Goal: Task Accomplishment & Management: Manage account settings

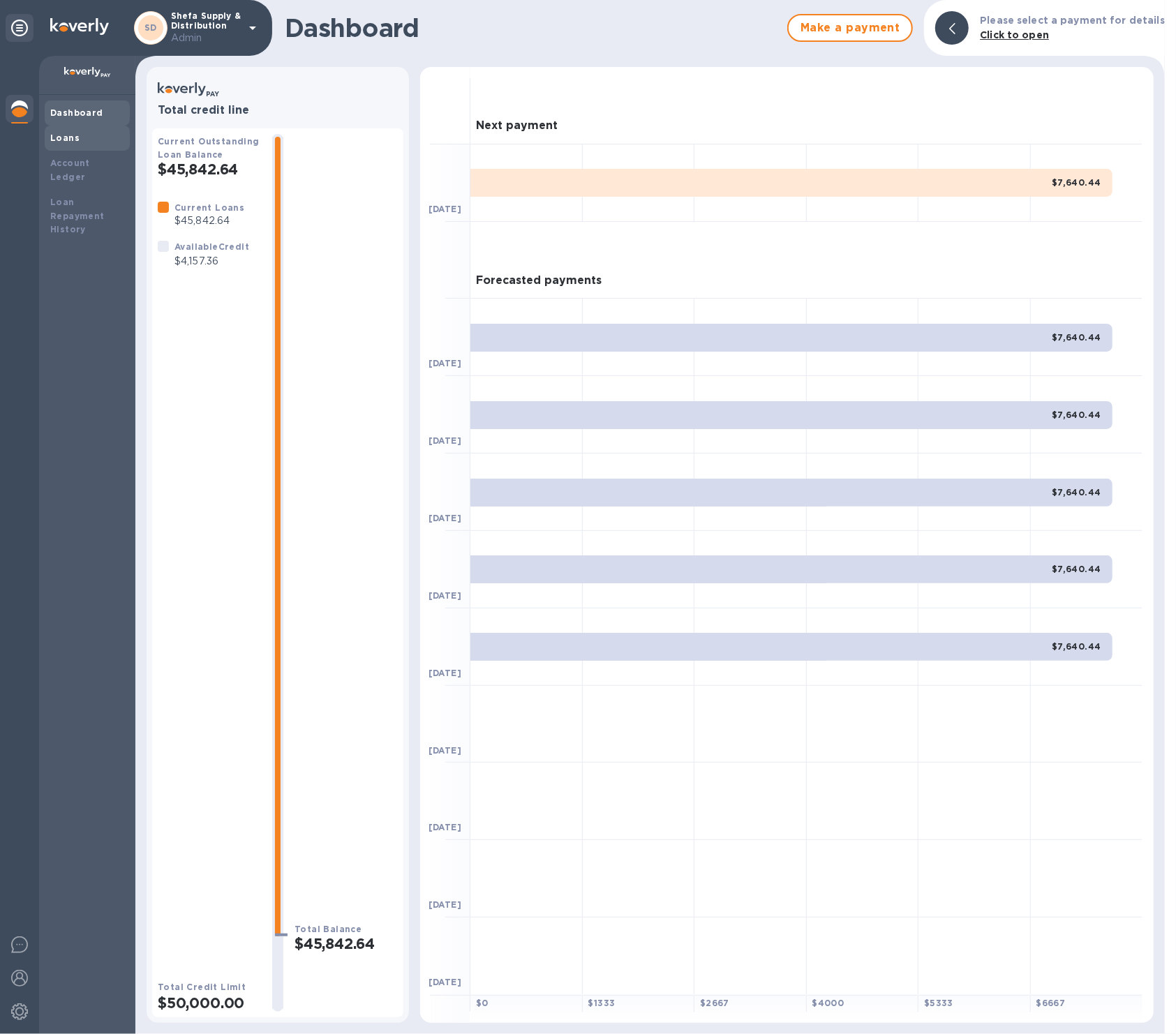
click at [87, 143] on div "Loans" at bounding box center [87, 138] width 74 height 14
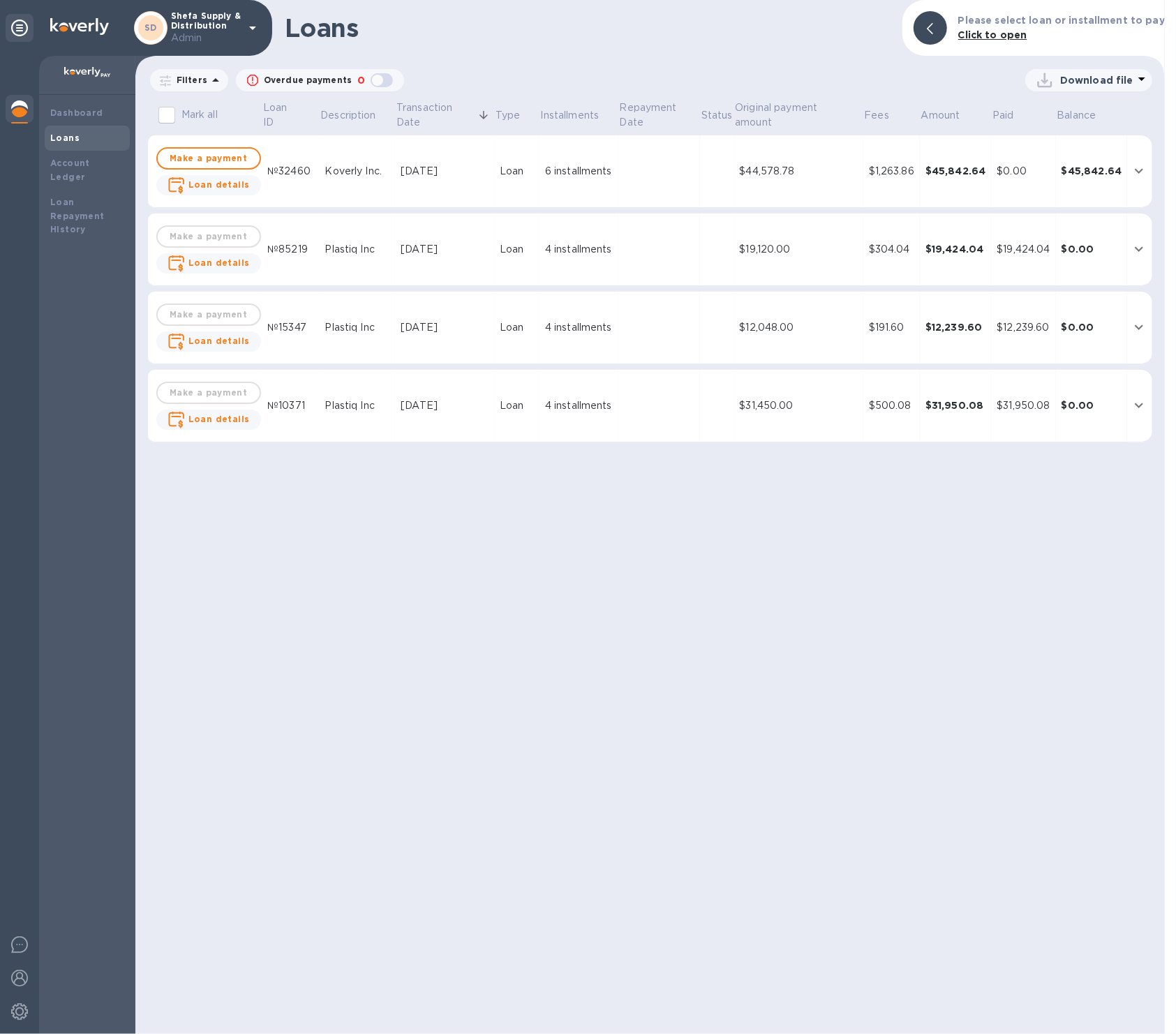
click at [1125, 403] on td "$0.00" at bounding box center [1092, 406] width 72 height 72
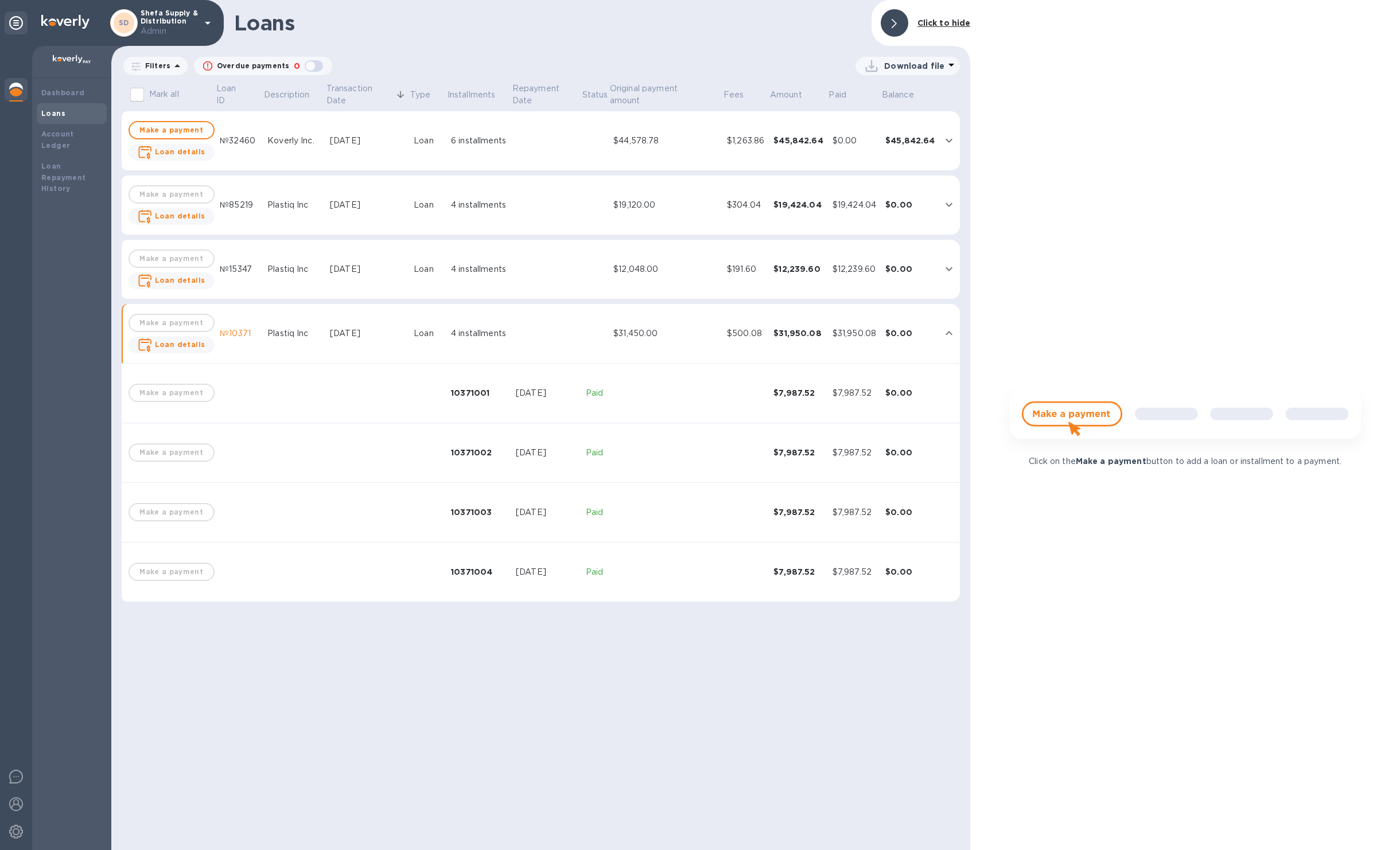
click at [857, 271] on div "$12,239.60" at bounding box center [855, 269] width 44 height 12
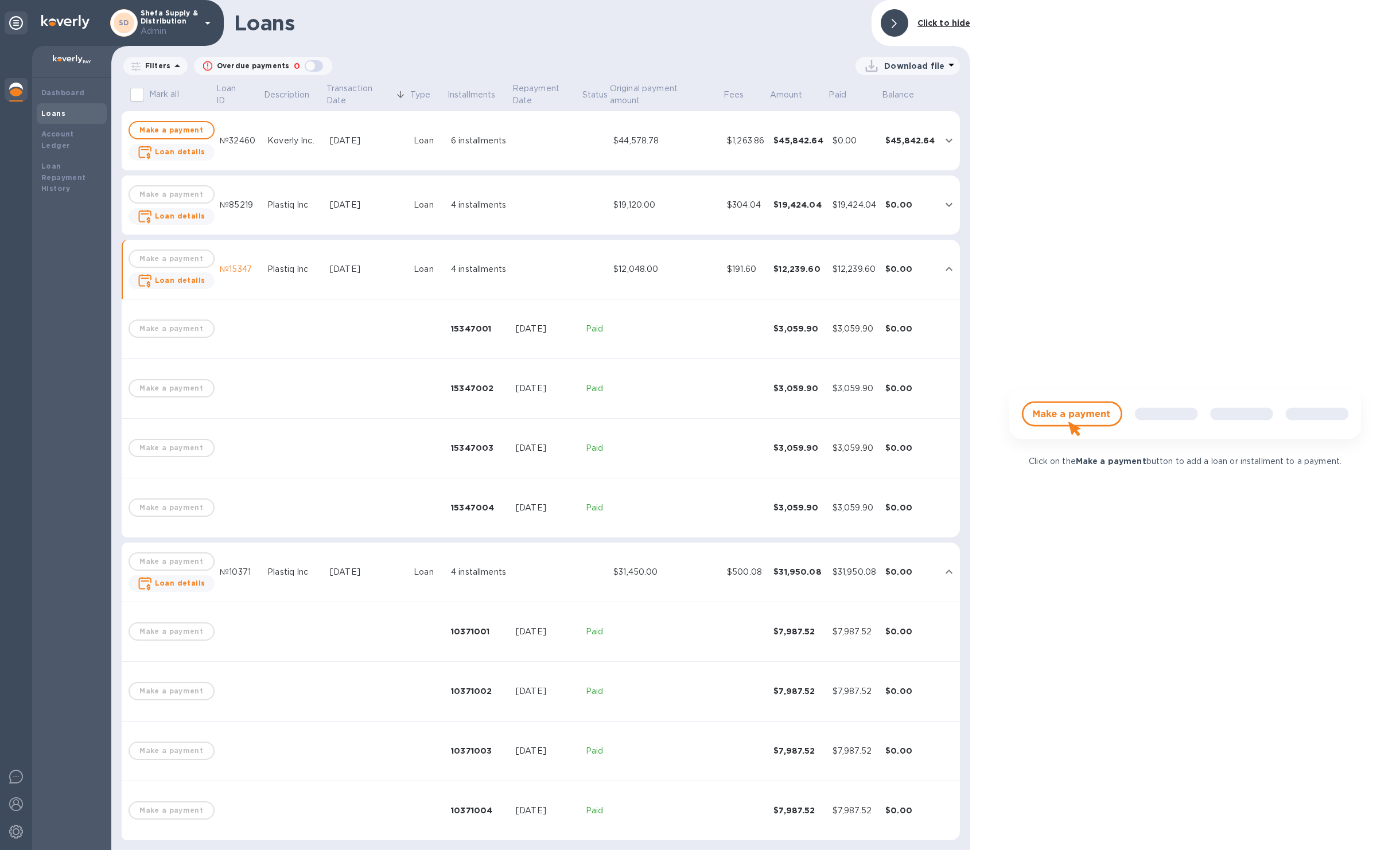
click at [837, 201] on div "$19,424.04" at bounding box center [855, 205] width 44 height 12
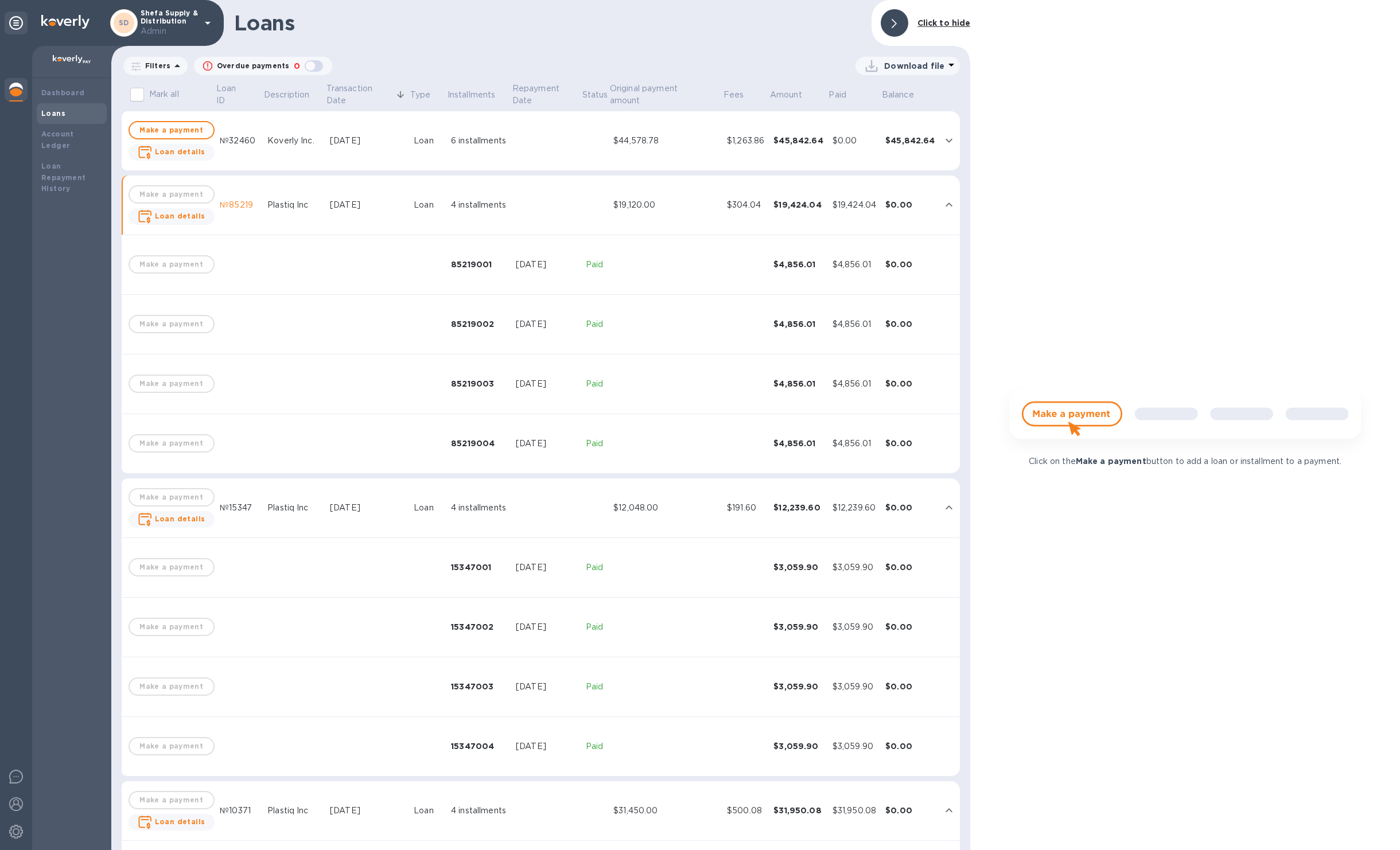
click at [809, 157] on td "$45,842.64" at bounding box center [798, 141] width 59 height 59
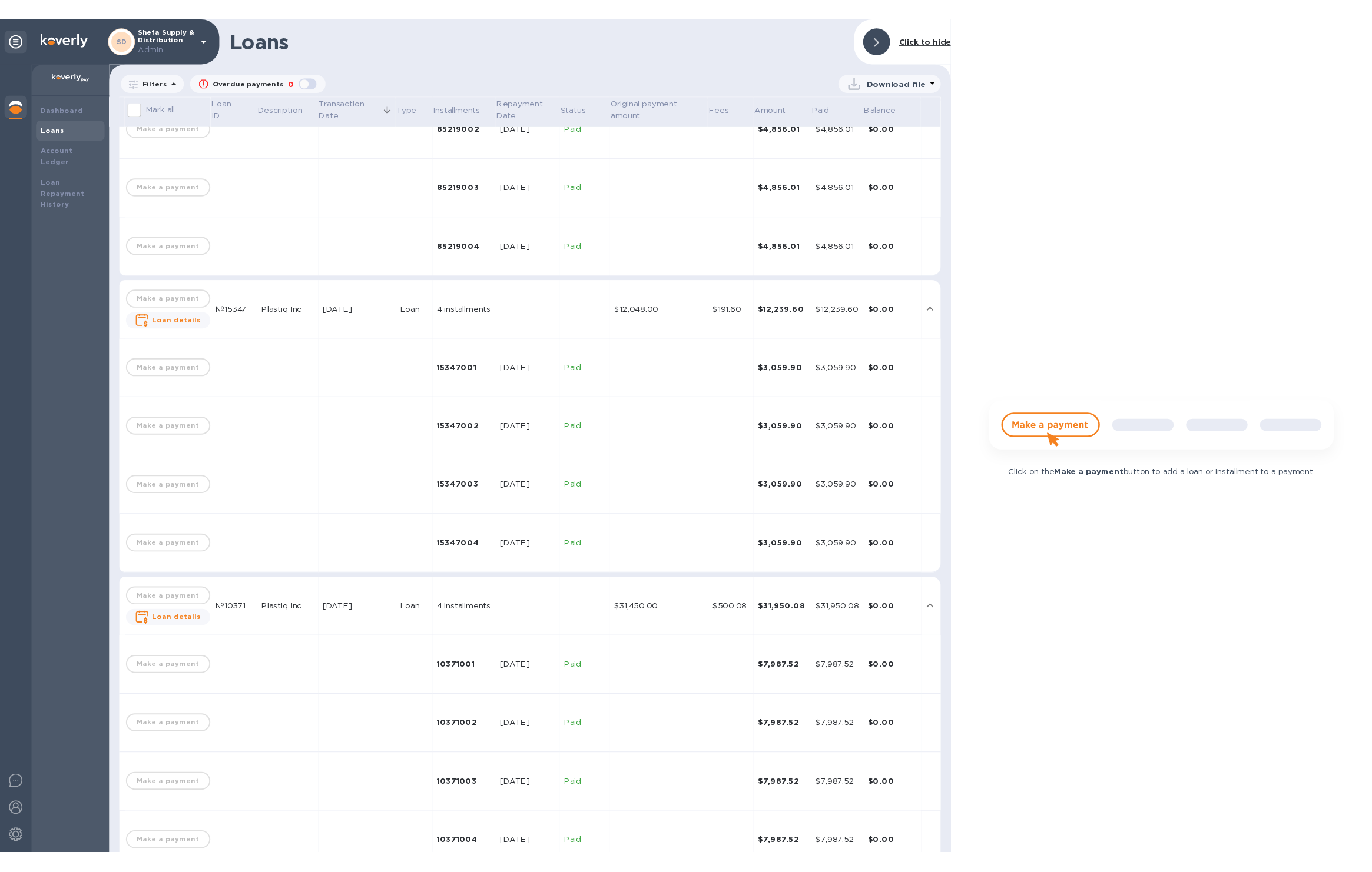
scroll to position [611, 0]
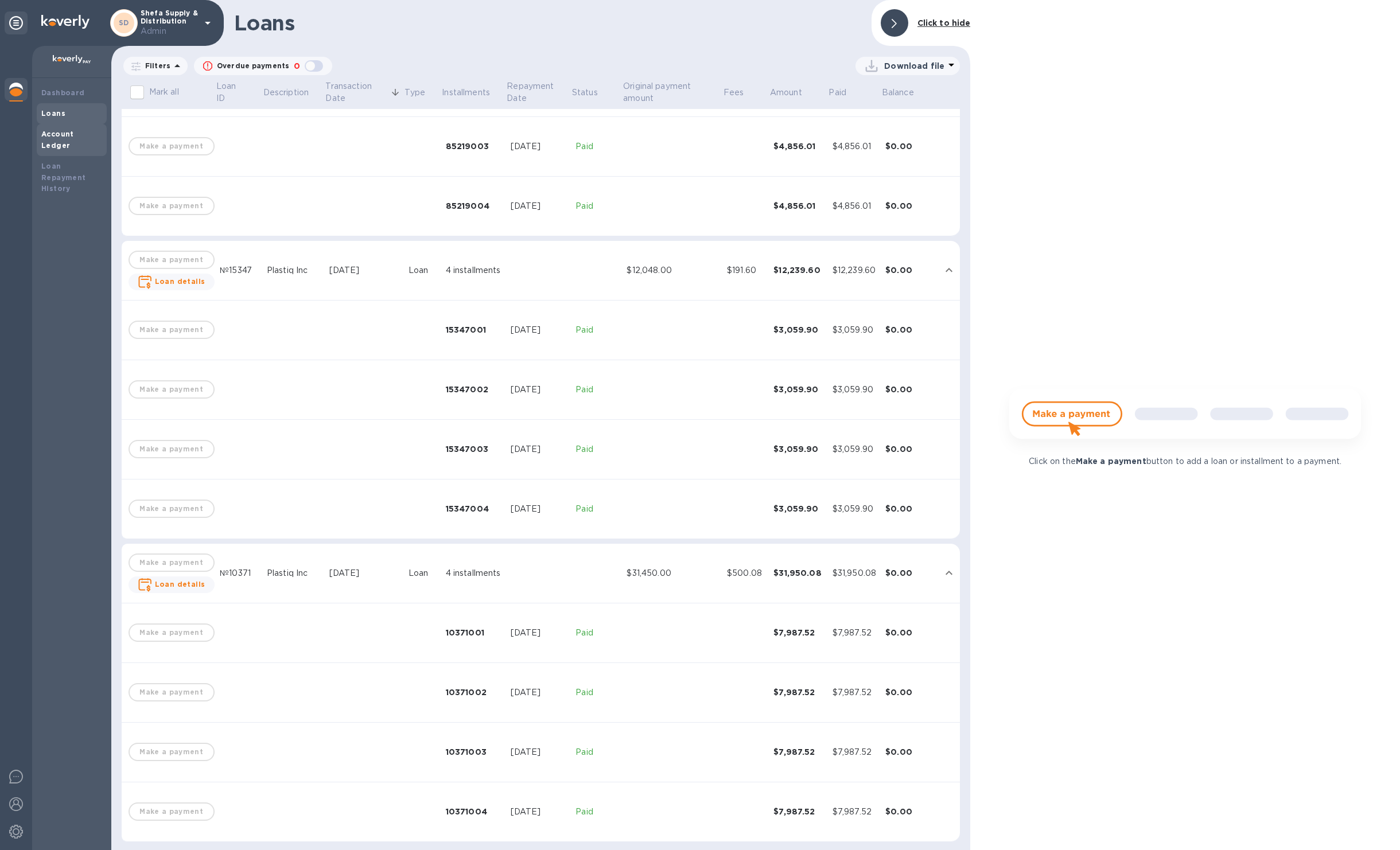
click at [74, 134] on b "Account Ledger" at bounding box center [58, 140] width 33 height 20
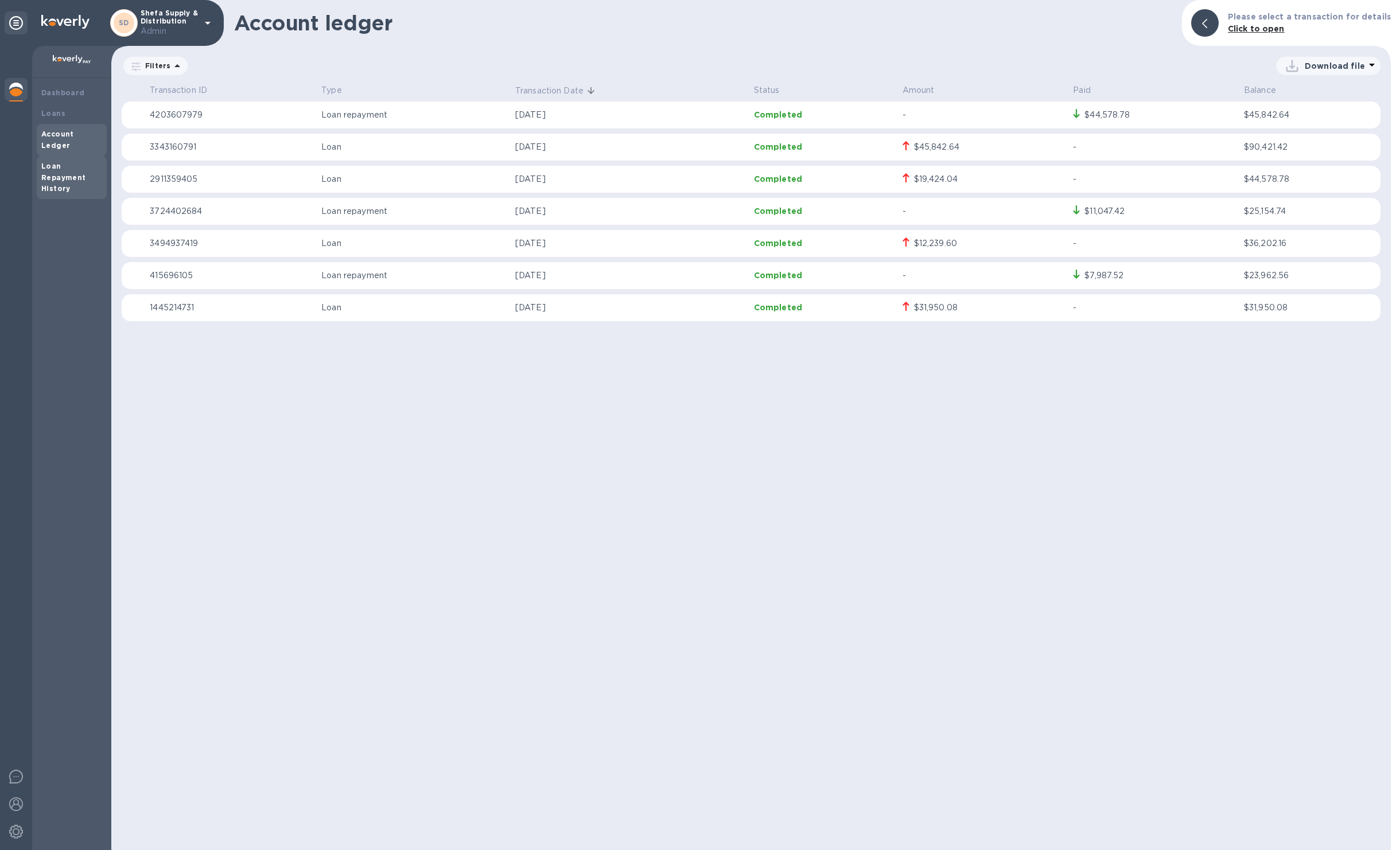
click at [80, 161] on div "Loan Repayment History" at bounding box center [71, 178] width 61 height 35
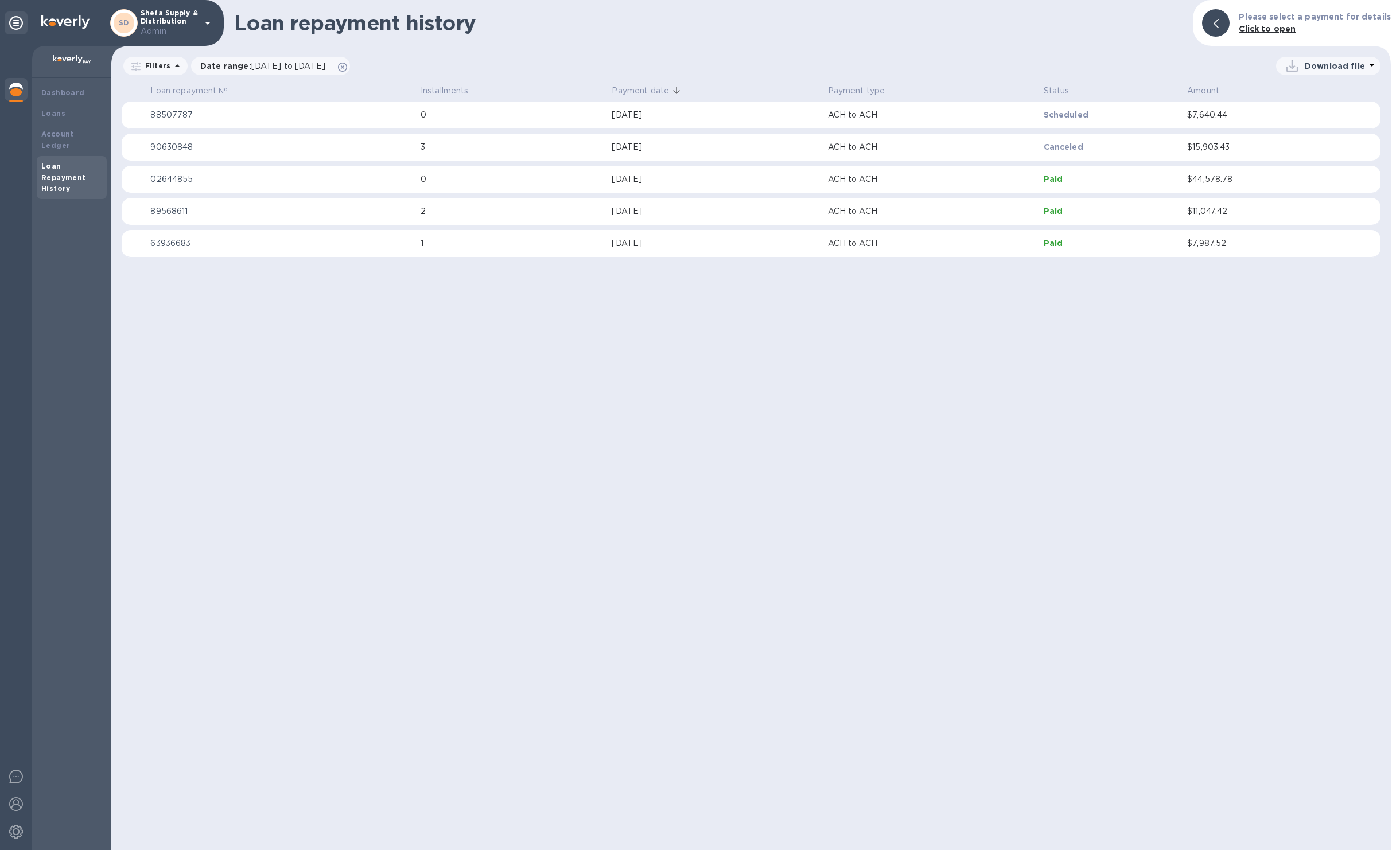
click at [966, 156] on td "Canceled" at bounding box center [1111, 147] width 144 height 28
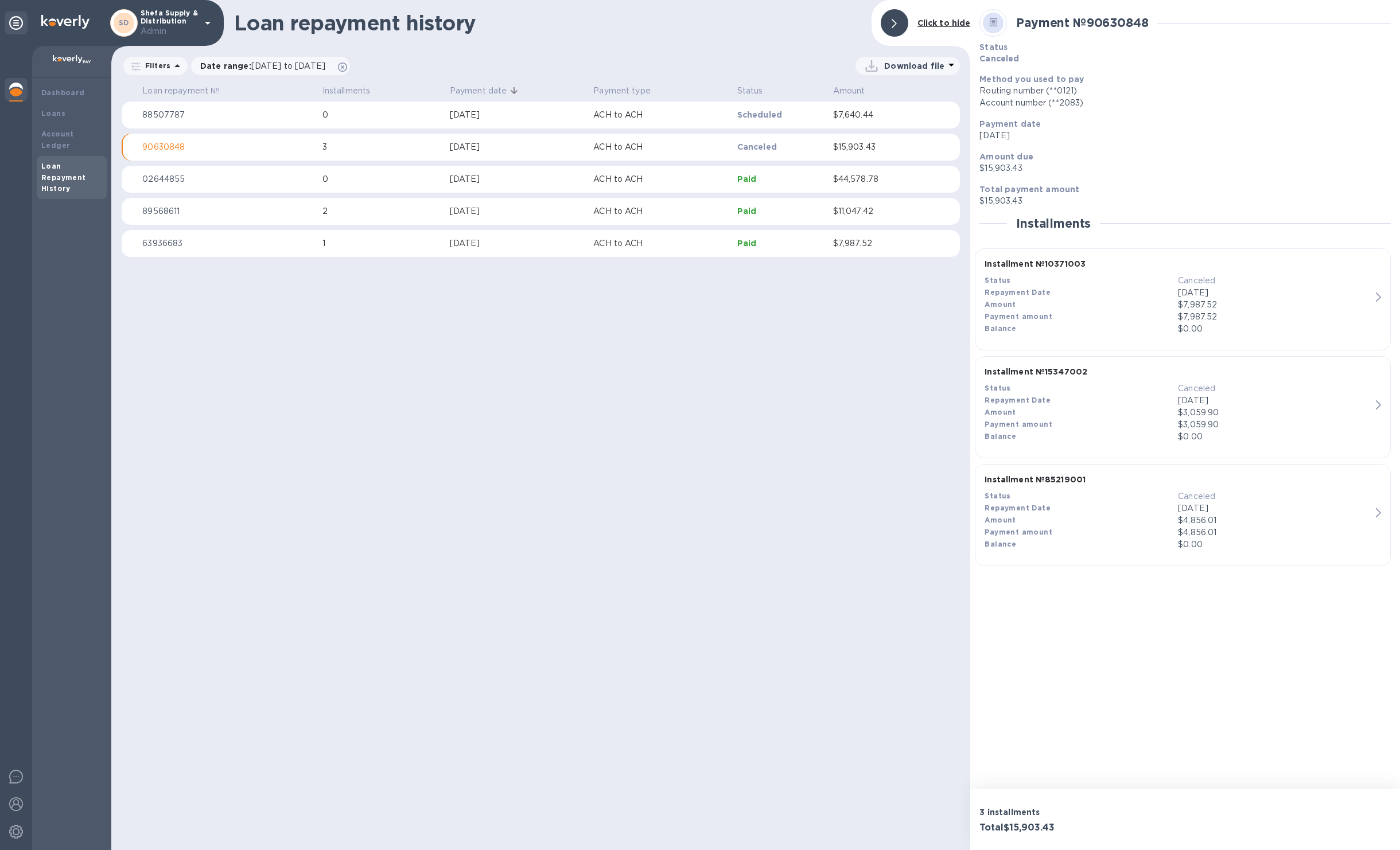
click at [637, 151] on p "ACH to ACH" at bounding box center [660, 147] width 135 height 12
click at [55, 109] on b "Loans" at bounding box center [53, 113] width 24 height 8
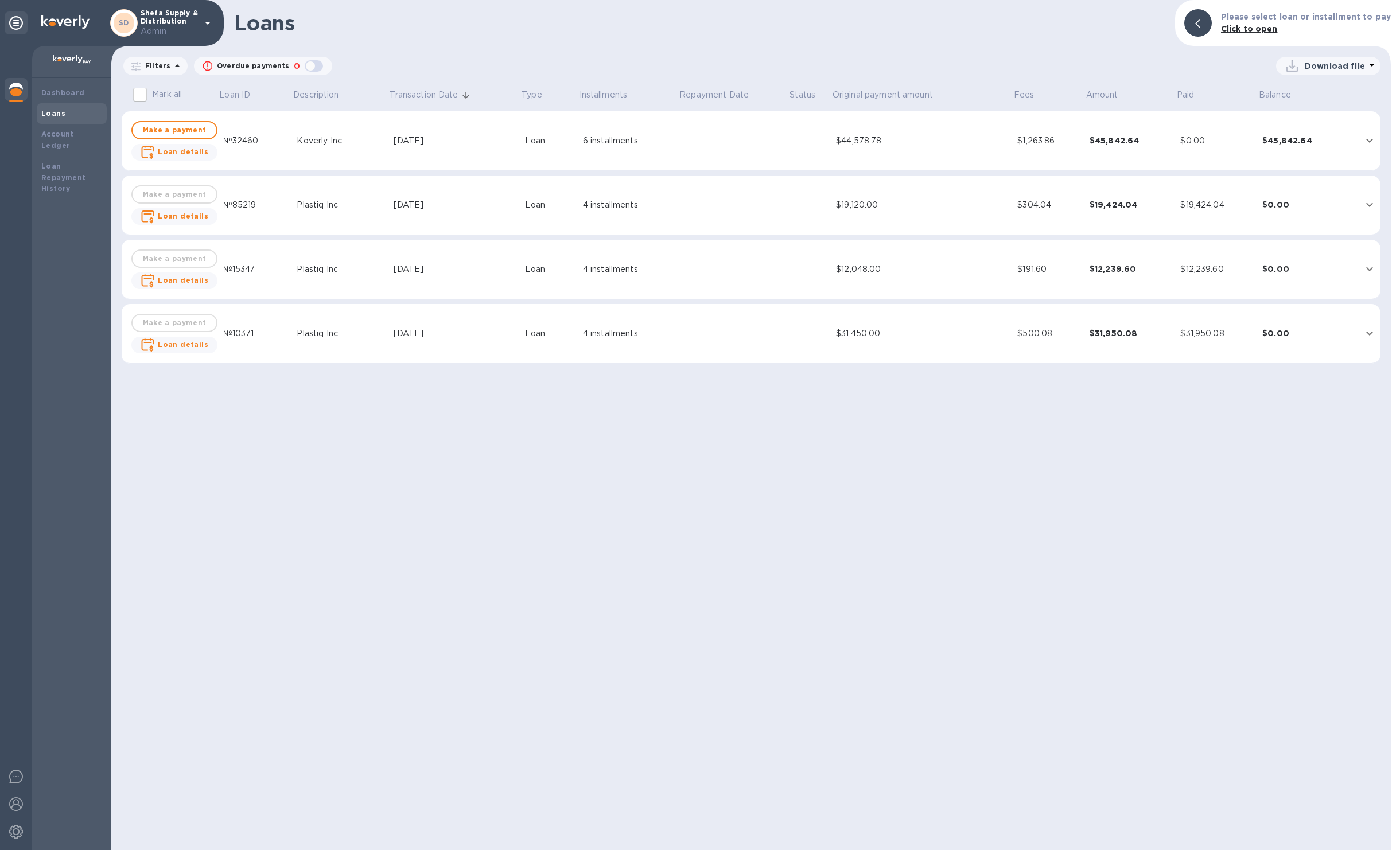
click at [879, 149] on td "$44,578.78" at bounding box center [922, 141] width 181 height 59
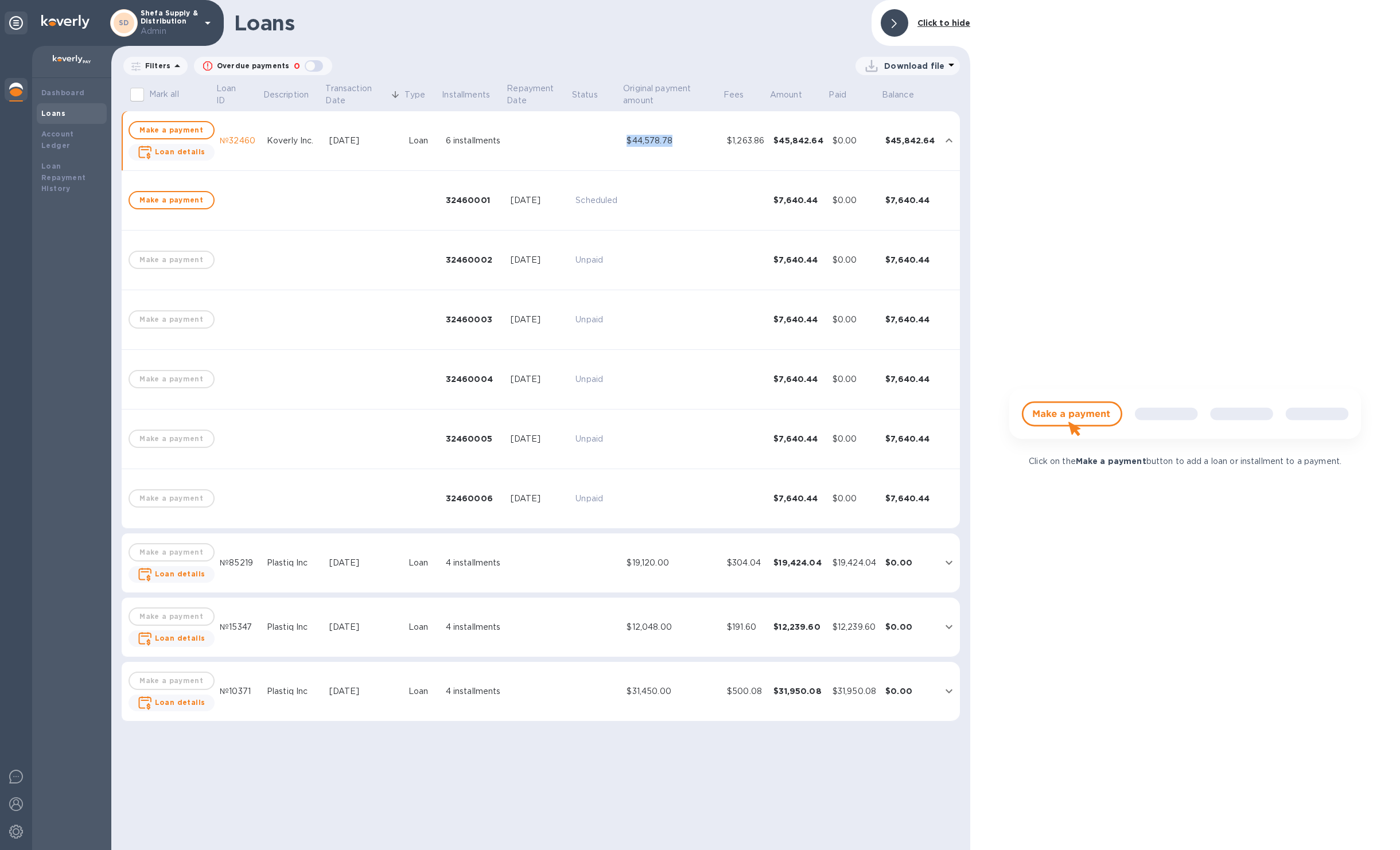
drag, startPoint x: 681, startPoint y: 142, endPoint x: 627, endPoint y: 141, distance: 54.0
click at [627, 141] on div "$44,578.78" at bounding box center [672, 141] width 91 height 12
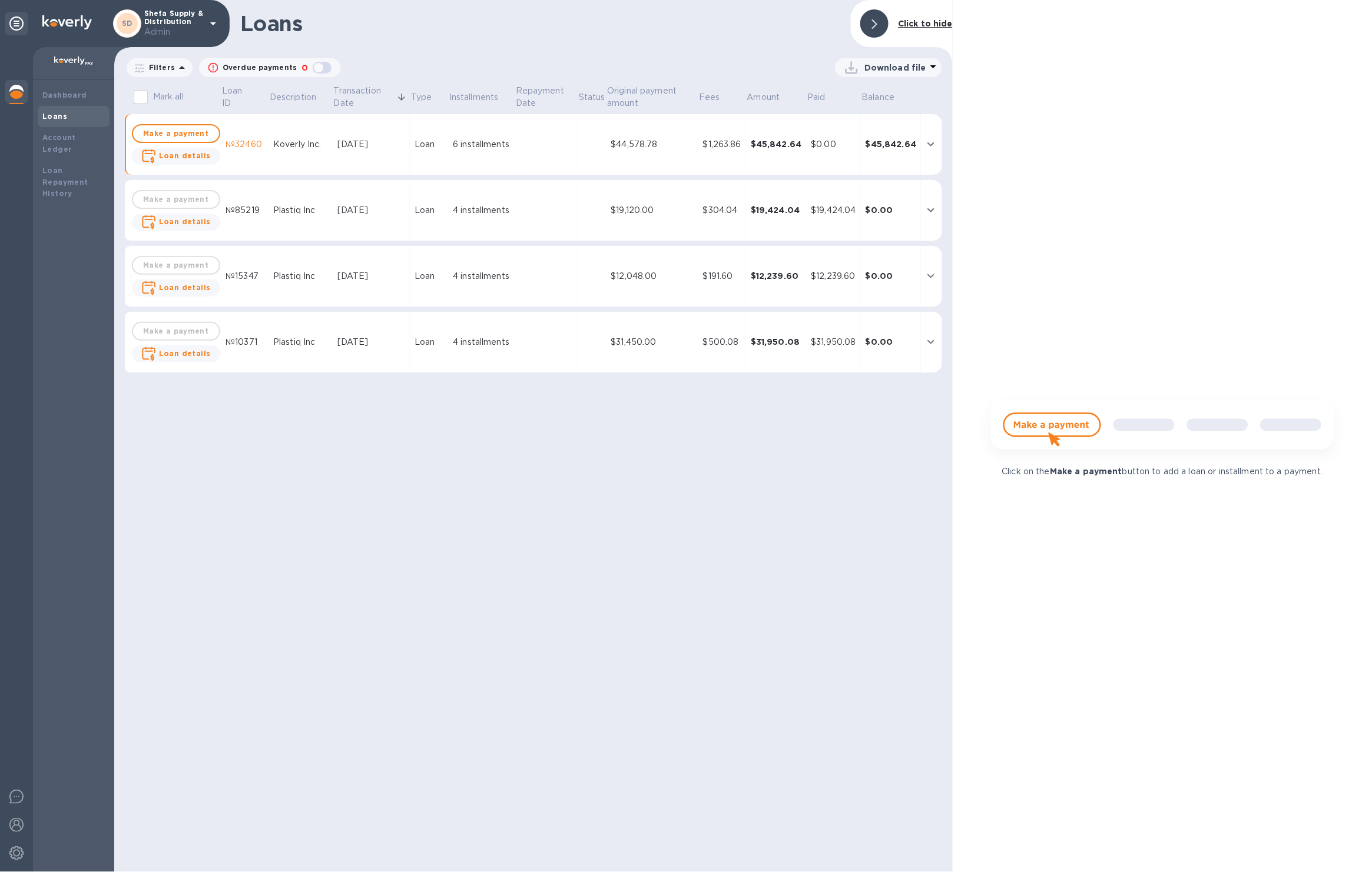
click at [691, 232] on td "$19,120.00" at bounding box center [651, 210] width 92 height 61
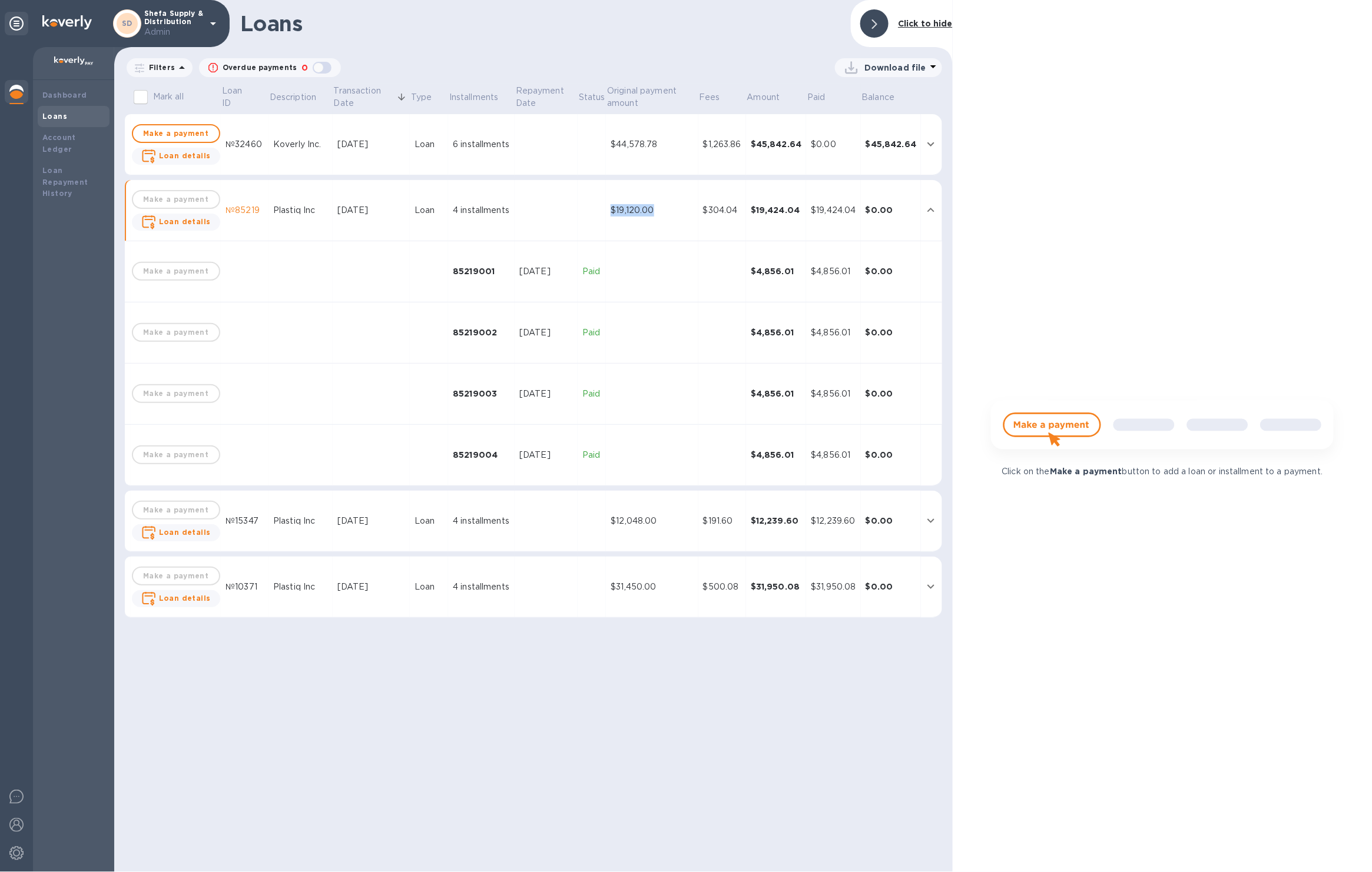
drag, startPoint x: 606, startPoint y: 210, endPoint x: 660, endPoint y: 210, distance: 54.0
click at [660, 210] on td "$19,120.00" at bounding box center [651, 210] width 92 height 61
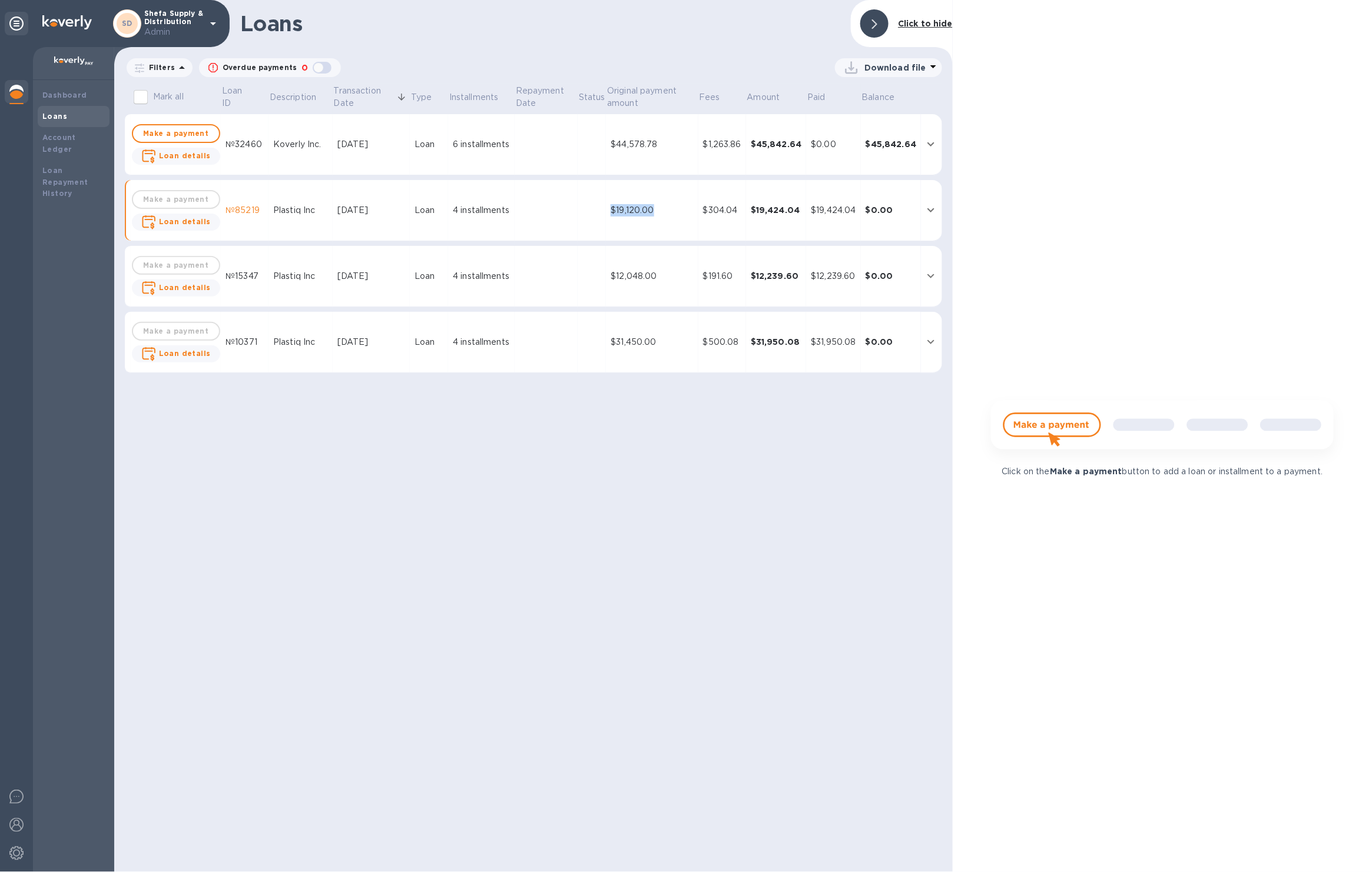
copy div "$19,120.00"
drag, startPoint x: 666, startPoint y: 276, endPoint x: 590, endPoint y: 276, distance: 76.0
click at [590, 276] on tr "Make a payment Loan details №15347 Plastiq Inc Sep 4, 2025 Loan 4 installments …" at bounding box center [533, 276] width 817 height 61
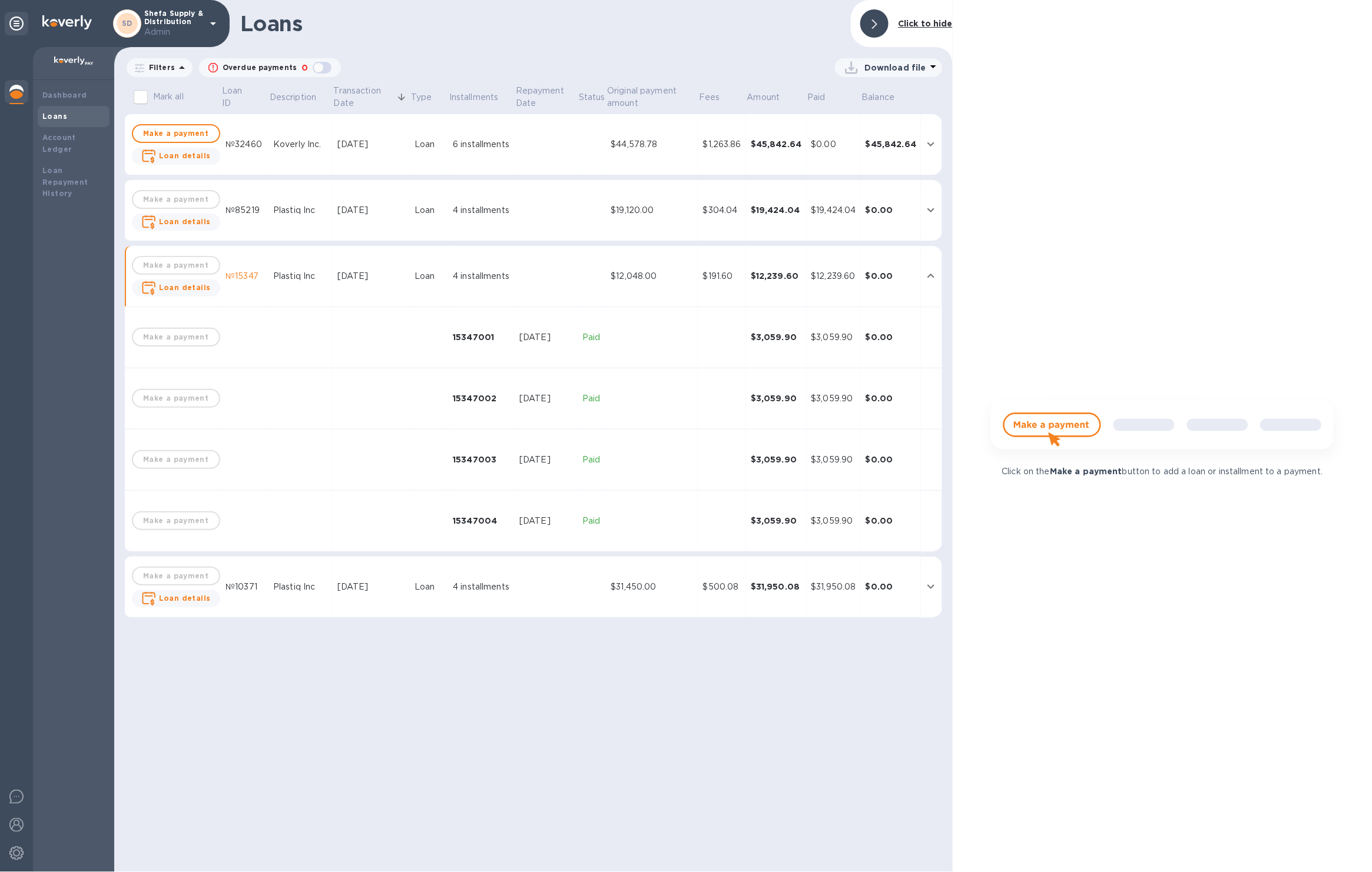
click at [591, 146] on td at bounding box center [592, 144] width 29 height 61
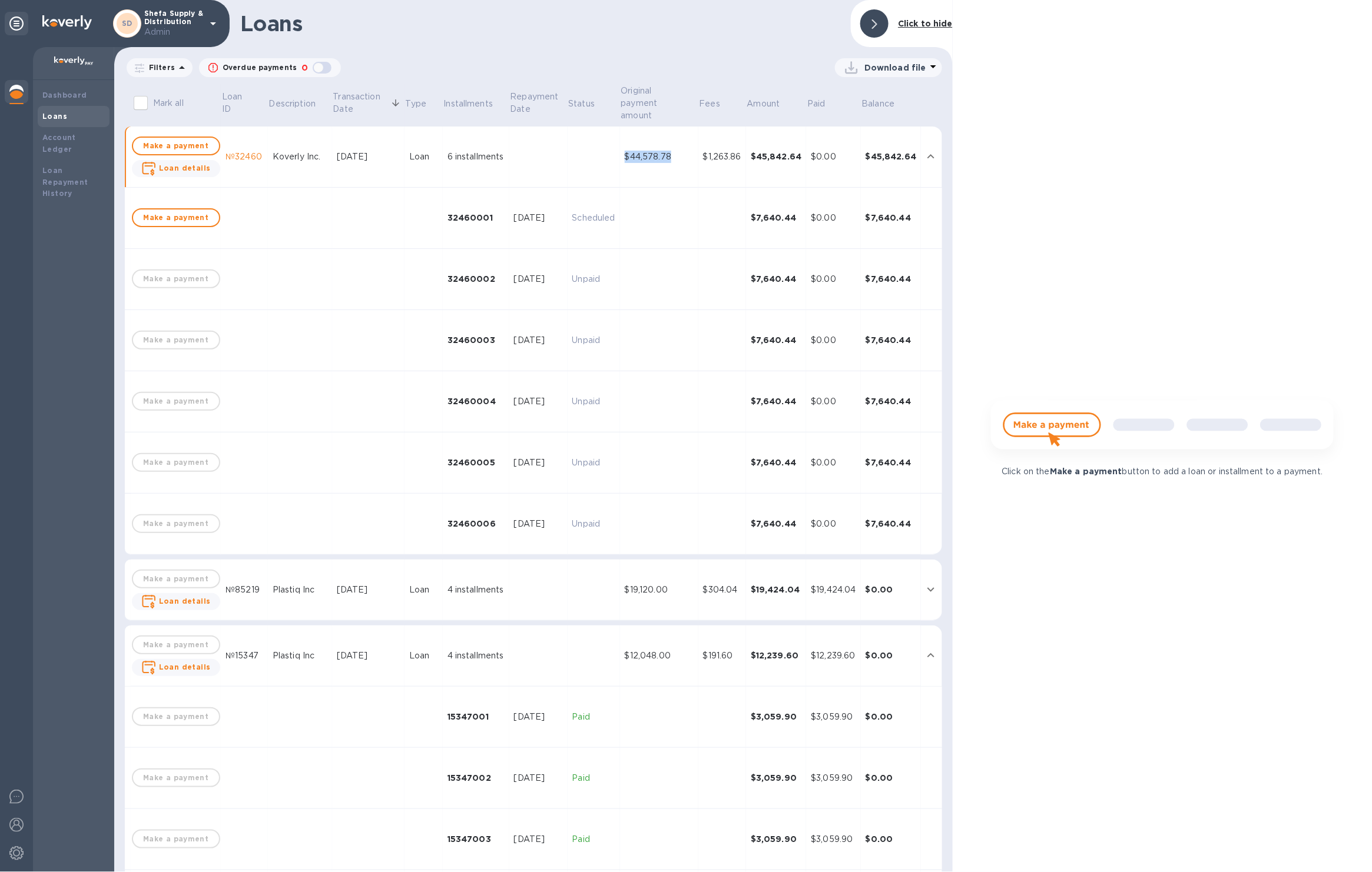
drag, startPoint x: 677, startPoint y: 151, endPoint x: 612, endPoint y: 150, distance: 65.0
click at [612, 150] on tr "Make a payment Loan details №32460 Koverly Inc. Sep 15, 2025 Loan 6 installment…" at bounding box center [533, 157] width 817 height 61
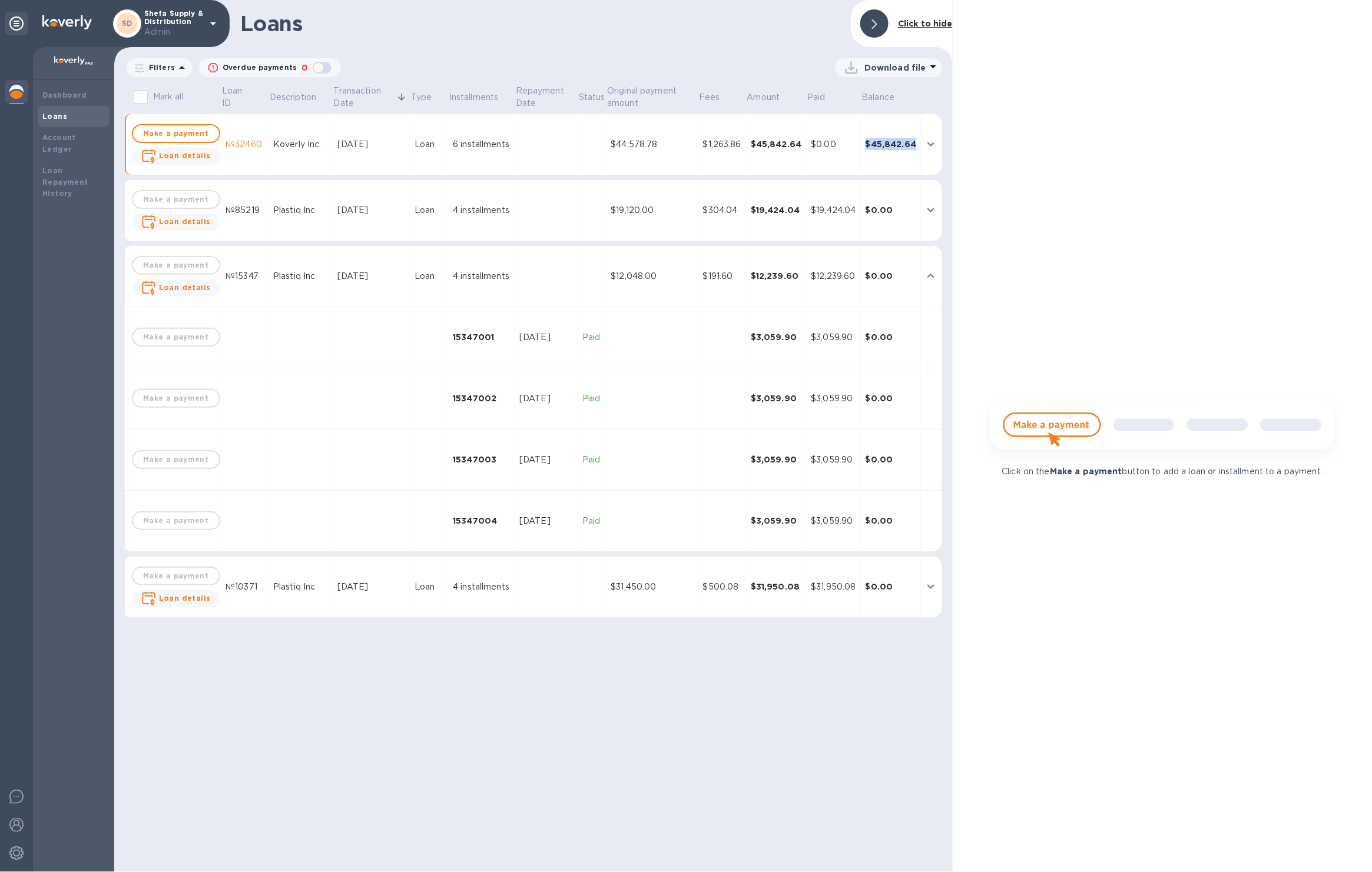
drag, startPoint x: 914, startPoint y: 141, endPoint x: 852, endPoint y: 141, distance: 62.0
click at [852, 141] on tr "Make a payment Loan details №32460 Koverly Inc. Sep 15, 2025 Loan 6 installment…" at bounding box center [533, 144] width 817 height 61
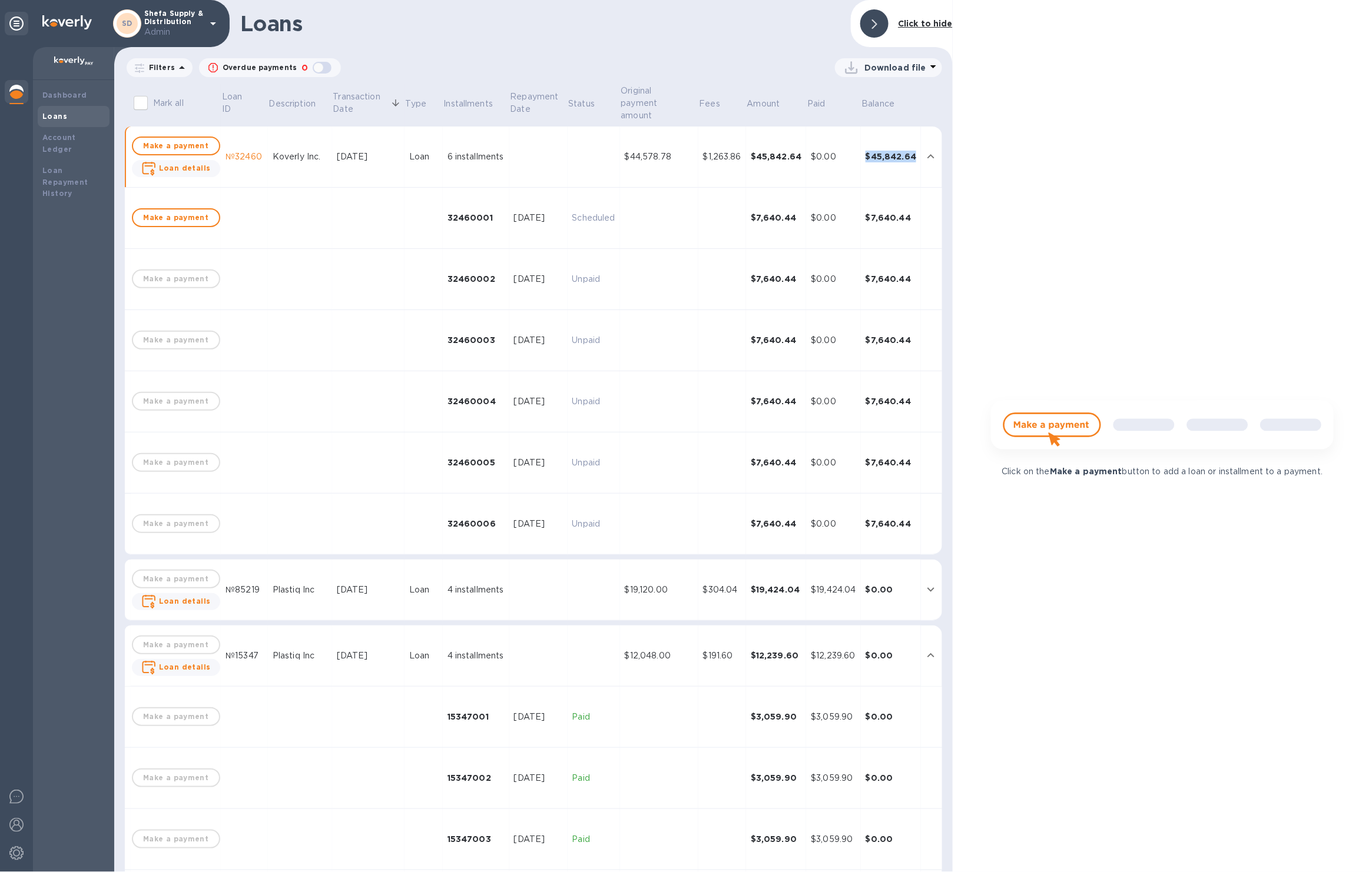
copy tr "$45,842.64"
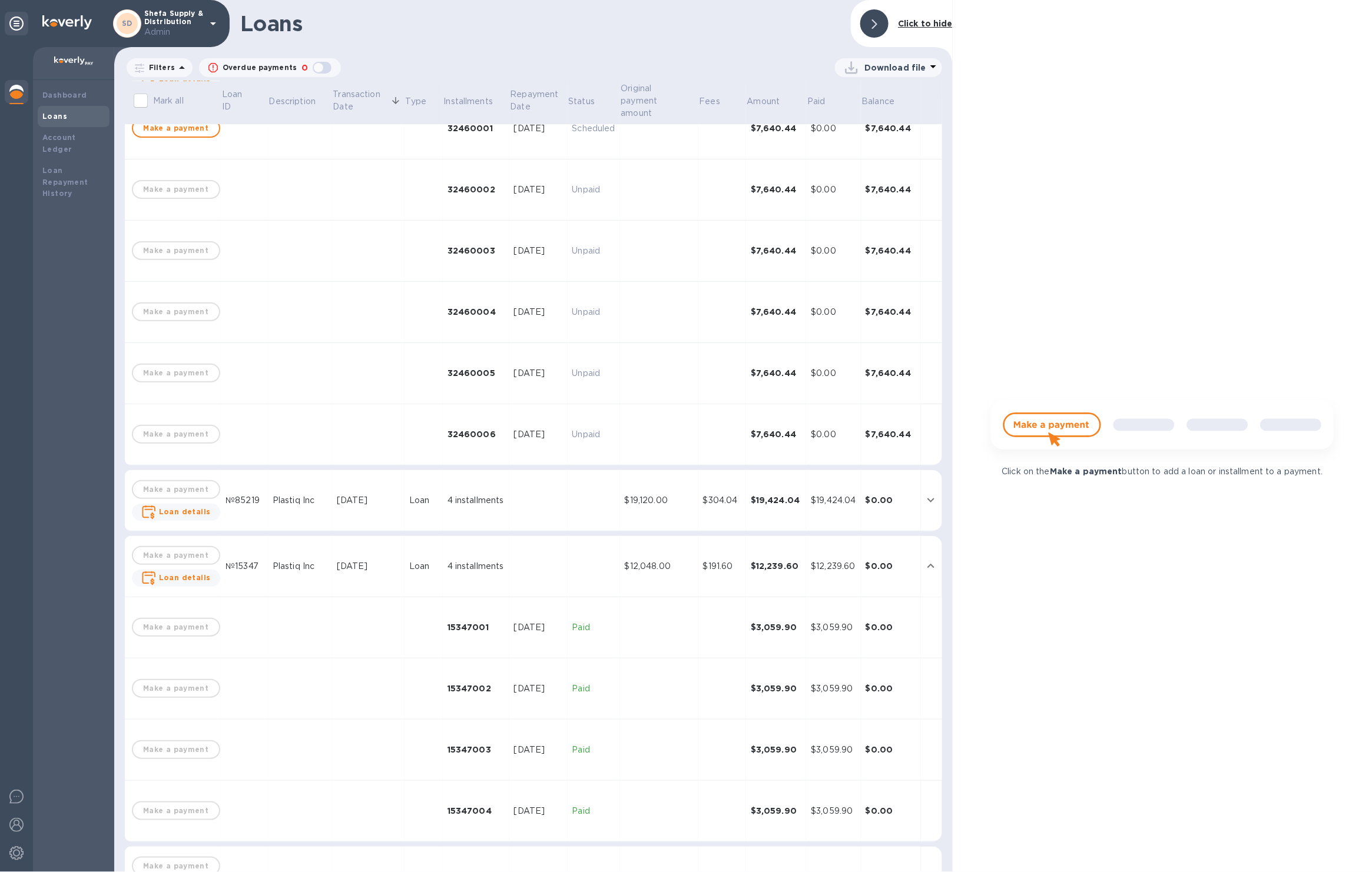
scroll to position [96, 0]
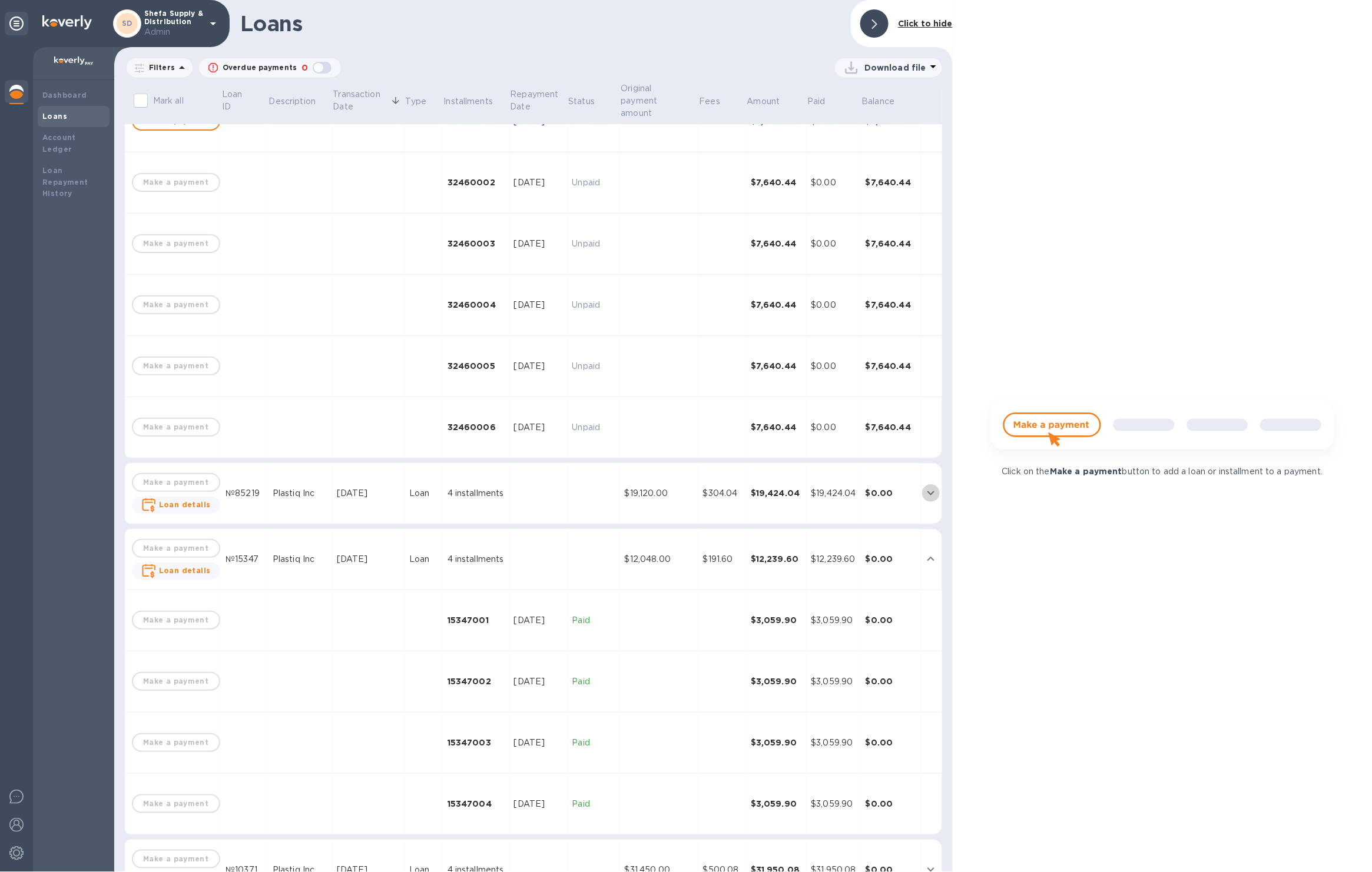
click at [924, 493] on icon "expand row" at bounding box center [931, 493] width 14 height 14
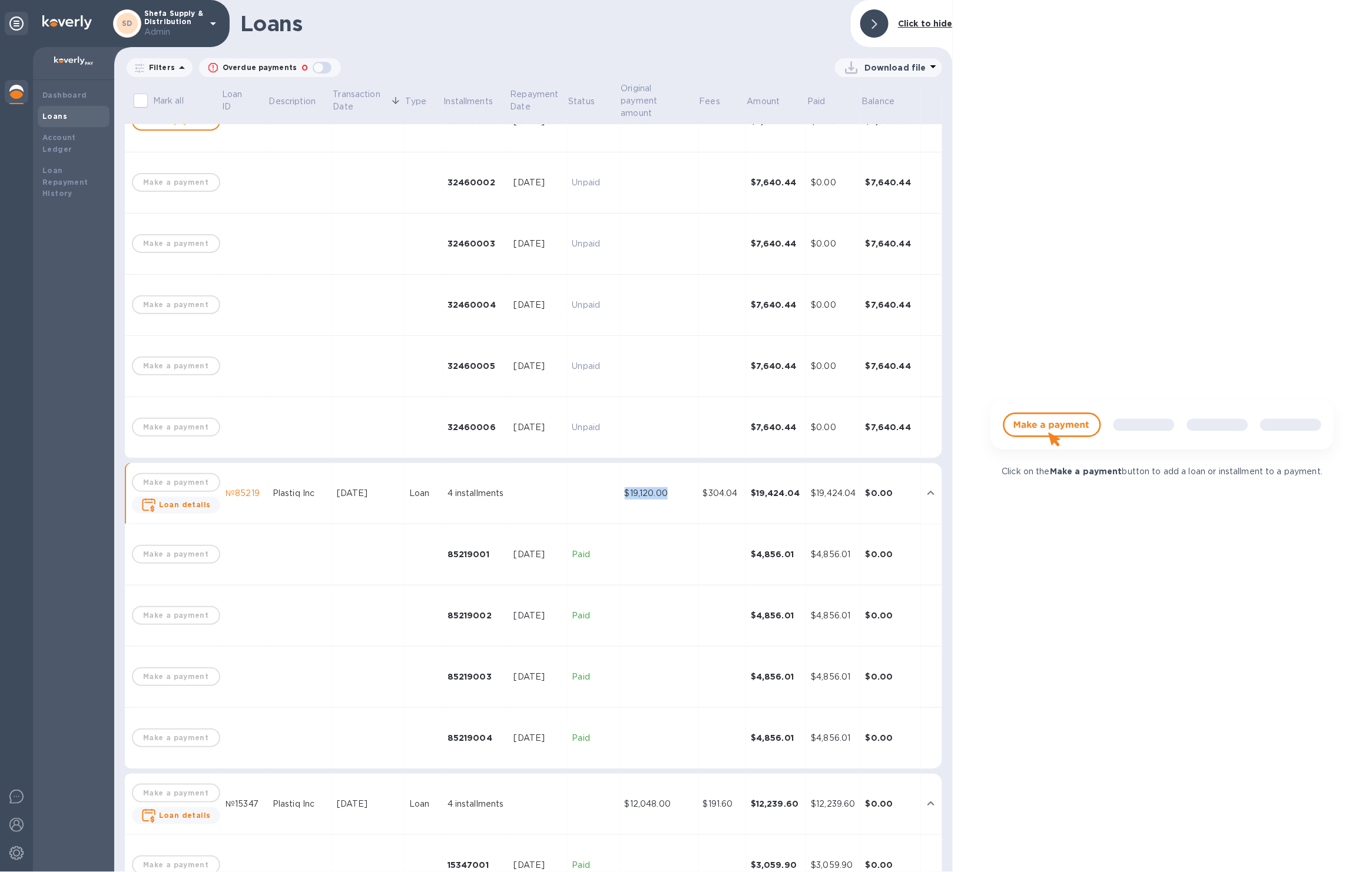
drag, startPoint x: 674, startPoint y: 494, endPoint x: 619, endPoint y: 490, distance: 55.1
click at [620, 490] on td "$19,120.00" at bounding box center [659, 493] width 79 height 61
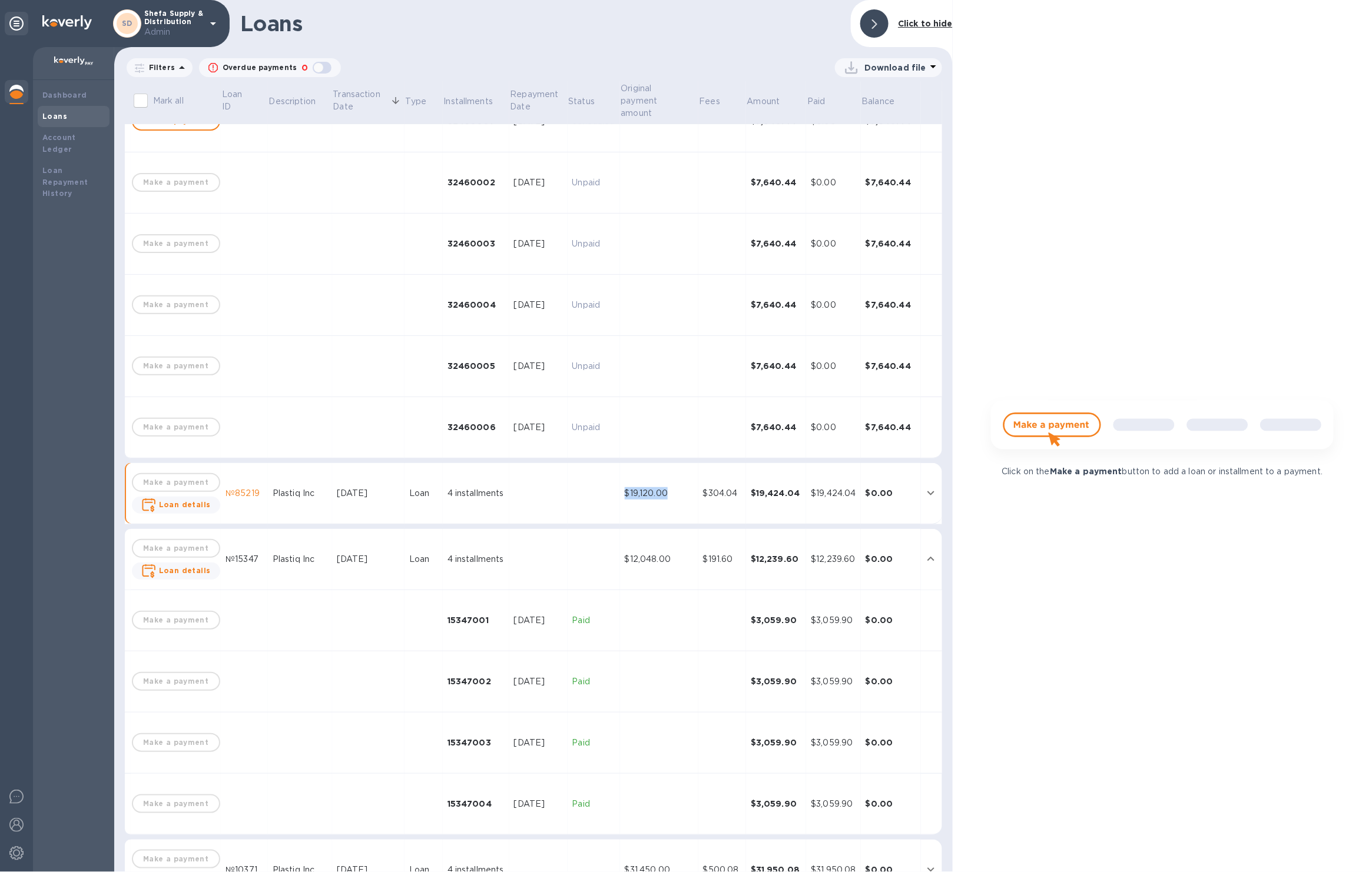
copy div "$19,120.00"
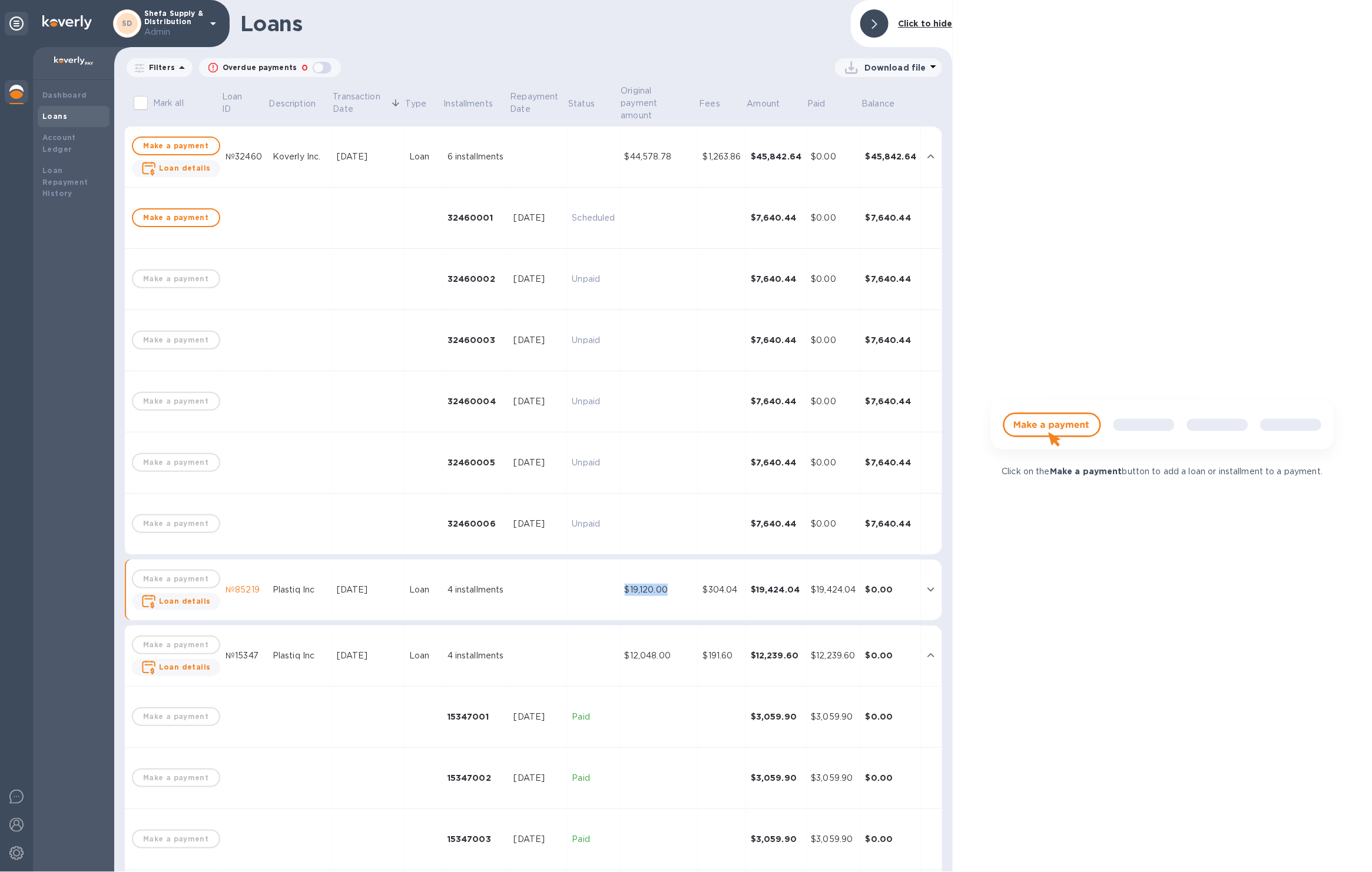
click at [924, 657] on icon "expand row" at bounding box center [931, 655] width 14 height 14
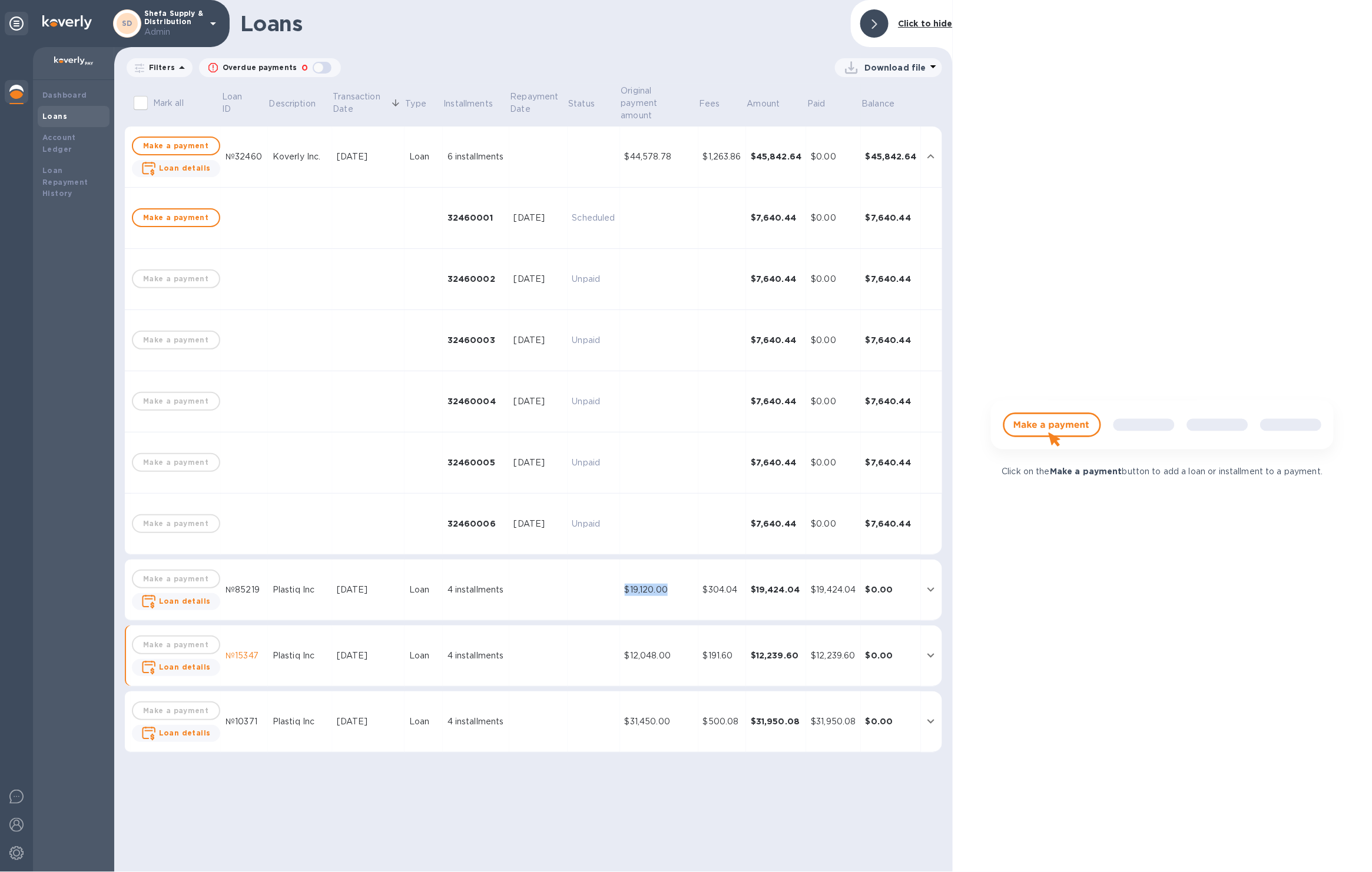
click at [939, 156] on button "expand row" at bounding box center [930, 157] width 18 height 18
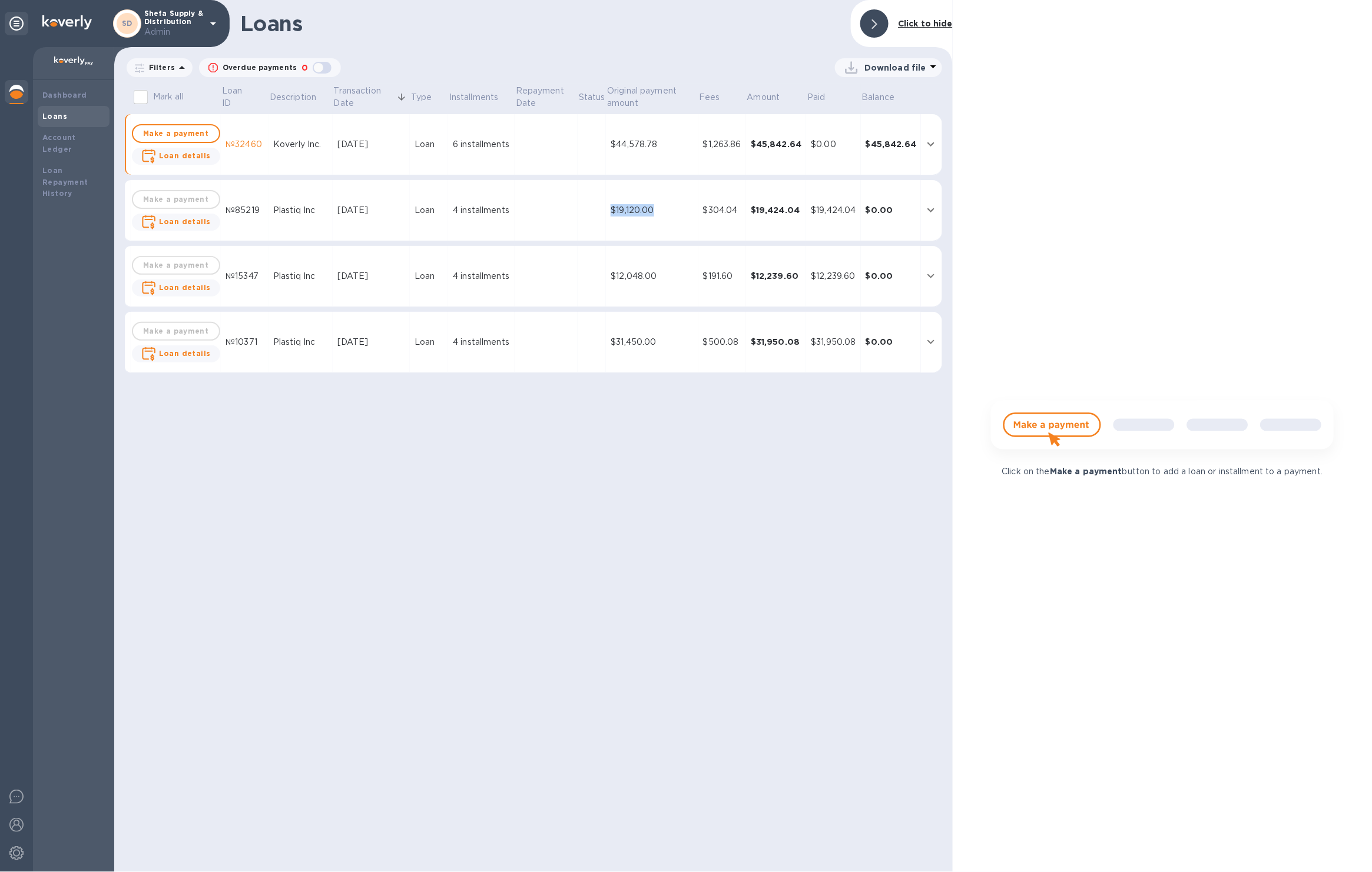
click at [198, 29] on p "Admin" at bounding box center [174, 32] width 59 height 12
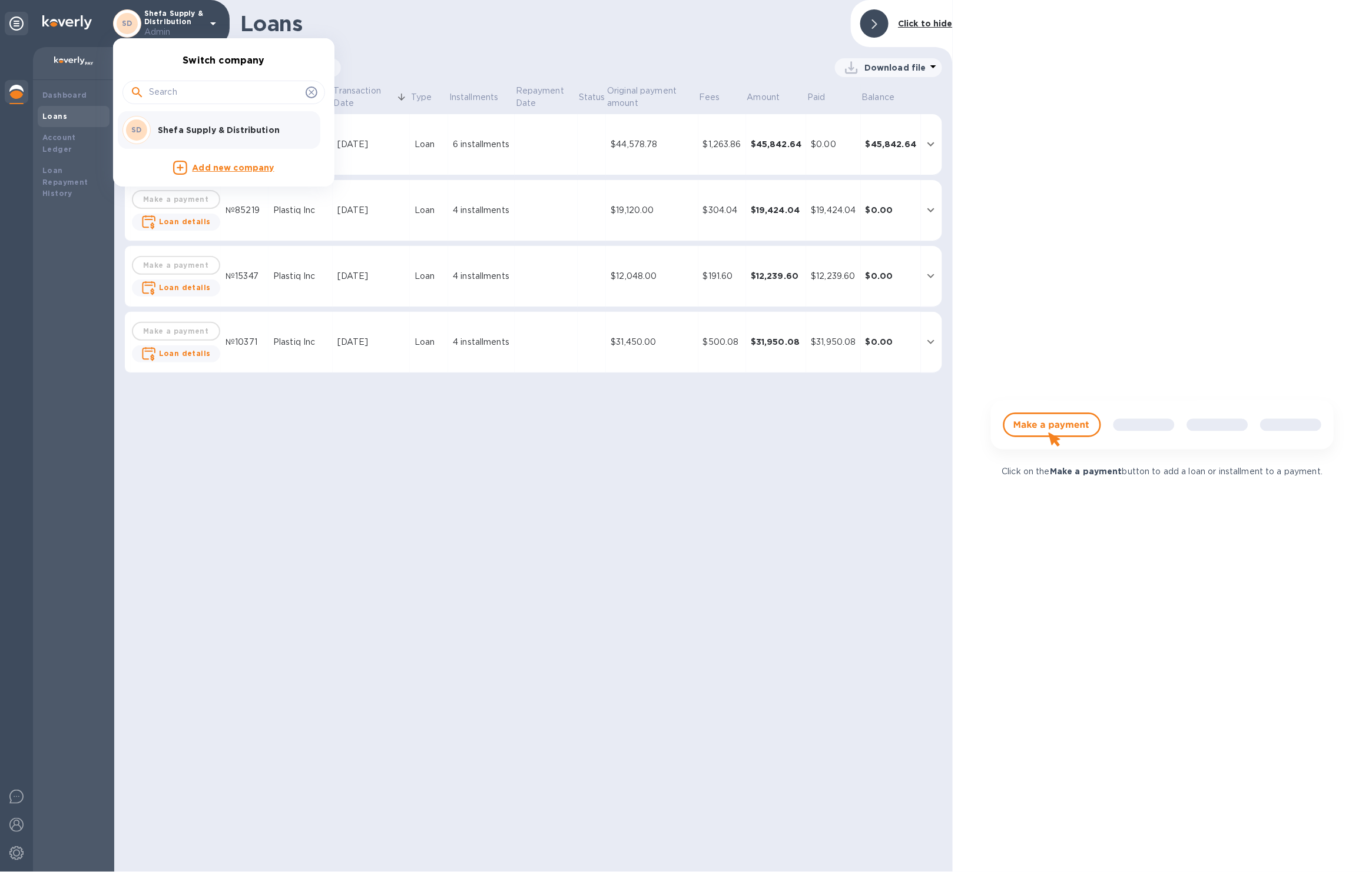
click at [238, 459] on div at bounding box center [686, 436] width 1372 height 872
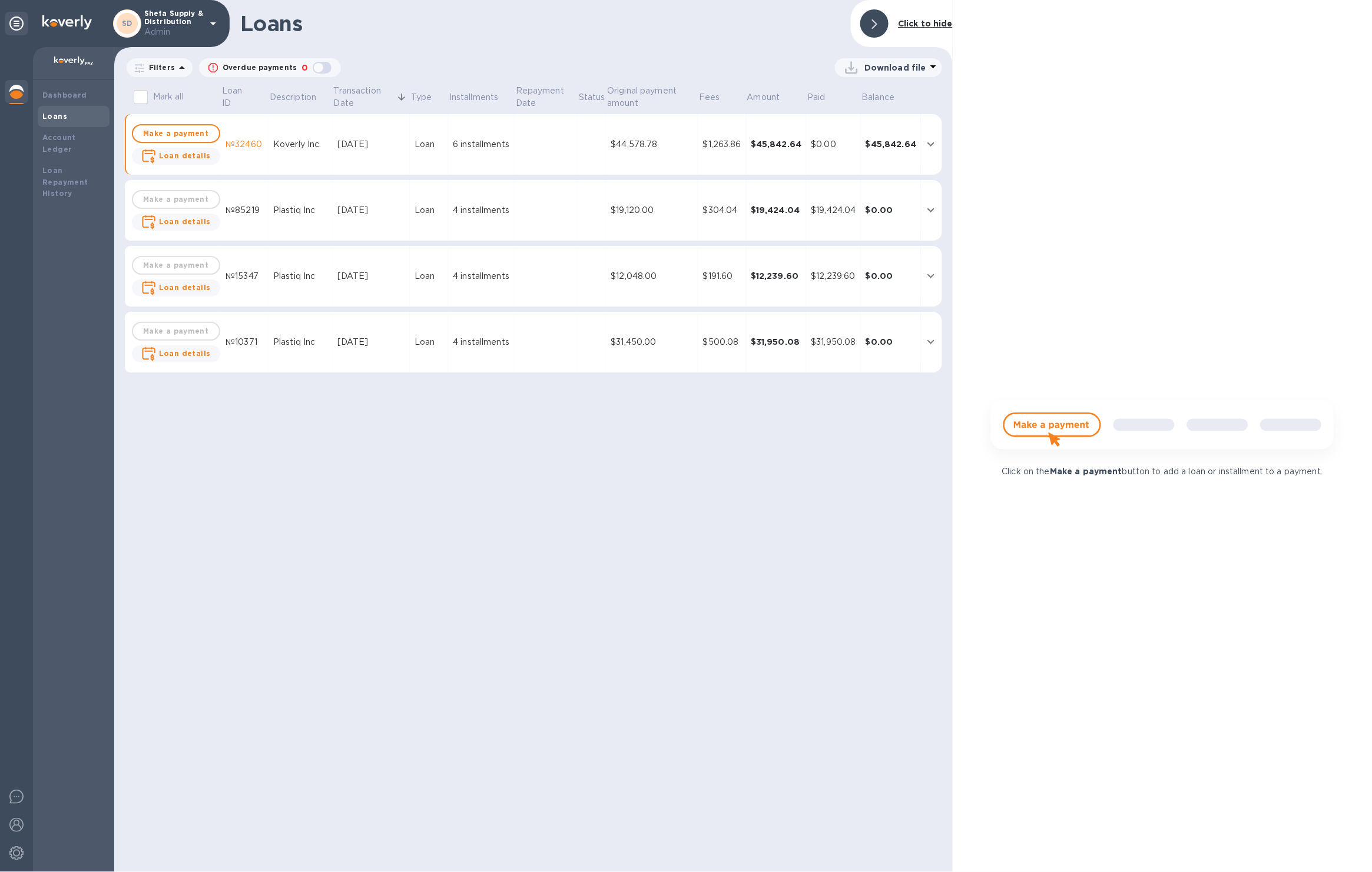
click at [238, 459] on div "Loans Click to hide Filters Overdue payments 0 Download file Mark all Loan ID D…" at bounding box center [533, 436] width 838 height 872
drag, startPoint x: 238, startPoint y: 457, endPoint x: 381, endPoint y: 143, distance: 345.0
click at [324, 204] on div "Loans Click to hide Filters Overdue payments 0 Download file Mark all Loan ID D…" at bounding box center [533, 436] width 838 height 872
click at [182, 35] on p "Admin" at bounding box center [174, 32] width 59 height 12
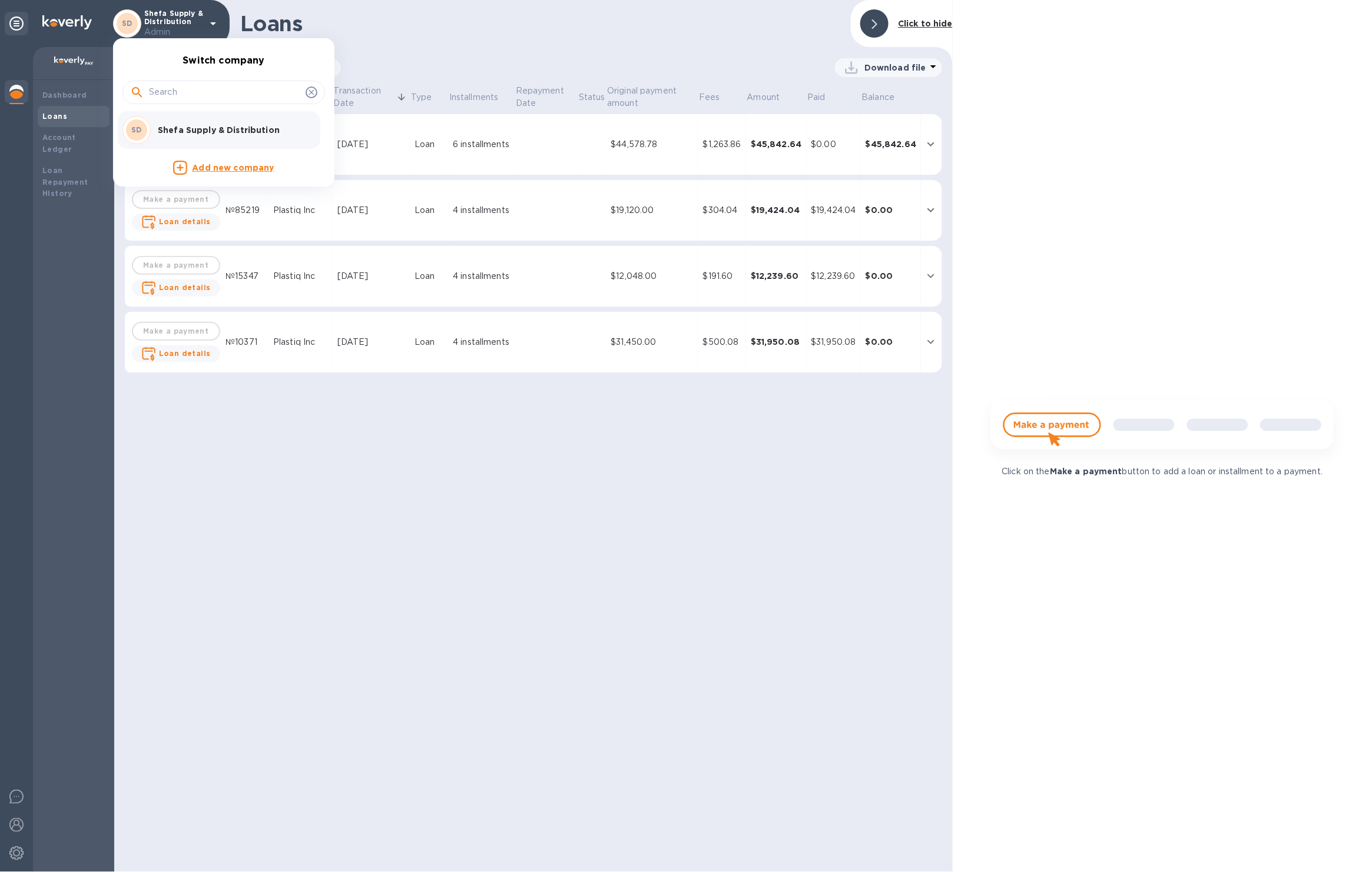
click at [372, 13] on div at bounding box center [686, 436] width 1372 height 872
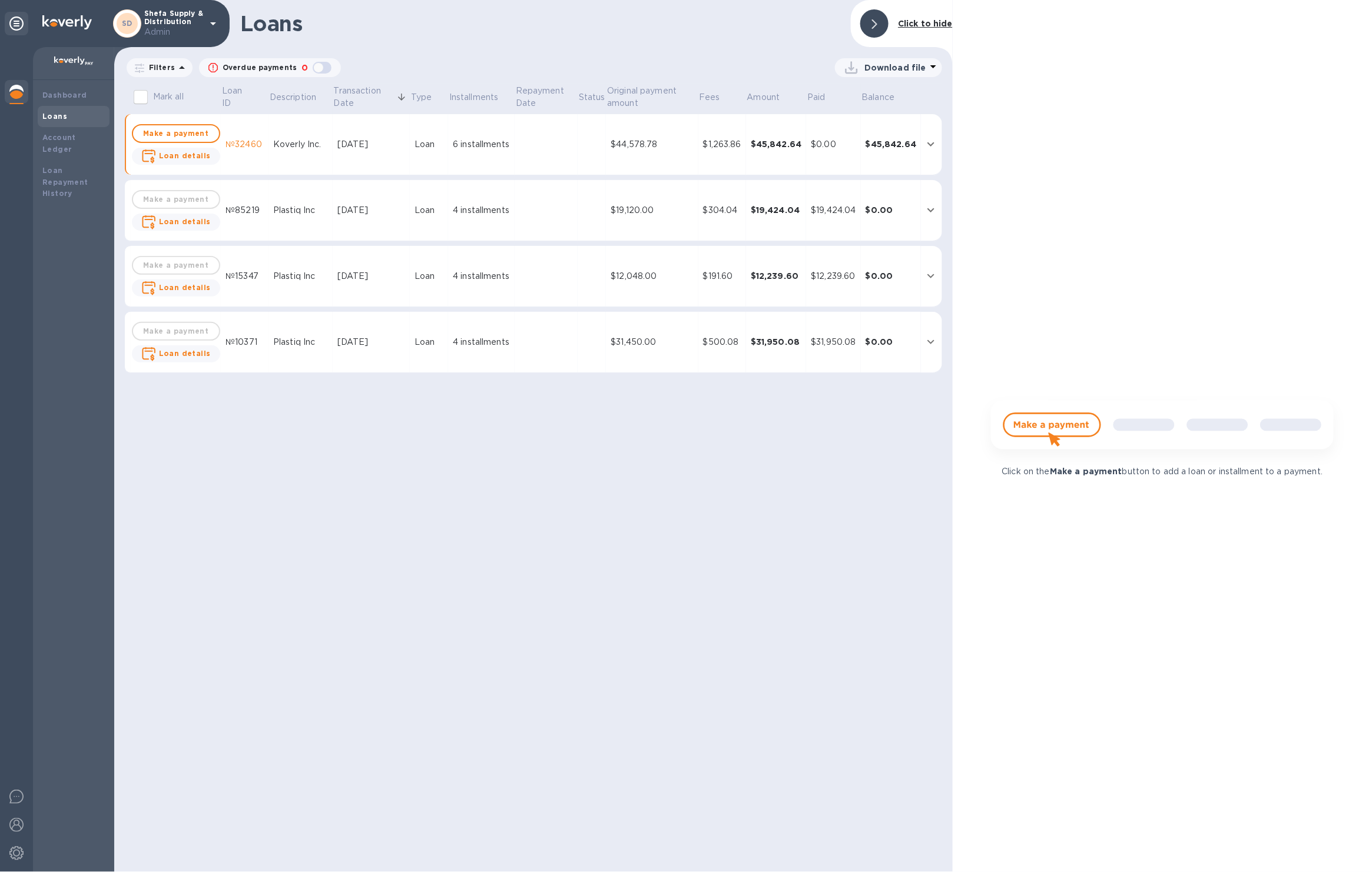
click at [220, 21] on icon at bounding box center [213, 23] width 14 height 14
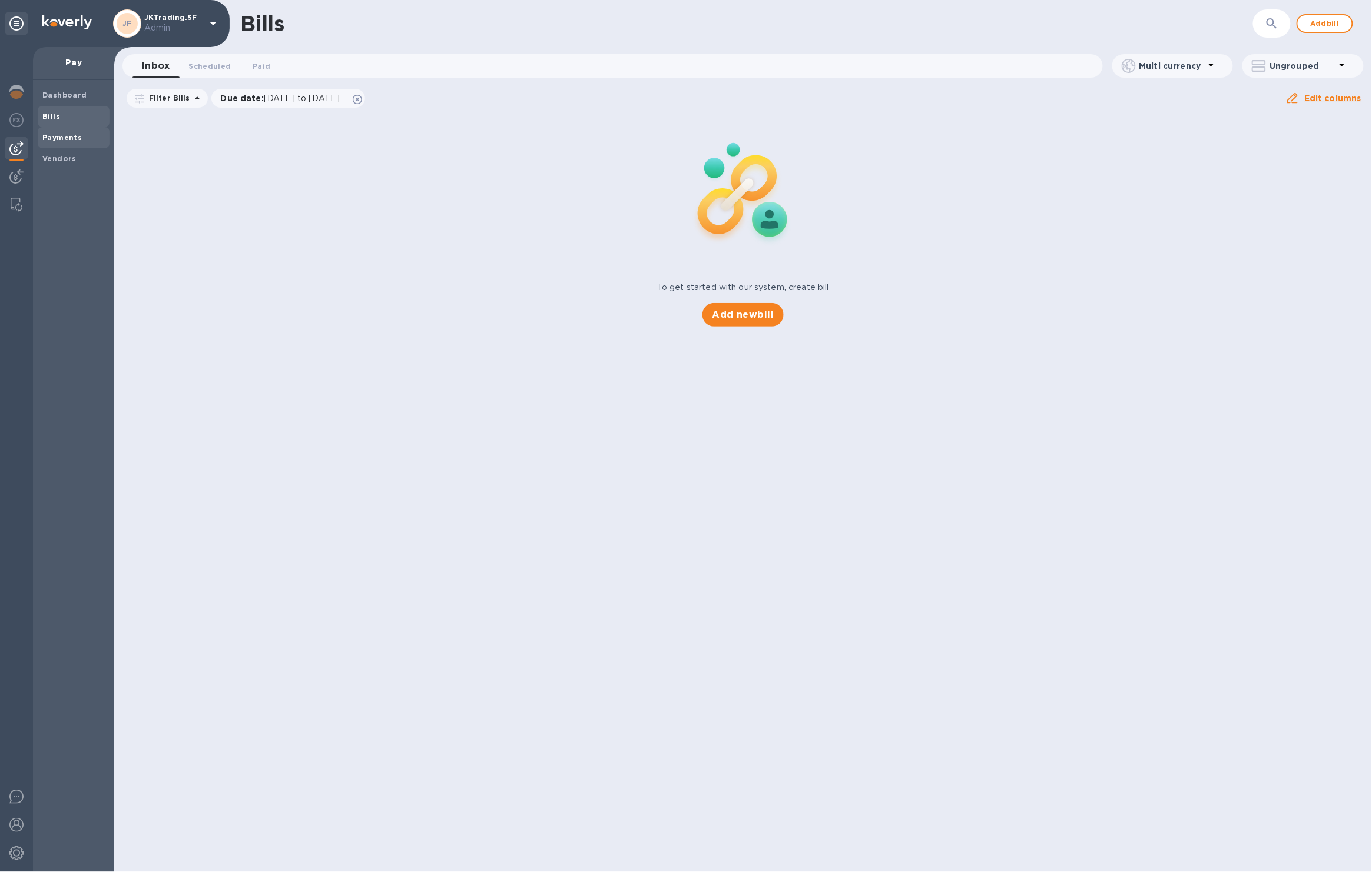
click at [73, 133] on b "Payments" at bounding box center [62, 137] width 39 height 8
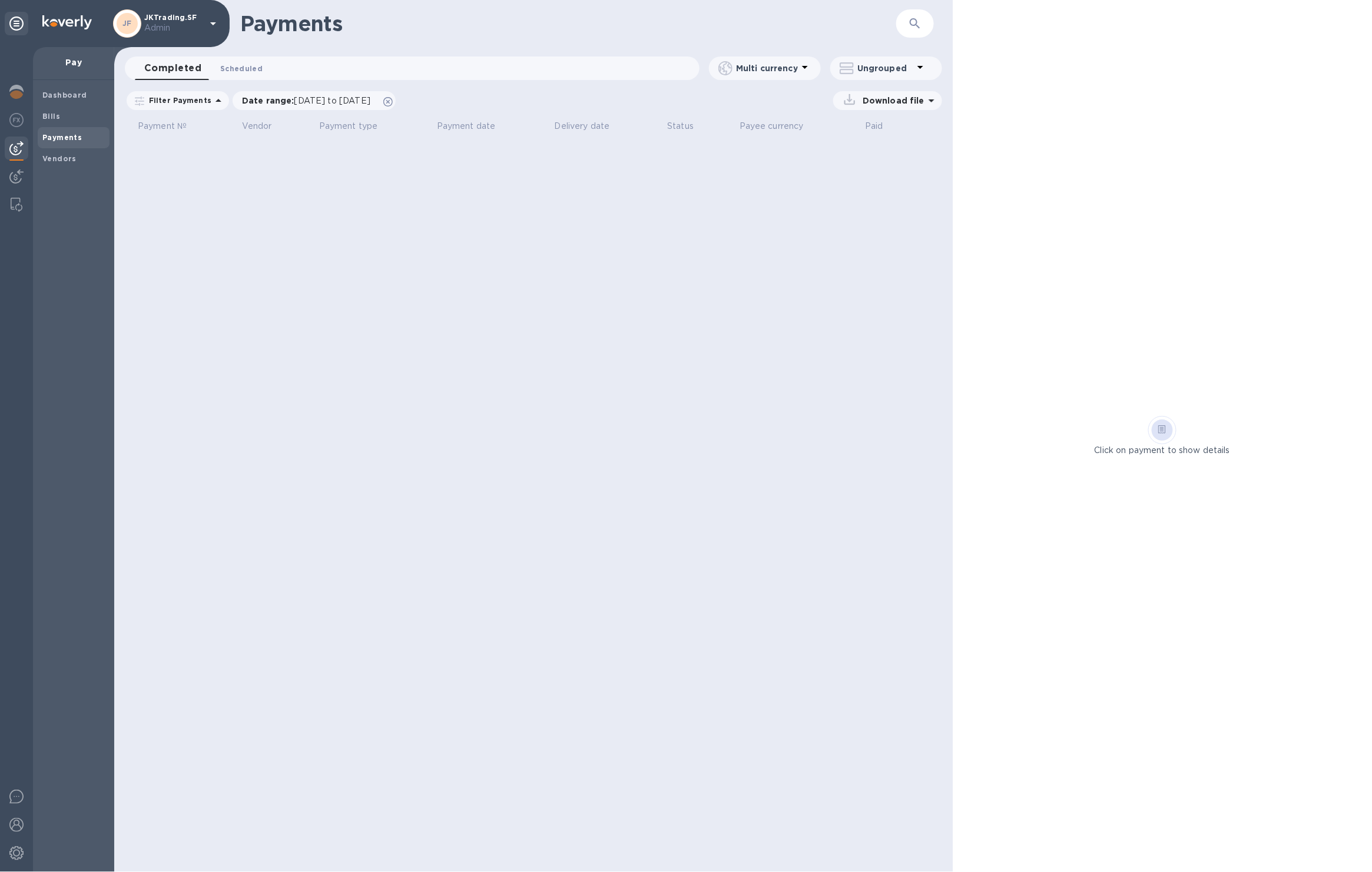
click at [245, 77] on button "Scheduled 0" at bounding box center [241, 68] width 61 height 24
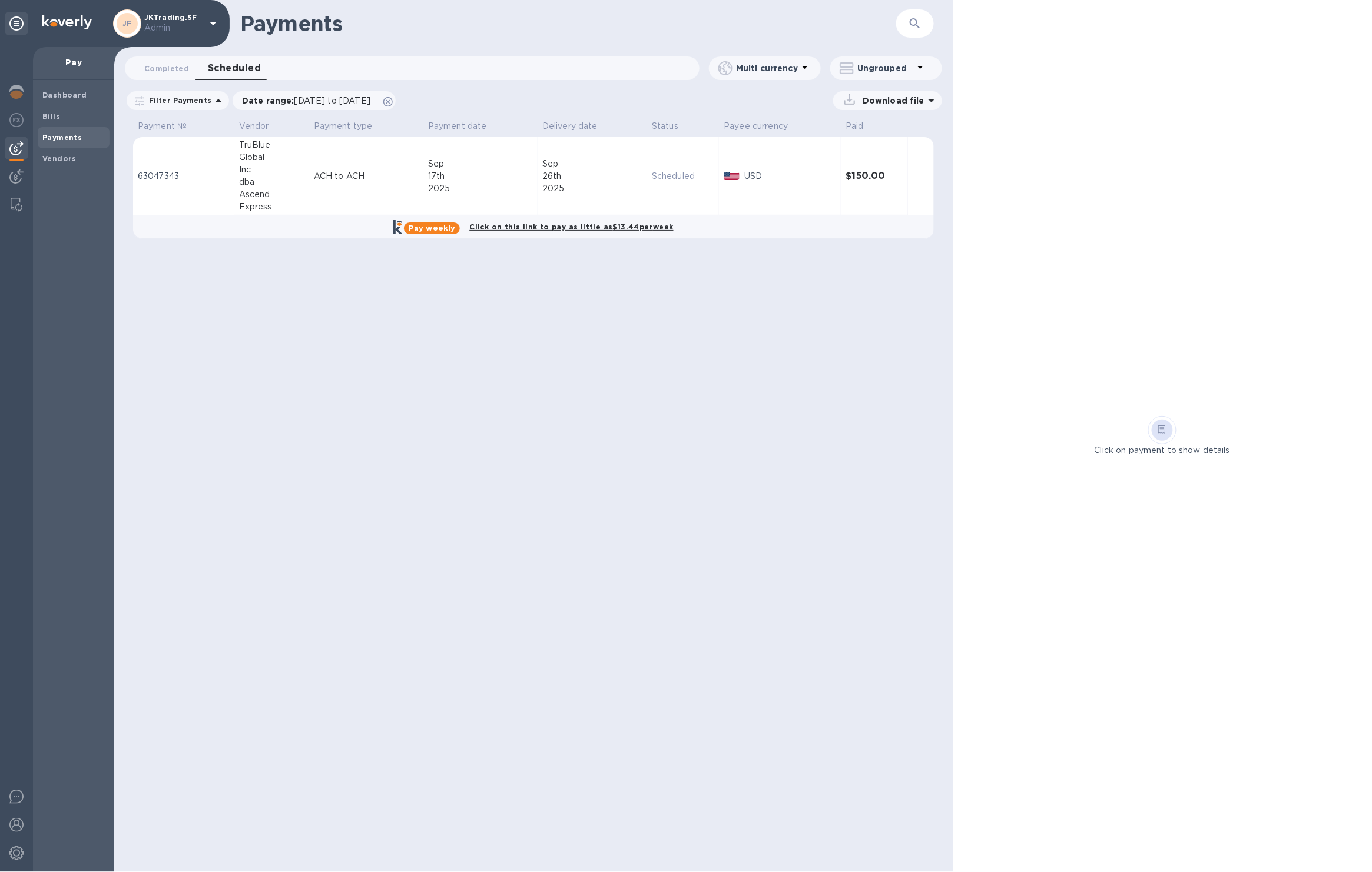
click at [351, 192] on td "ACH to ACH" at bounding box center [366, 177] width 114 height 79
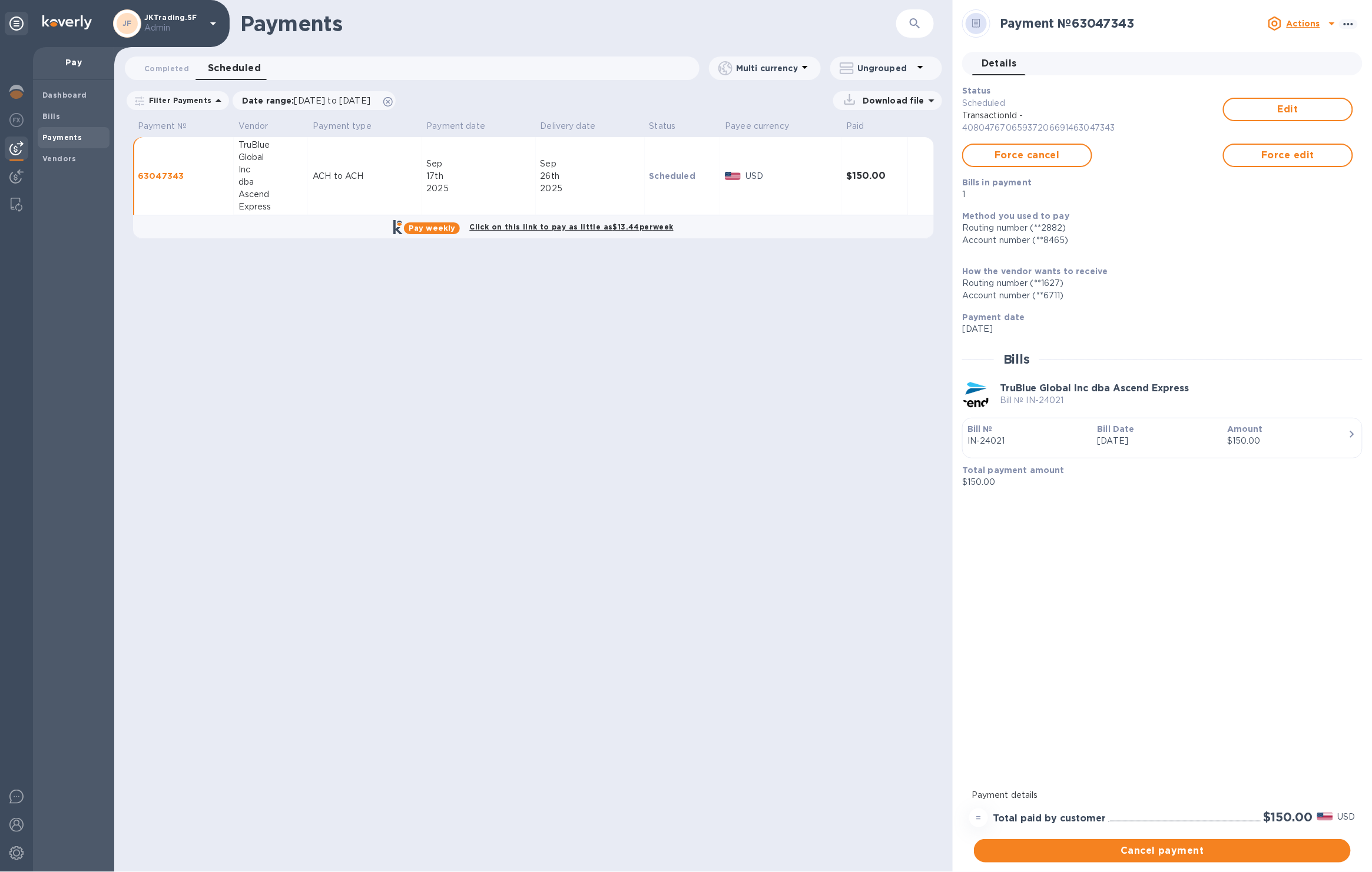
click at [757, 224] on div "Pay weekly Click on this link to pay as little as $13.44 per week" at bounding box center [534, 227] width 808 height 24
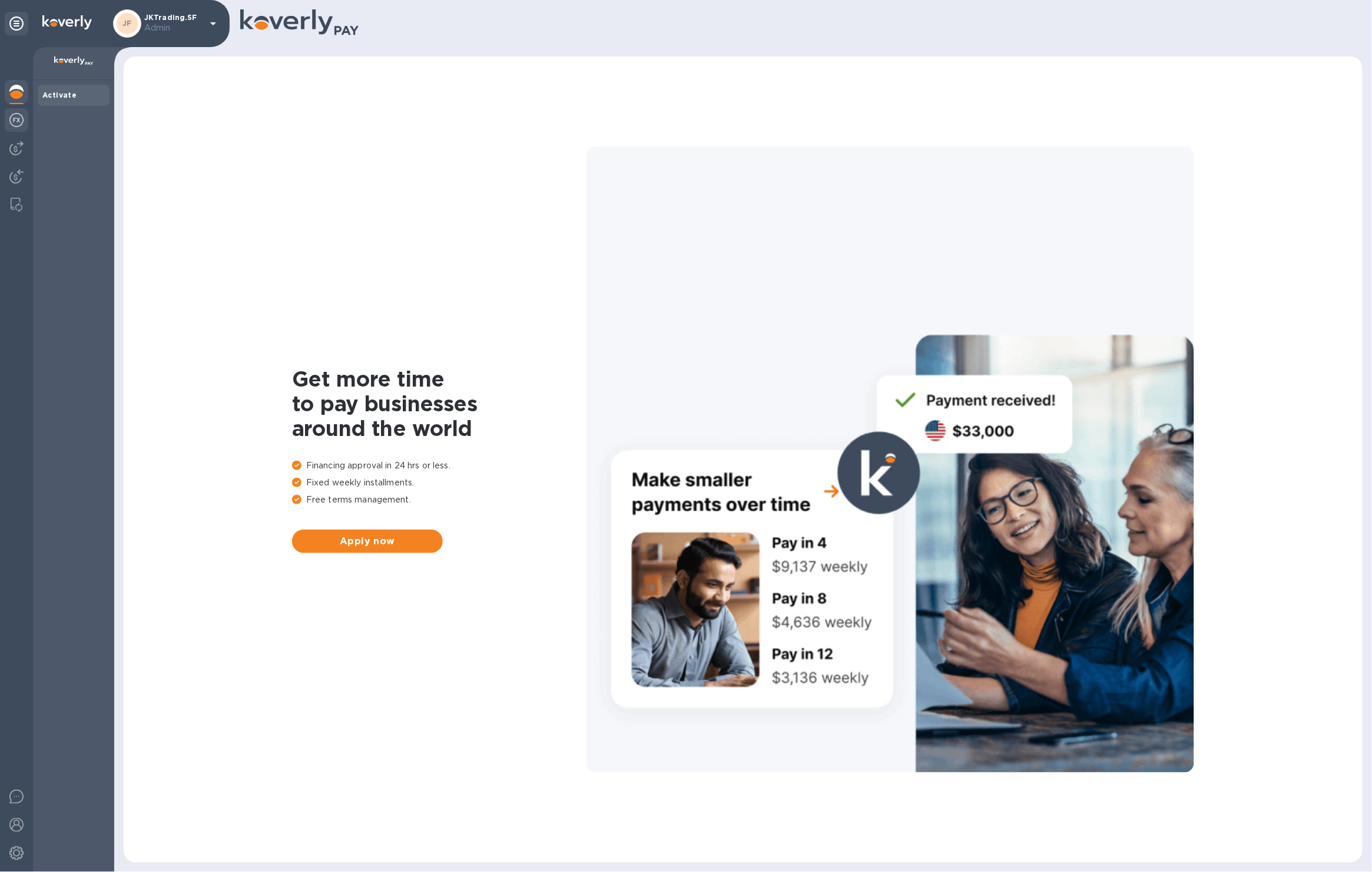
click at [20, 116] on img at bounding box center [16, 120] width 14 height 14
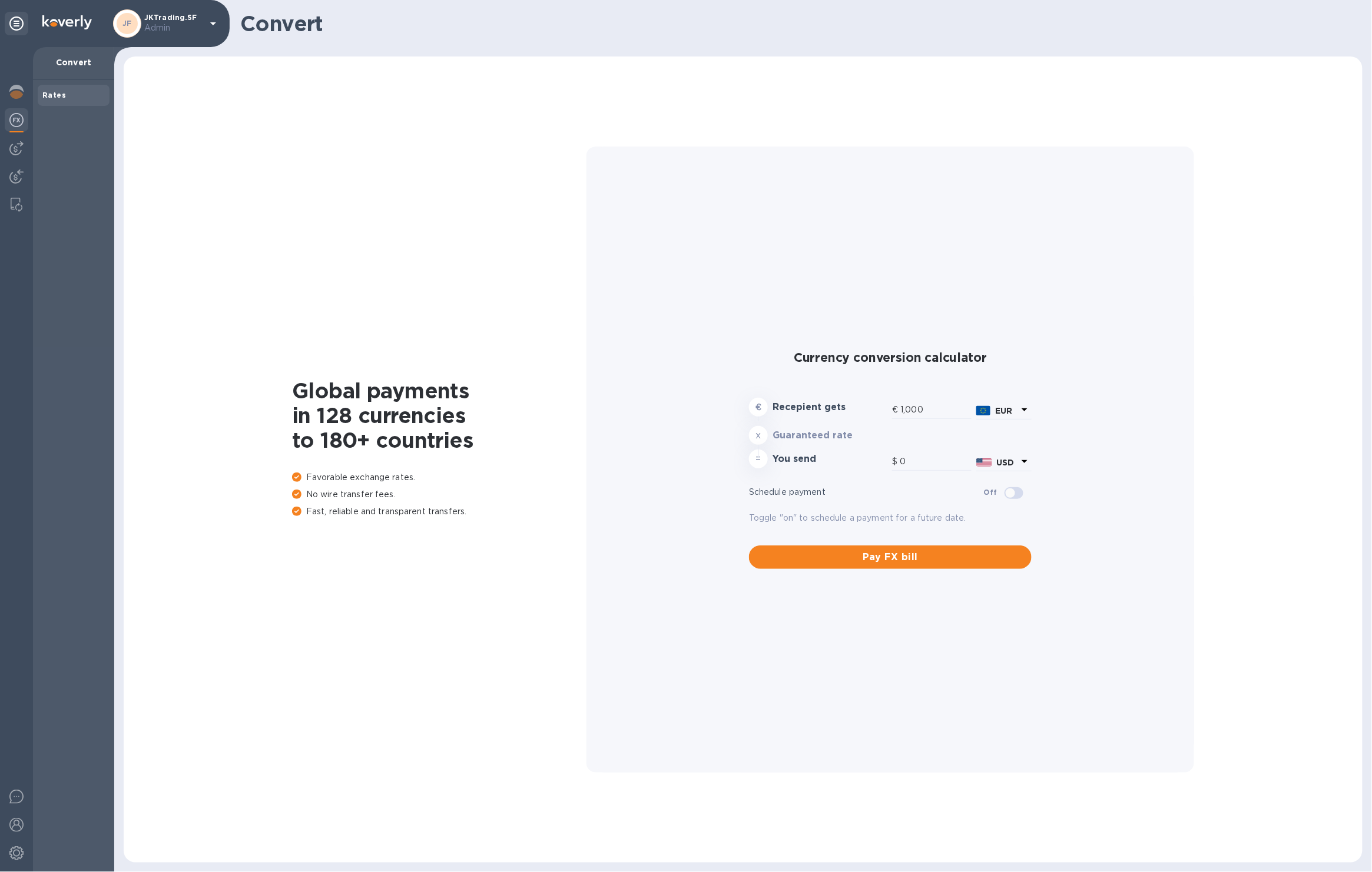
type input "1,186.52"
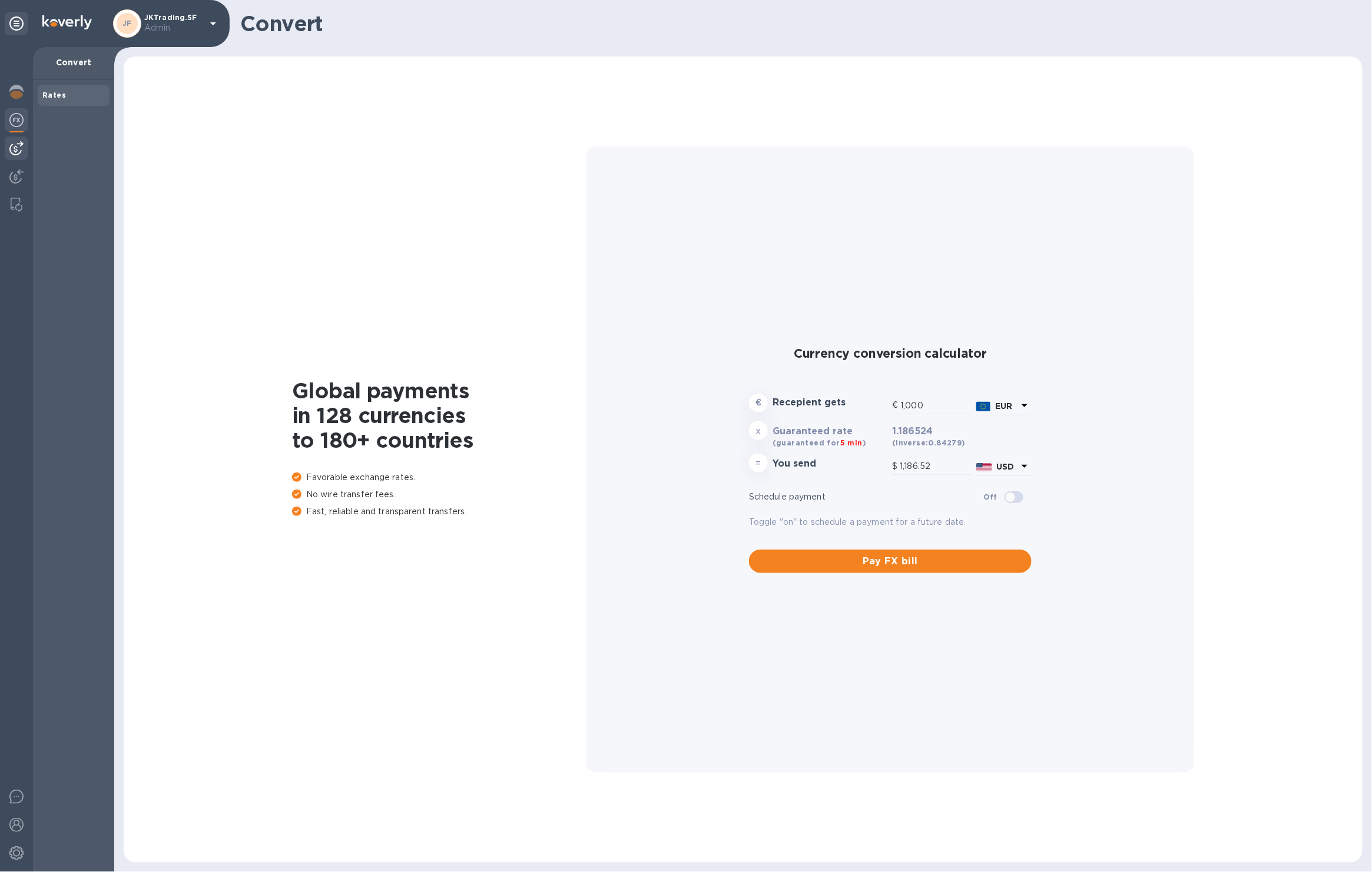
click at [21, 147] on img at bounding box center [16, 148] width 14 height 14
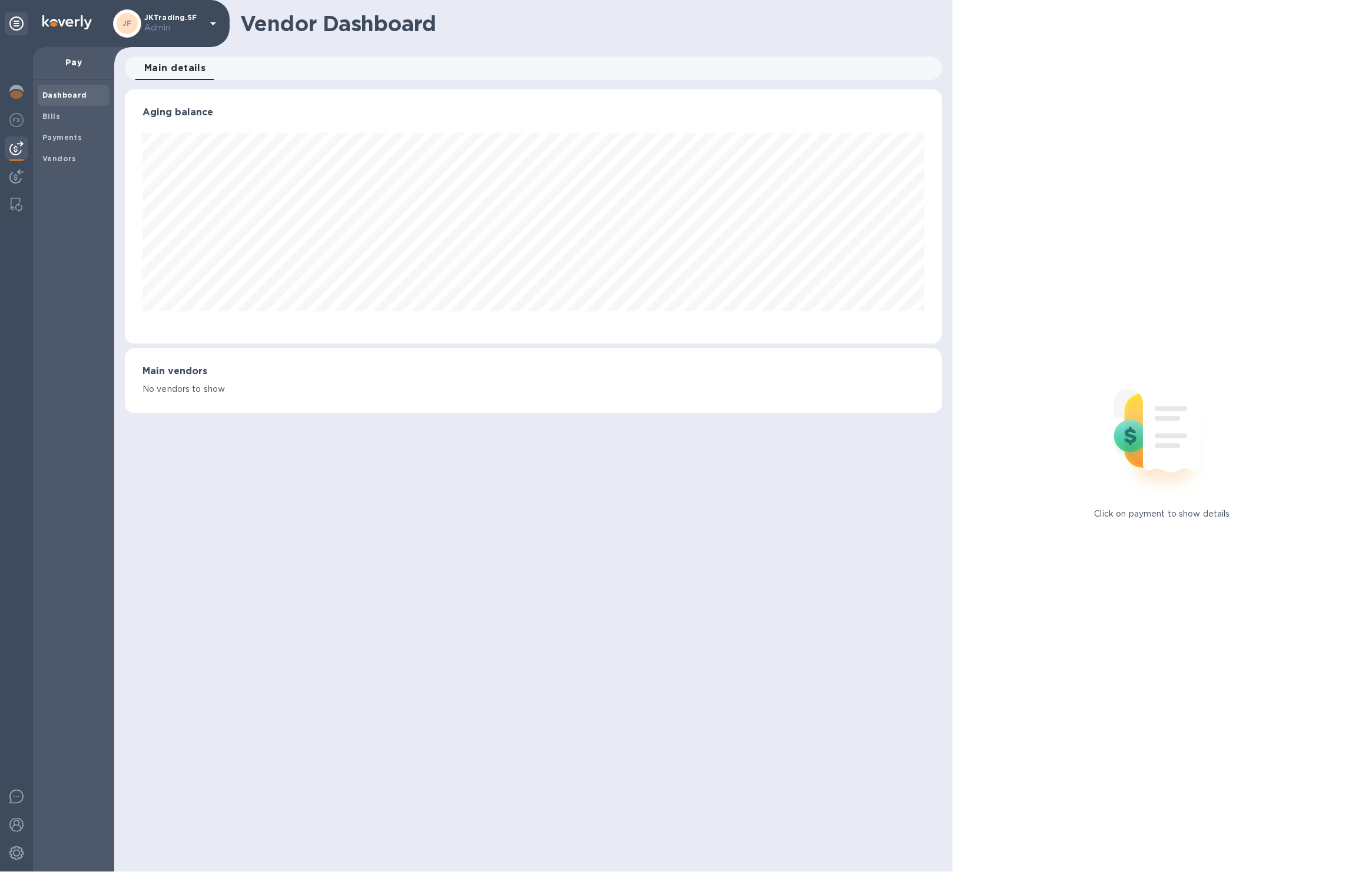
scroll to position [254, 817]
click at [95, 136] on span "Payments" at bounding box center [73, 137] width 62 height 12
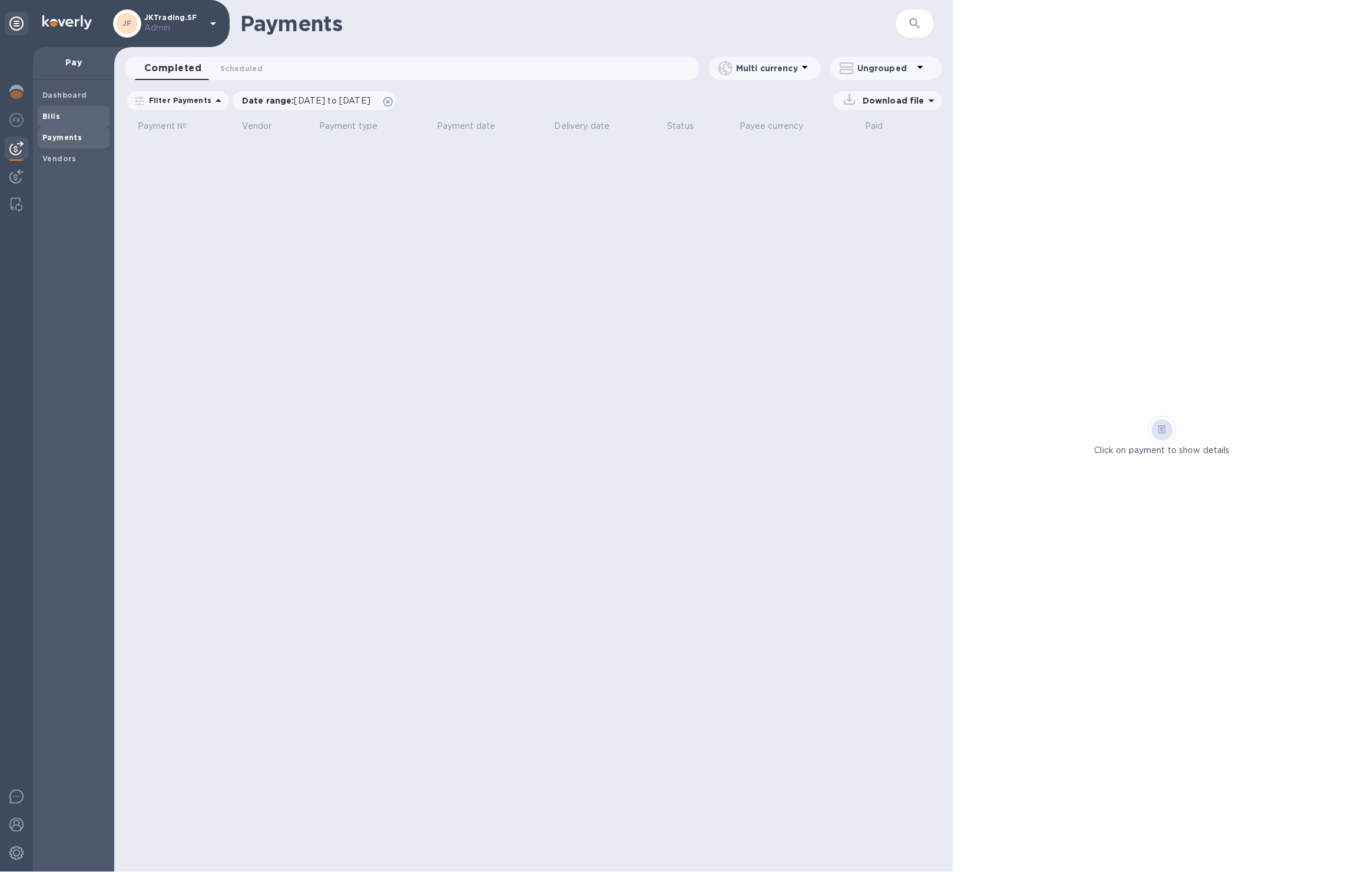
click at [45, 120] on span "Bills" at bounding box center [51, 116] width 18 height 12
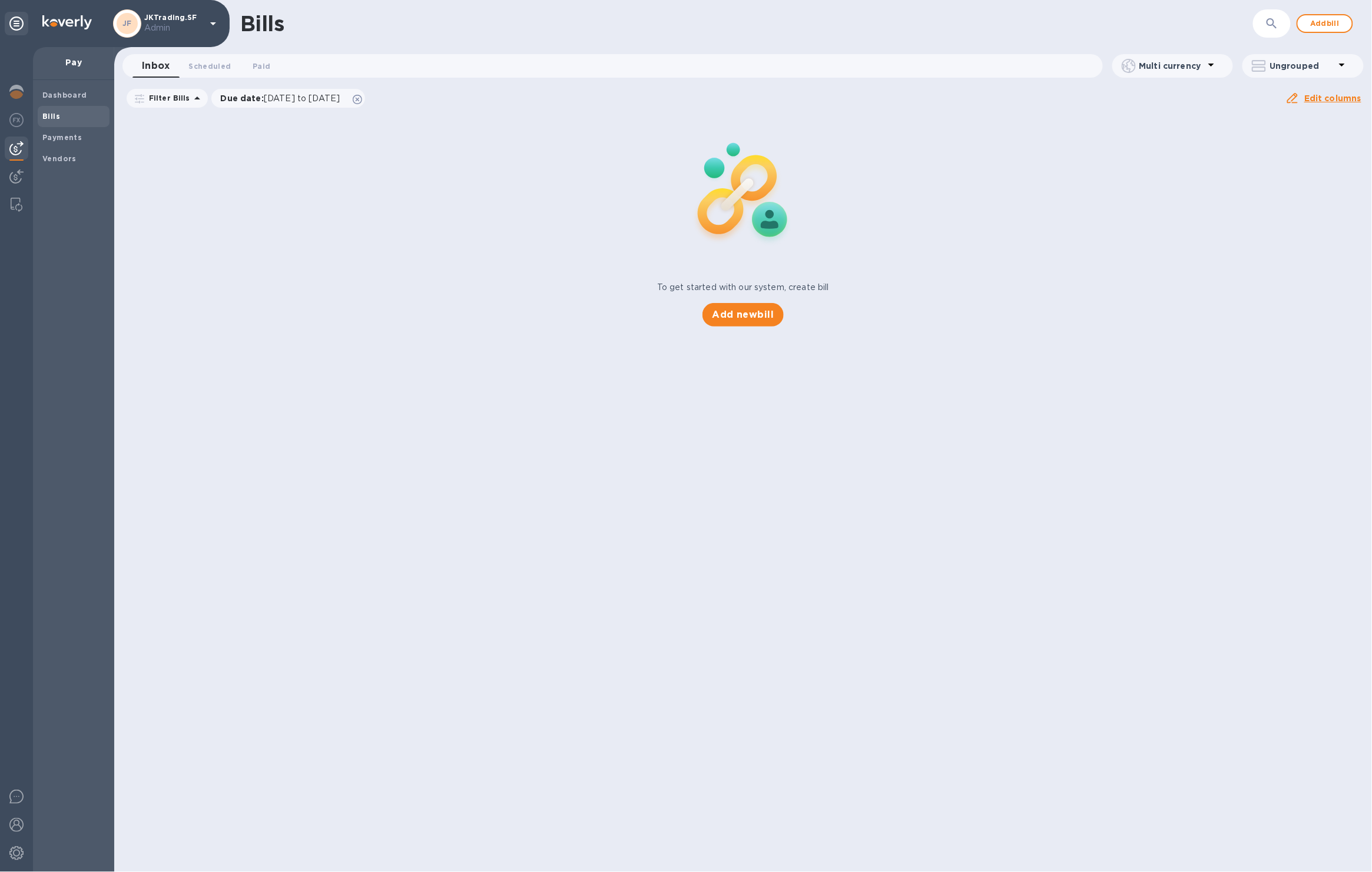
click at [79, 122] on span "Bills" at bounding box center [73, 116] width 62 height 12
click at [79, 133] on b "Payments" at bounding box center [62, 137] width 39 height 8
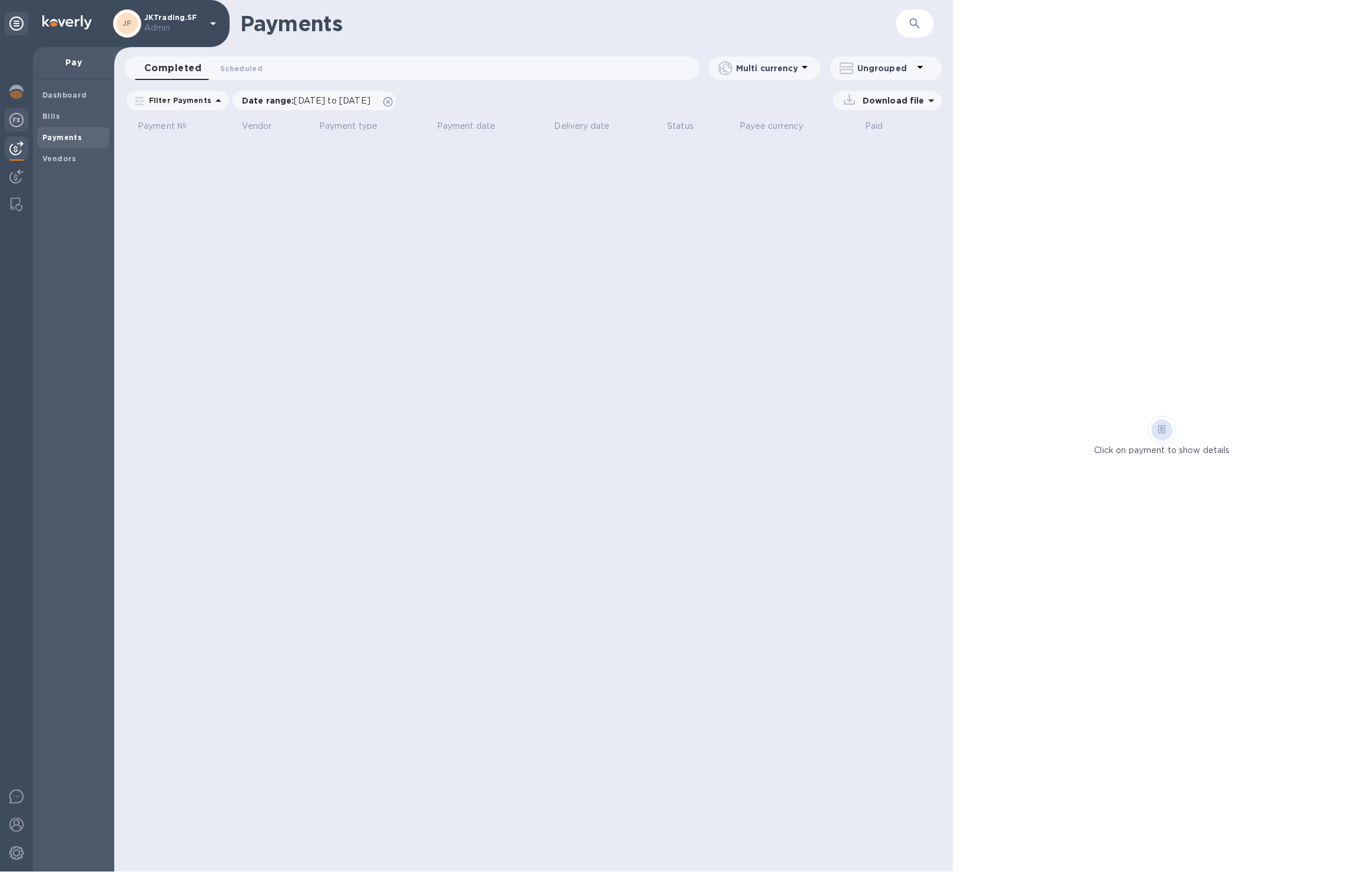
click at [21, 120] on img at bounding box center [16, 120] width 14 height 14
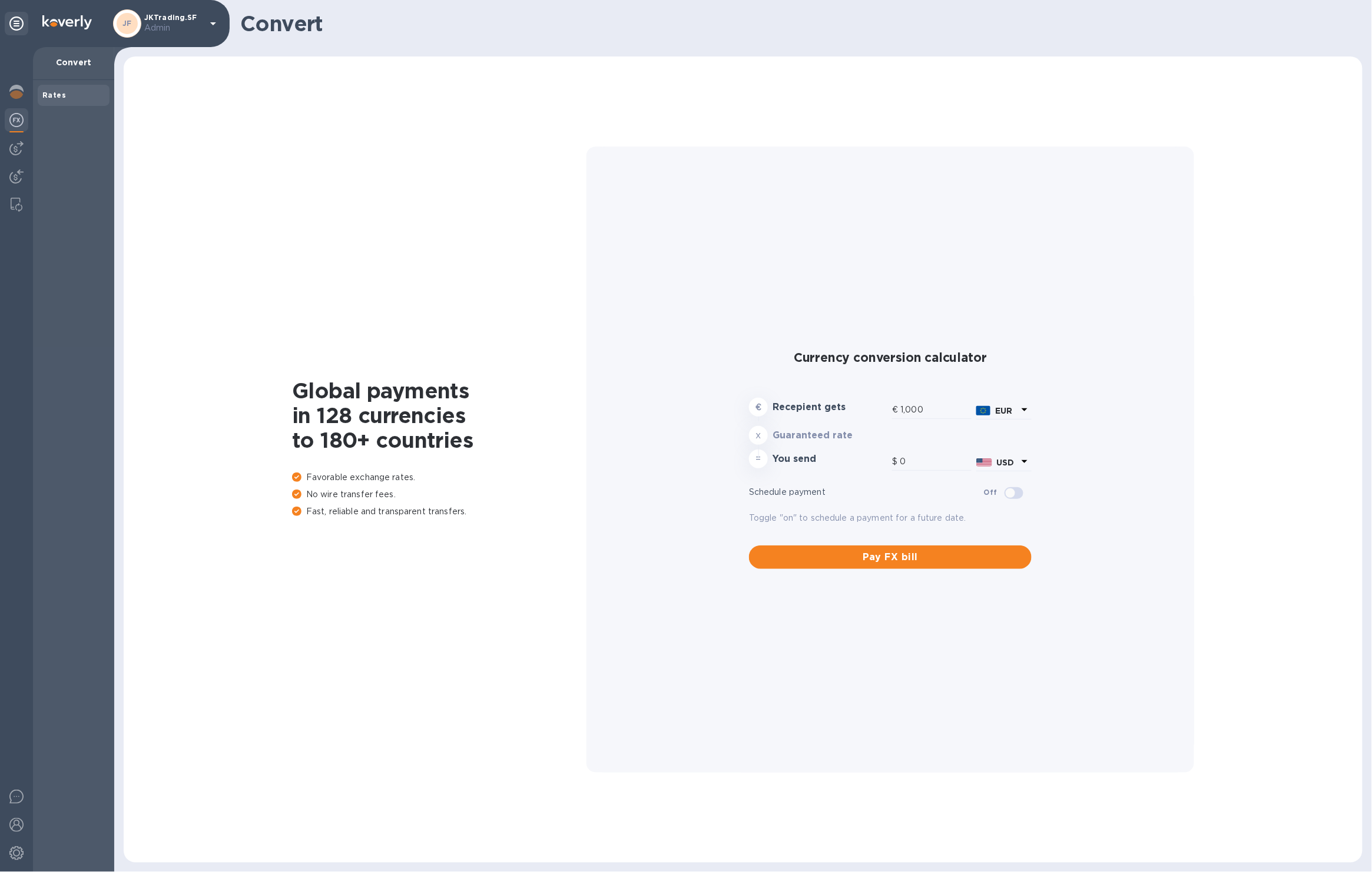
type input "1,186.52"
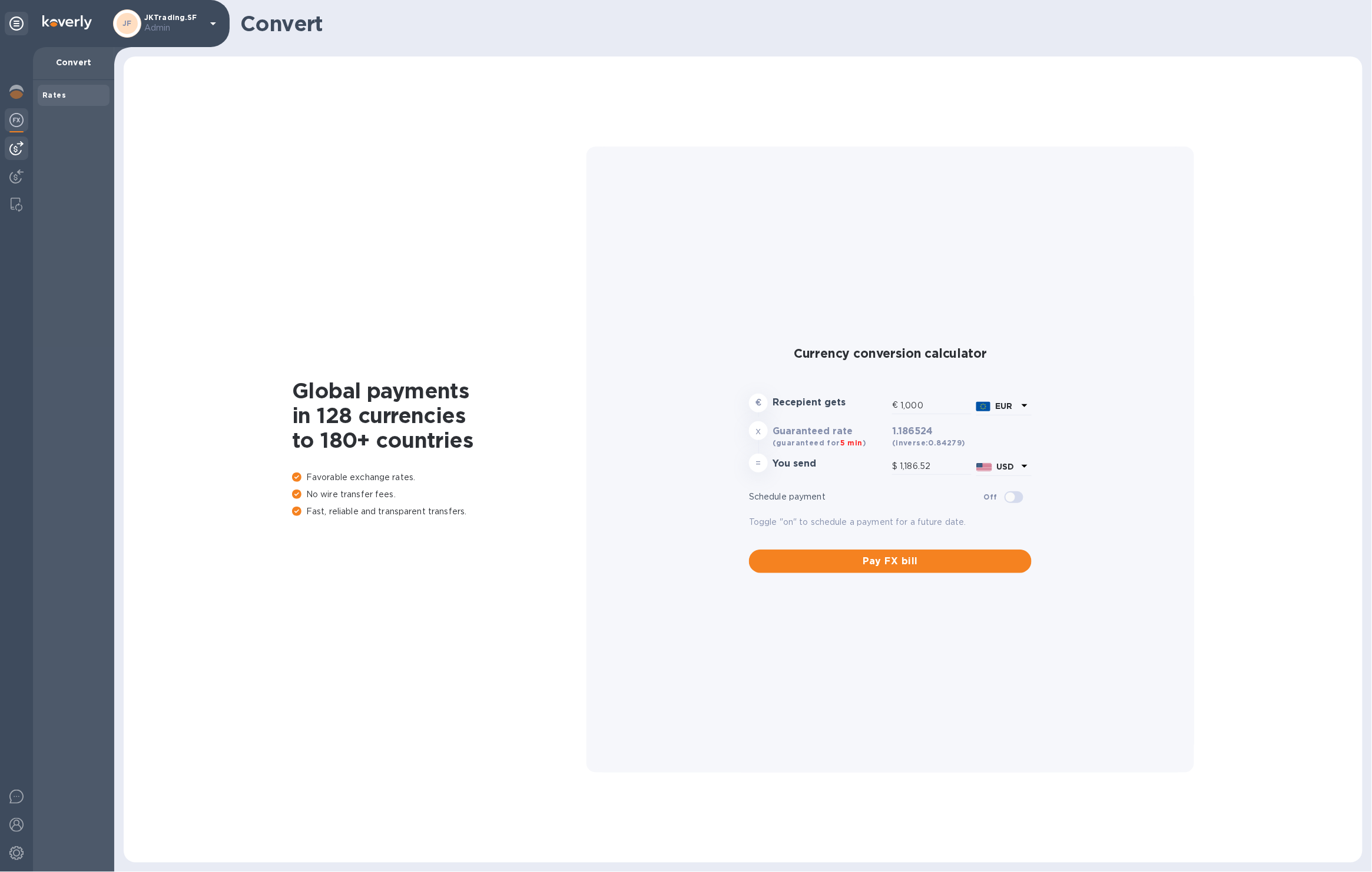
click at [16, 143] on img at bounding box center [16, 148] width 14 height 14
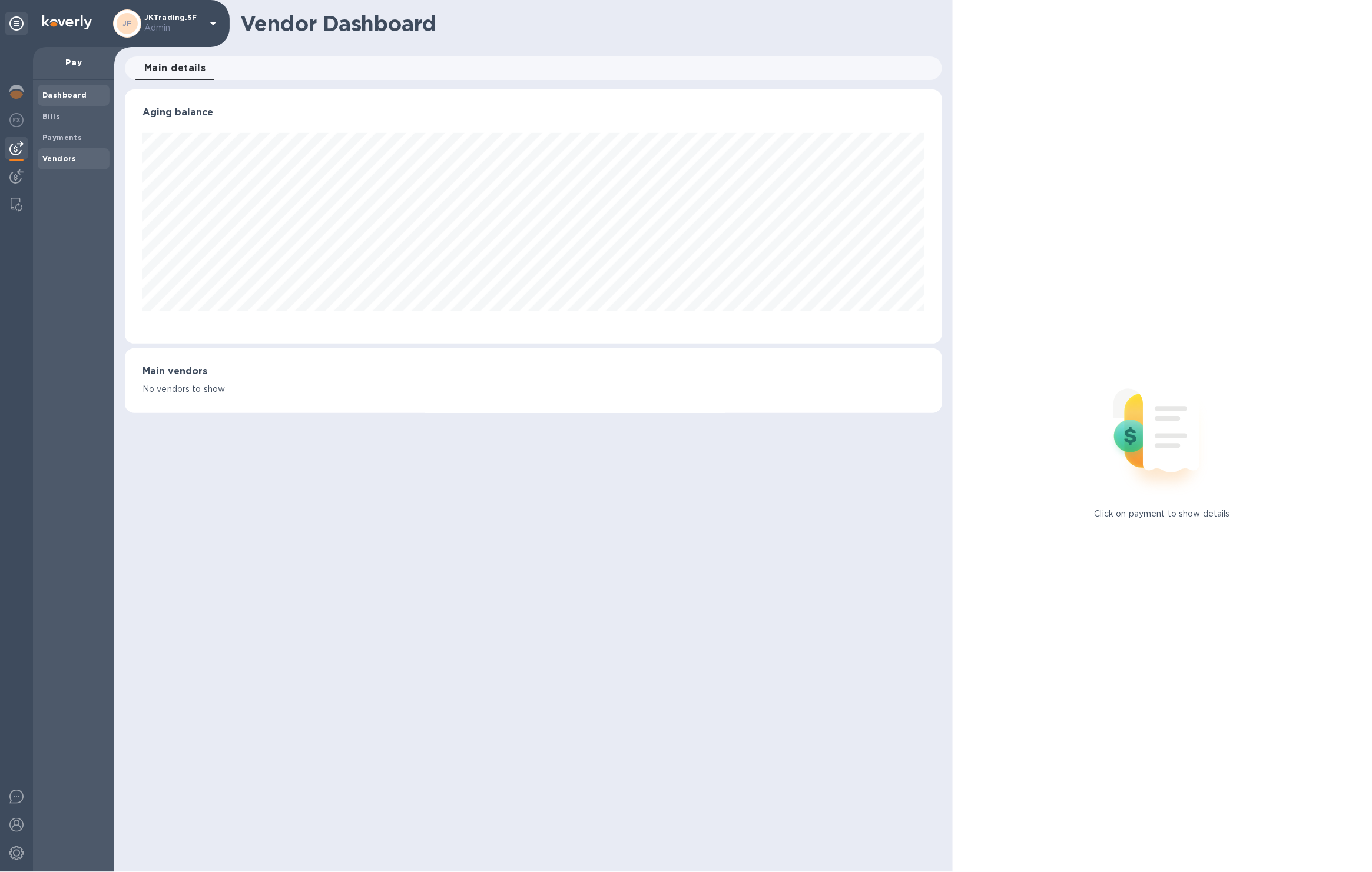
scroll to position [254, 817]
click at [59, 146] on div "Payments" at bounding box center [73, 137] width 72 height 21
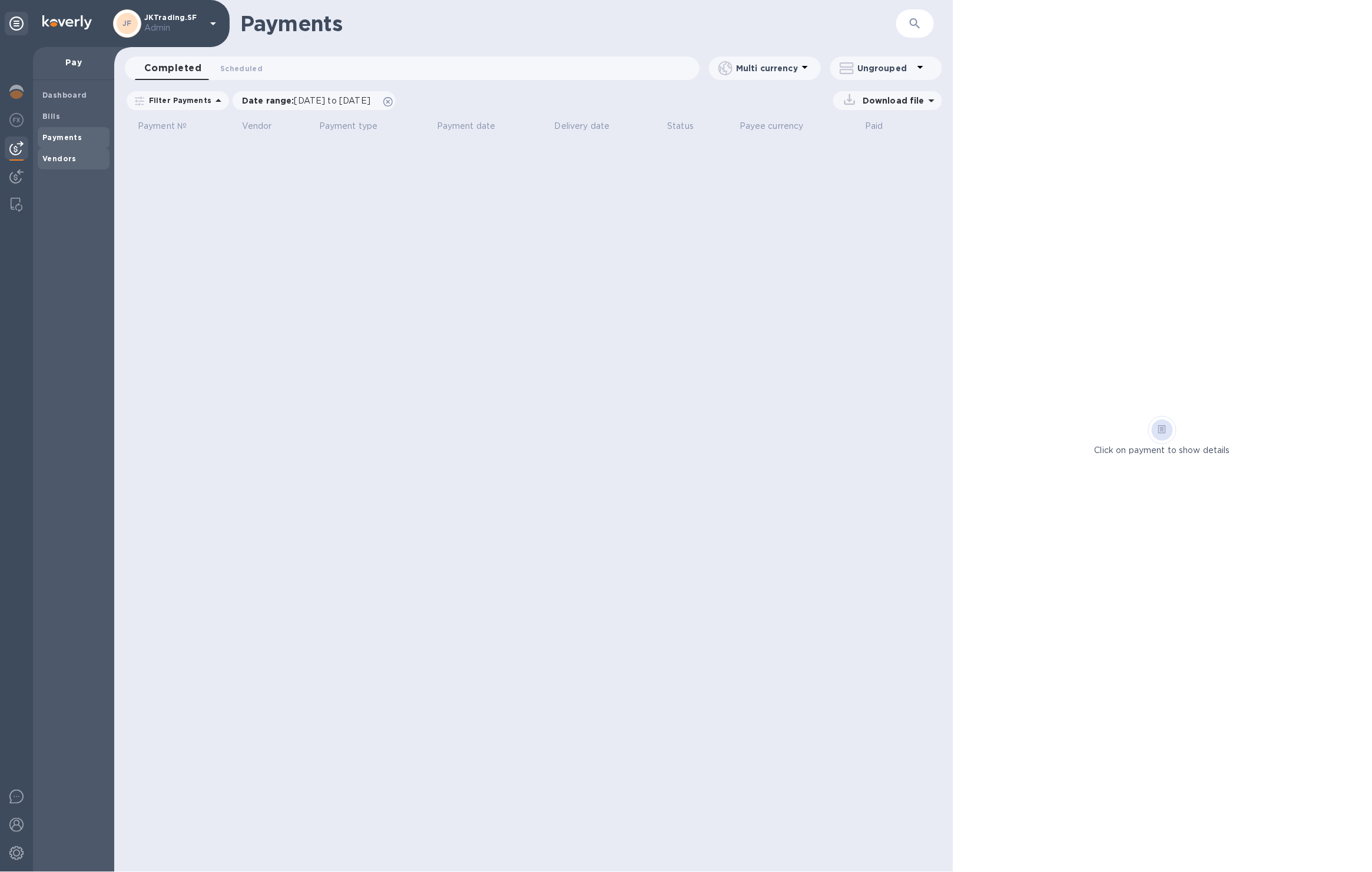
click at [47, 156] on b "Vendors" at bounding box center [59, 158] width 34 height 8
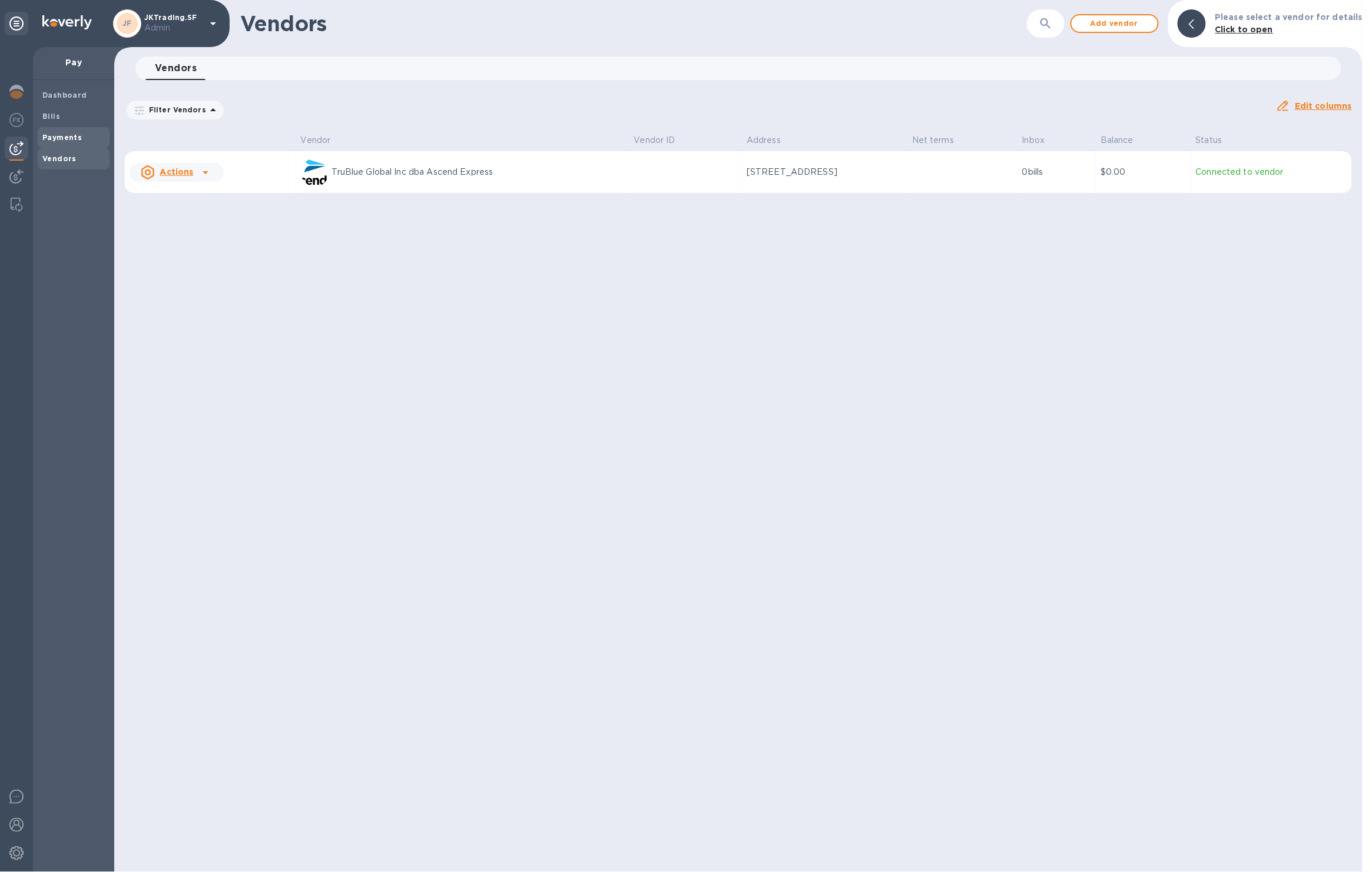
click at [58, 141] on span "Payments" at bounding box center [62, 137] width 39 height 12
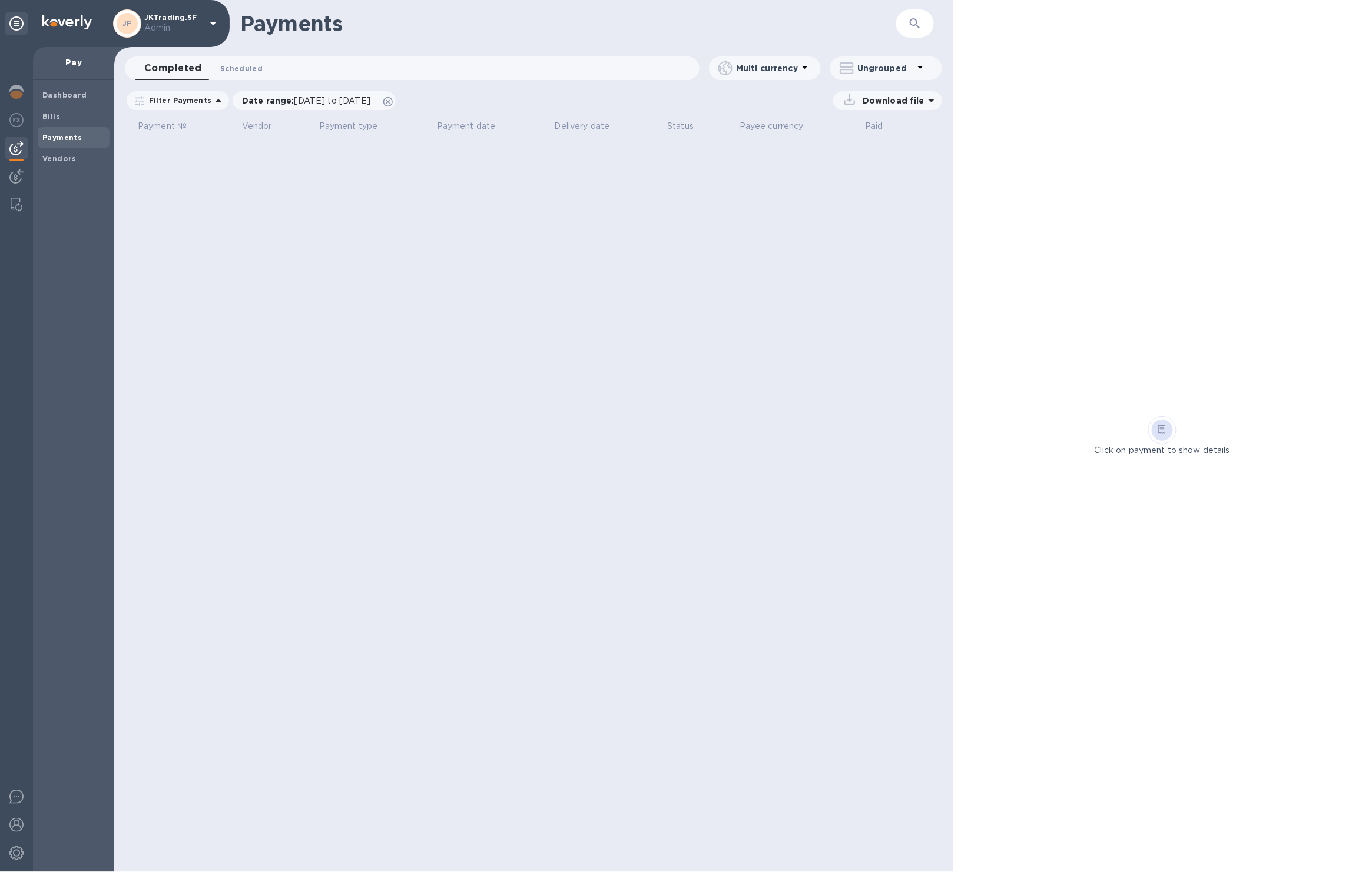
click at [248, 67] on span "Scheduled 0" at bounding box center [241, 69] width 42 height 12
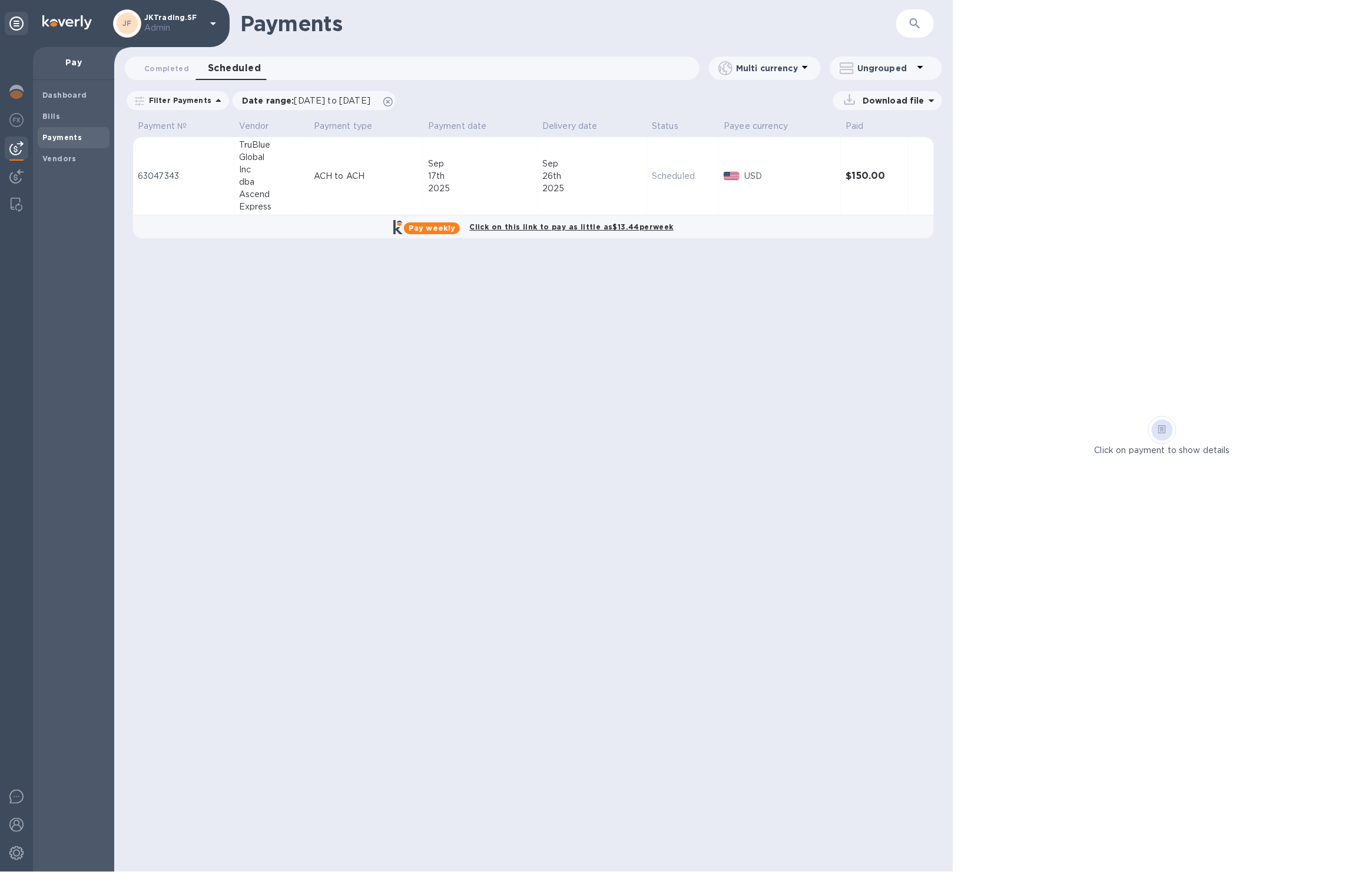
click at [584, 195] on td "[DATE]" at bounding box center [592, 177] width 110 height 79
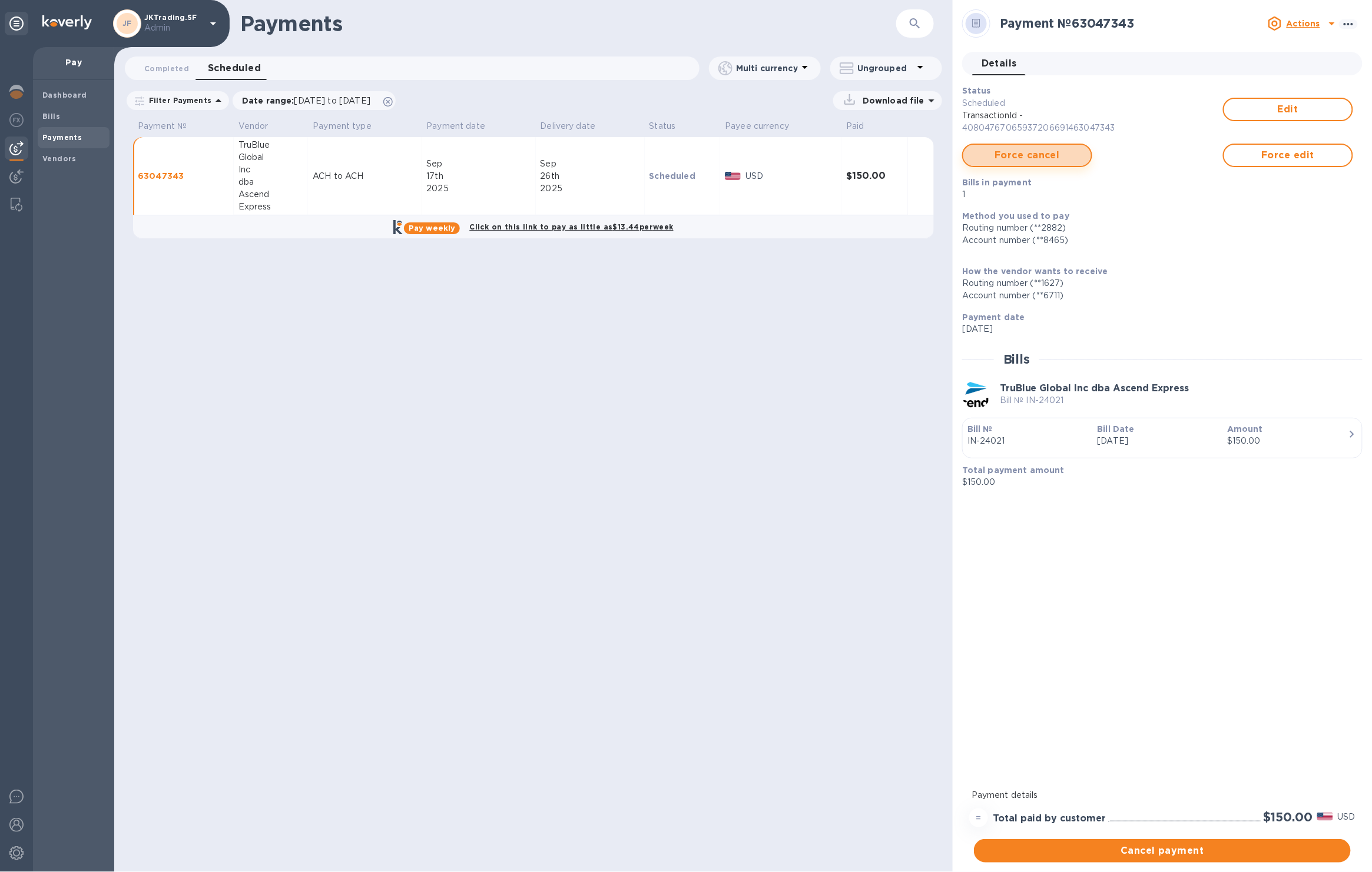
click at [1061, 148] on span "Force cancel" at bounding box center [1026, 155] width 109 height 14
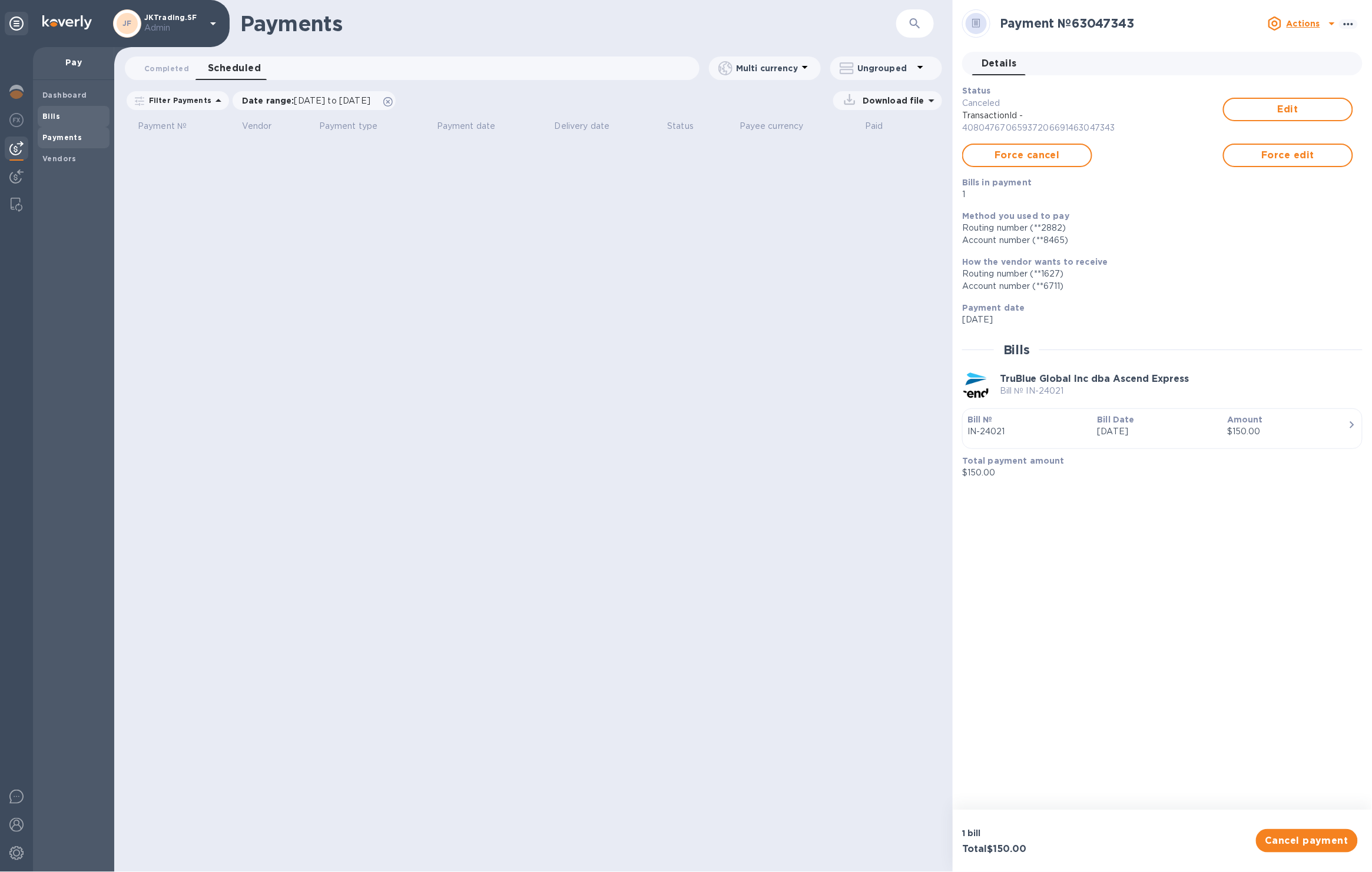
click at [51, 113] on b "Bills" at bounding box center [51, 116] width 18 height 8
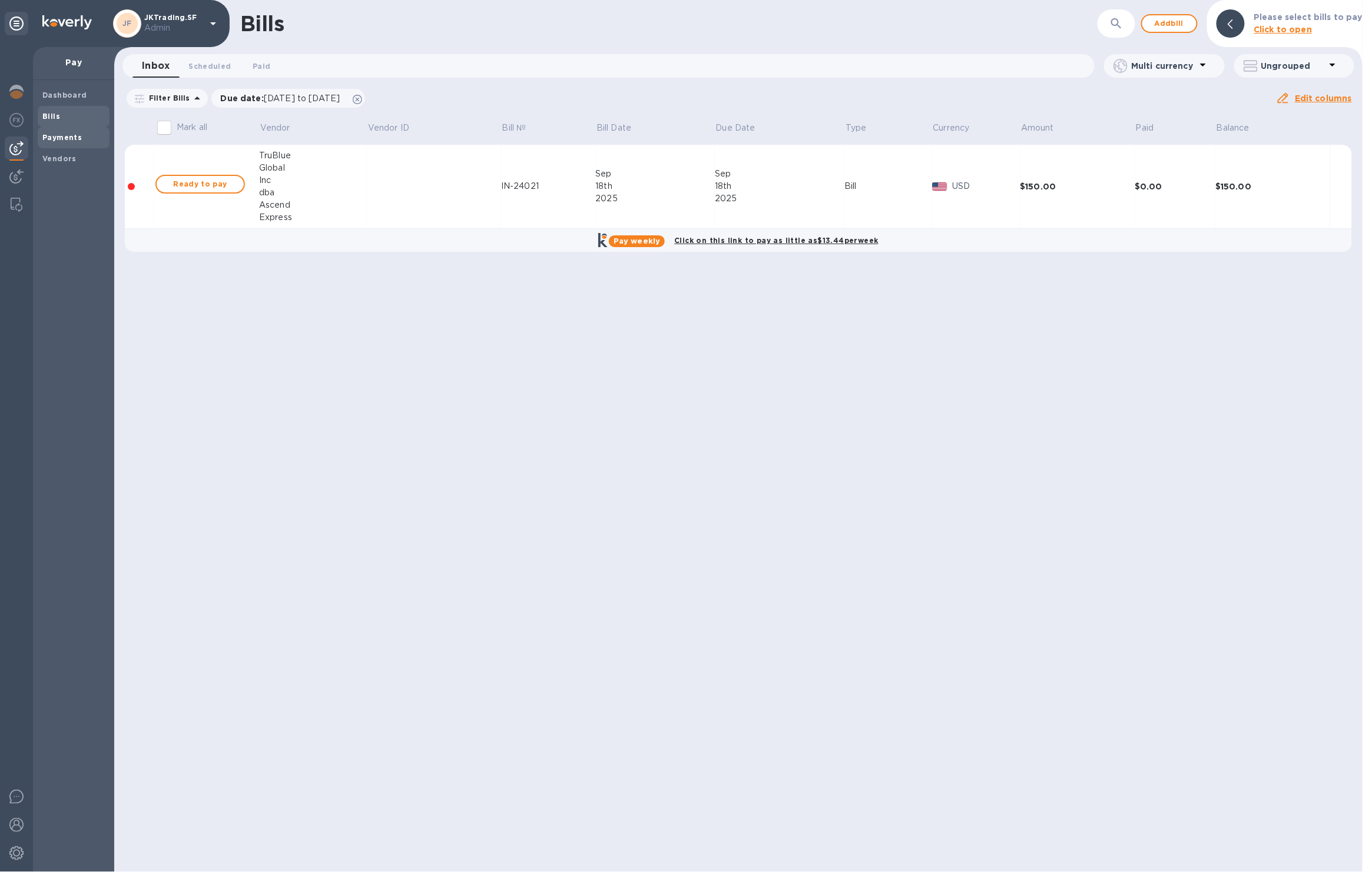
click at [66, 134] on b "Payments" at bounding box center [62, 137] width 39 height 8
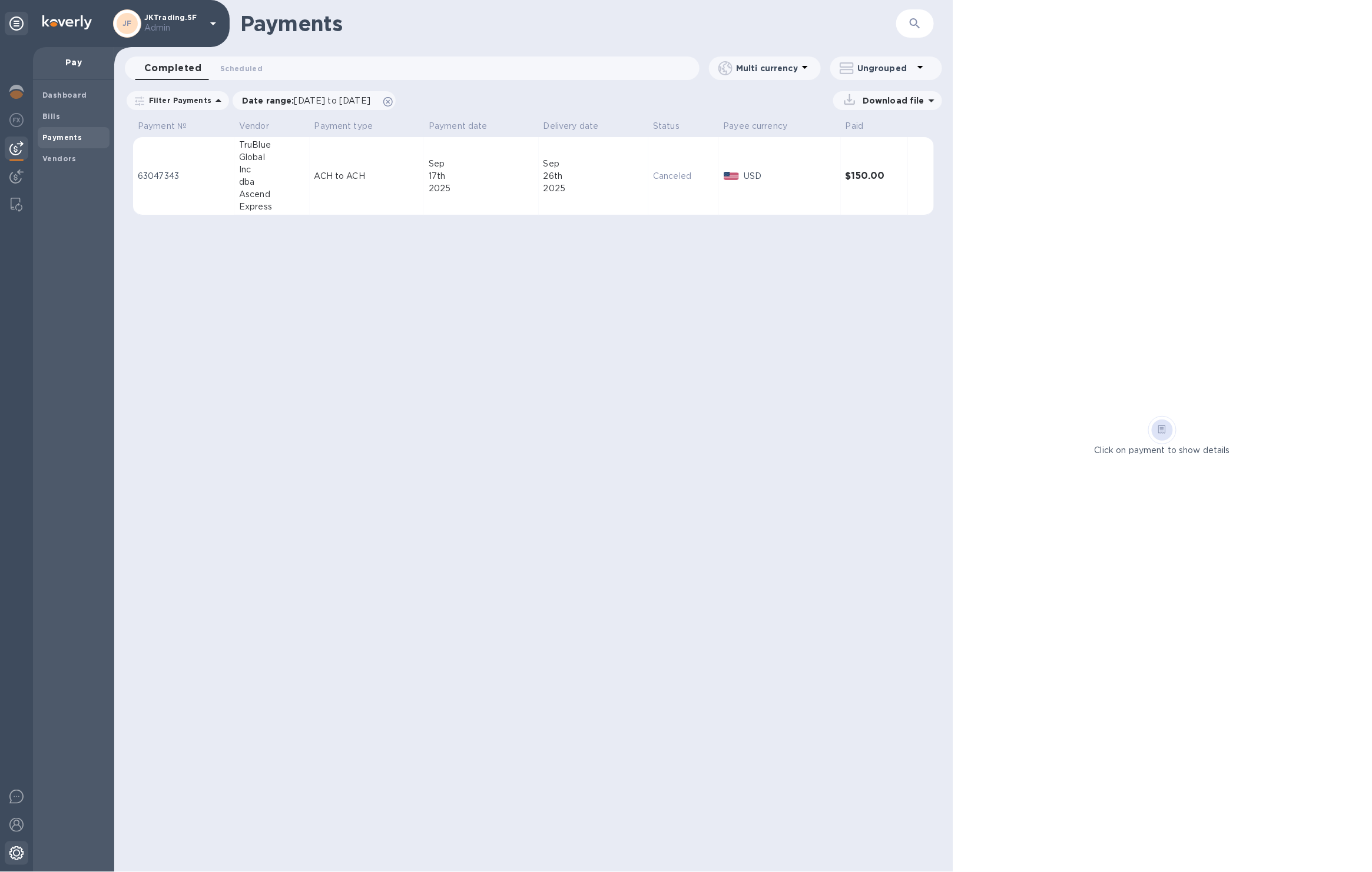
click at [12, 864] on div at bounding box center [16, 855] width 24 height 26
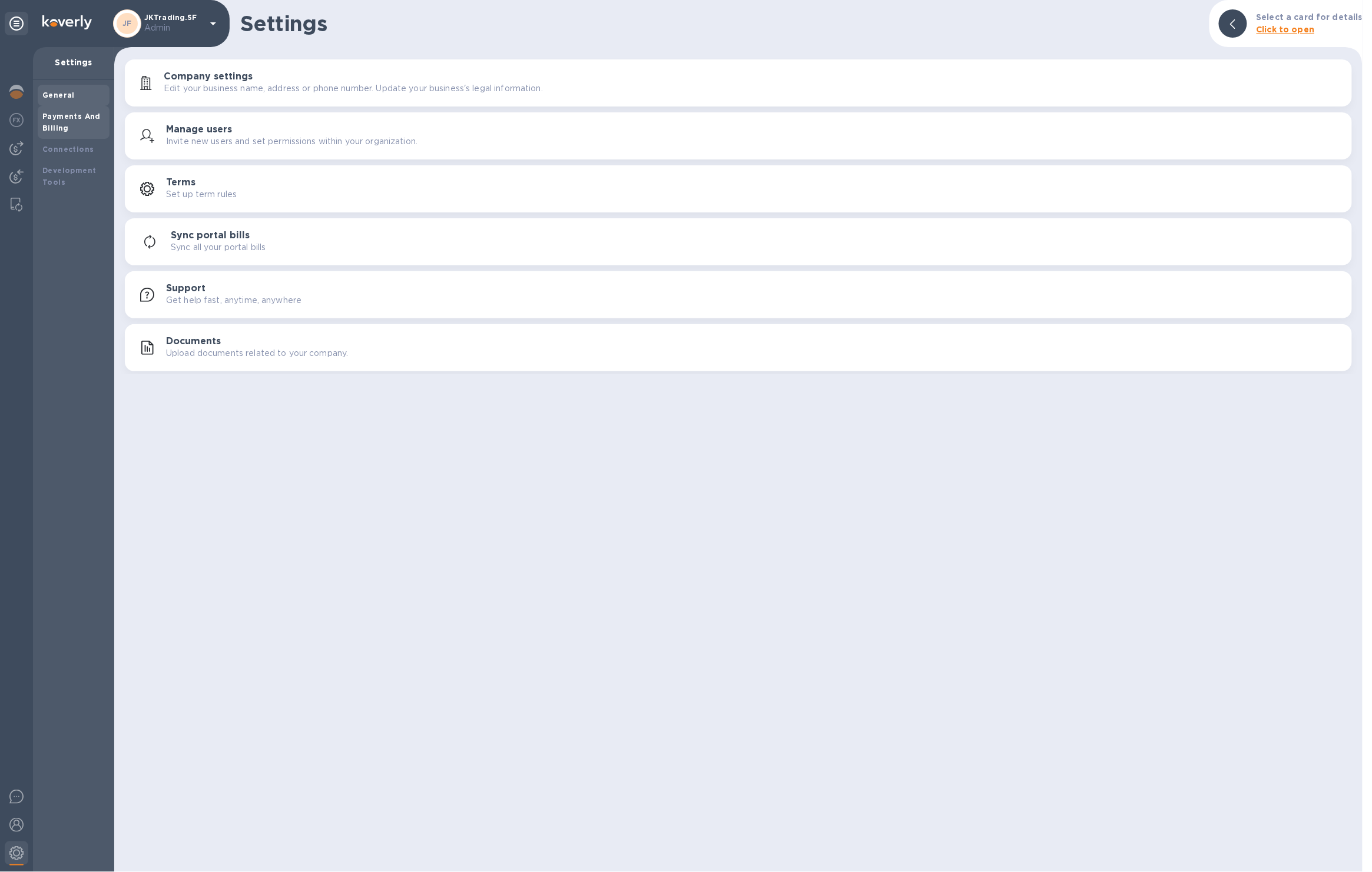
click at [62, 113] on b "Payments And Billing" at bounding box center [72, 122] width 59 height 21
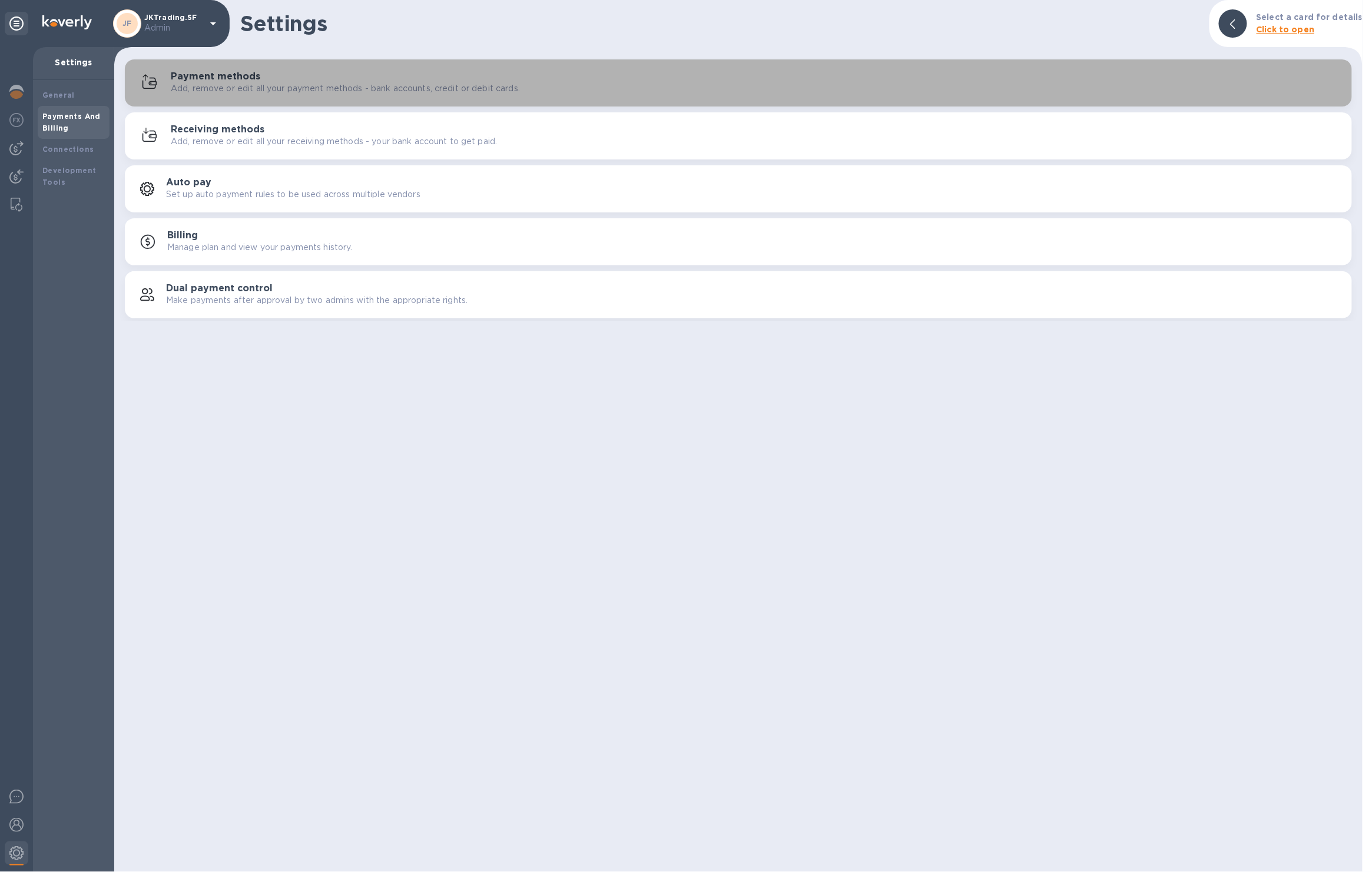
click at [618, 72] on div "Payment methods Add, remove or edit all your payment methods - bank accounts, c…" at bounding box center [756, 82] width 1171 height 24
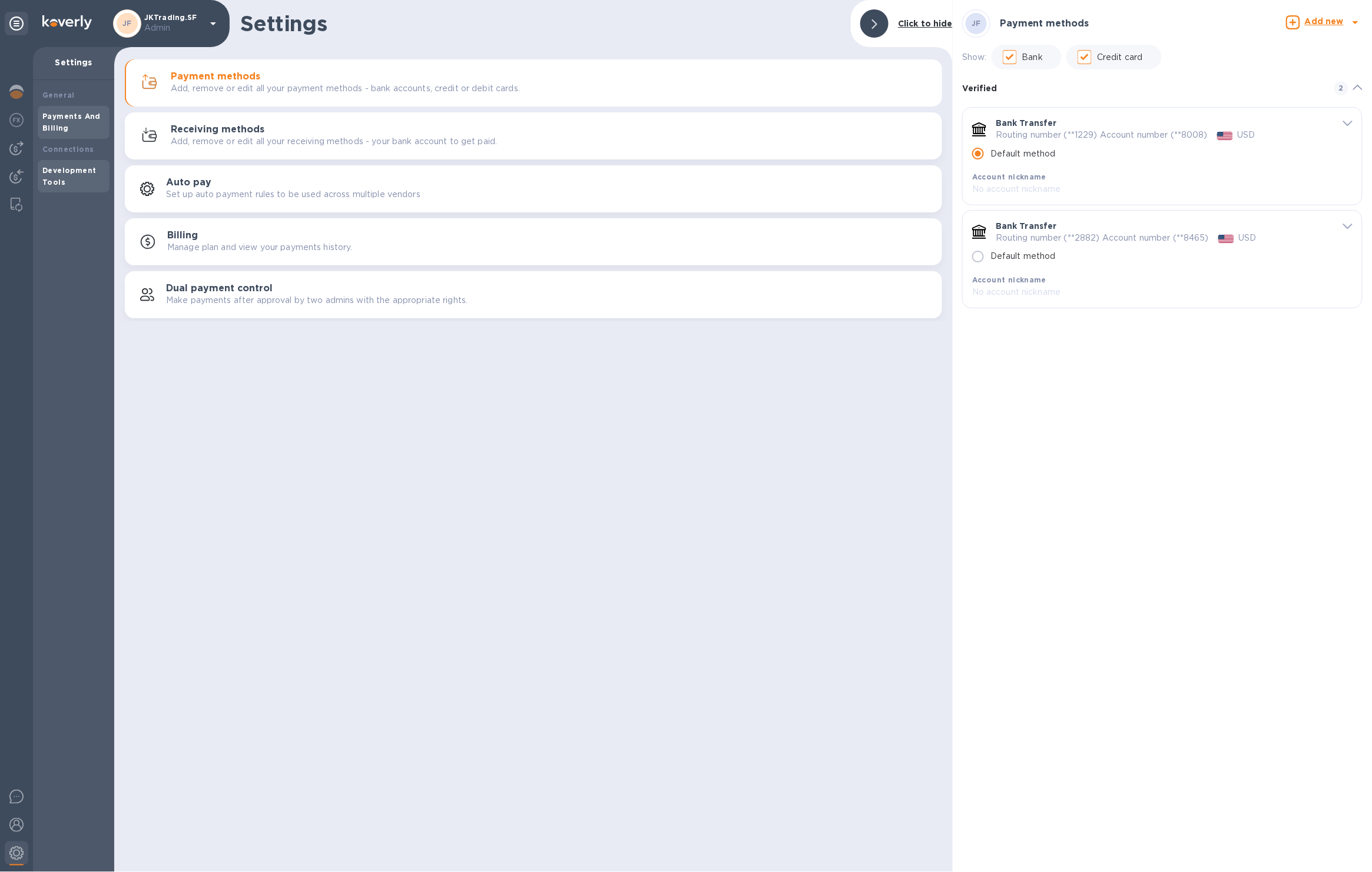
click at [69, 161] on div "Development Tools" at bounding box center [73, 177] width 72 height 33
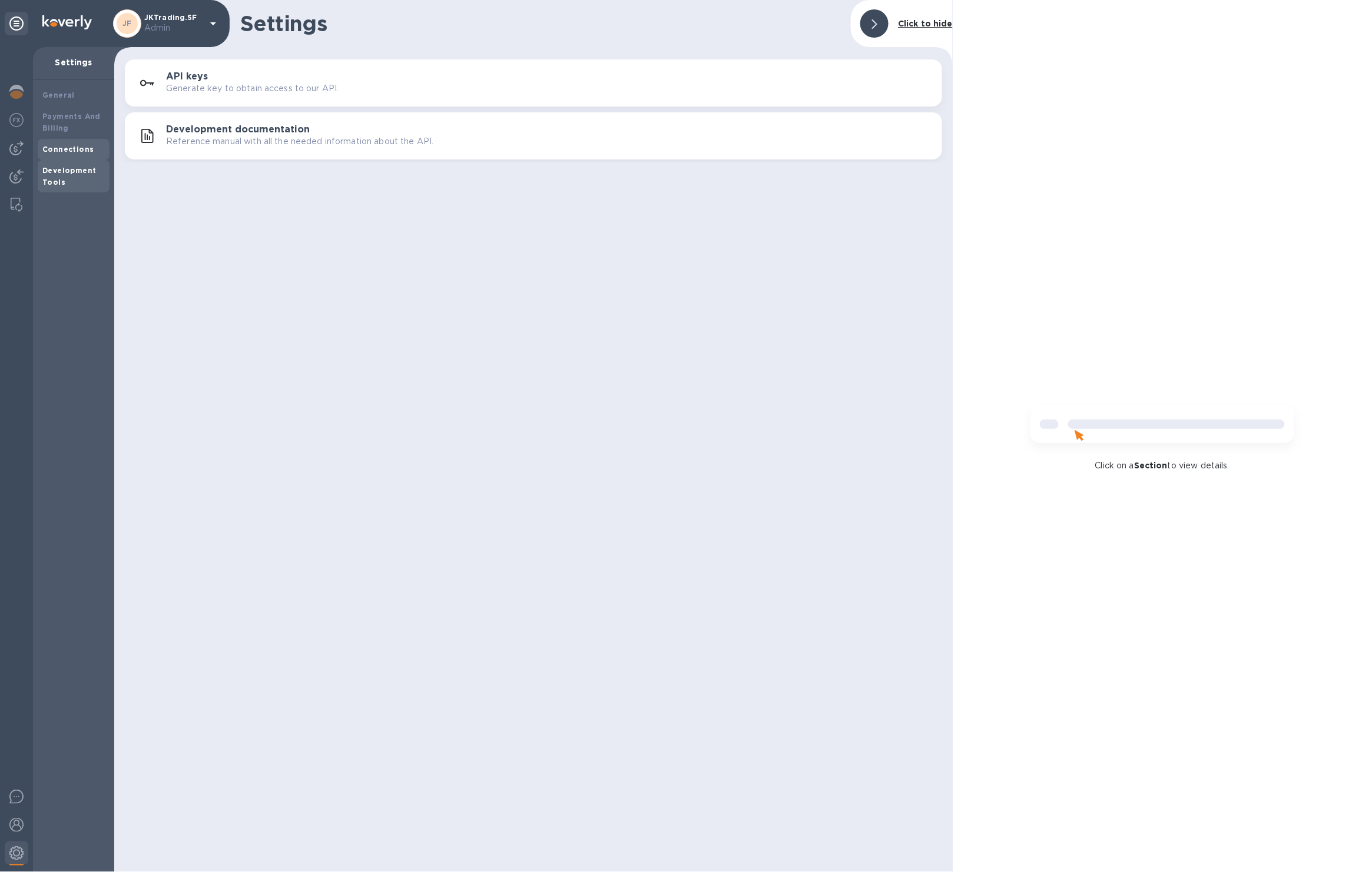
click at [69, 153] on div "Connections" at bounding box center [73, 149] width 62 height 12
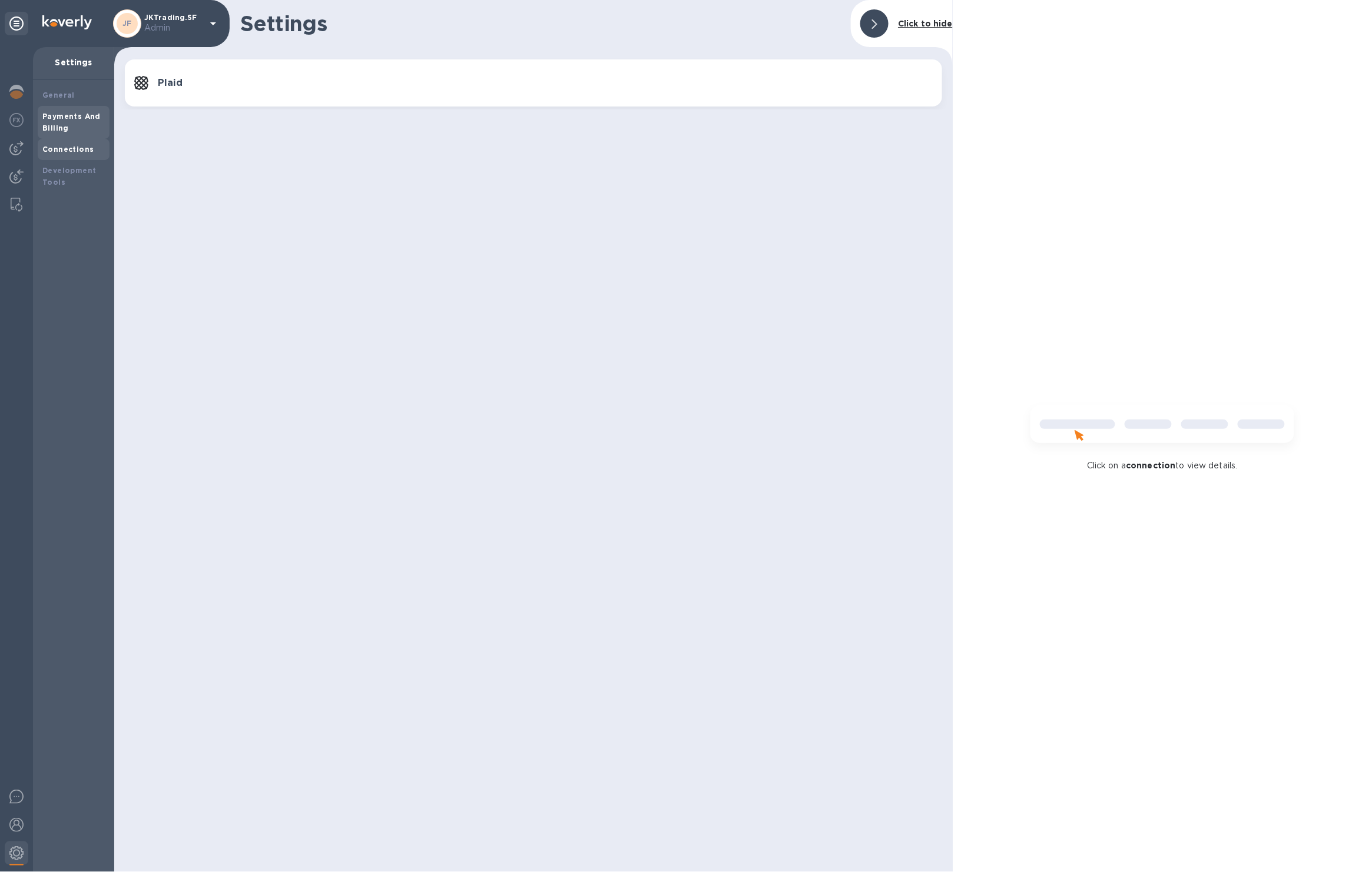
click at [79, 128] on div "Payments And Billing" at bounding box center [73, 123] width 62 height 24
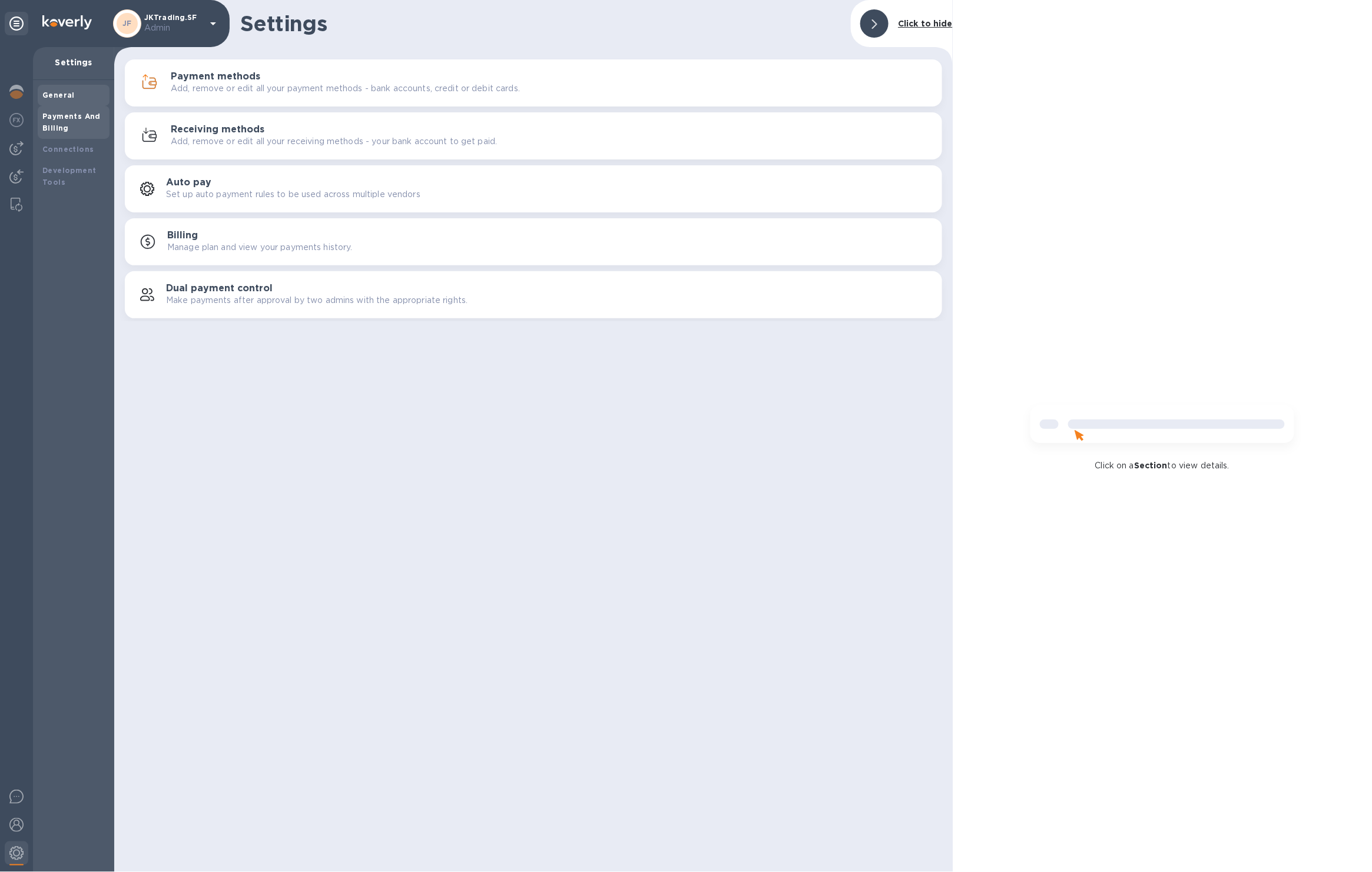
click at [66, 92] on b "General" at bounding box center [59, 95] width 32 height 8
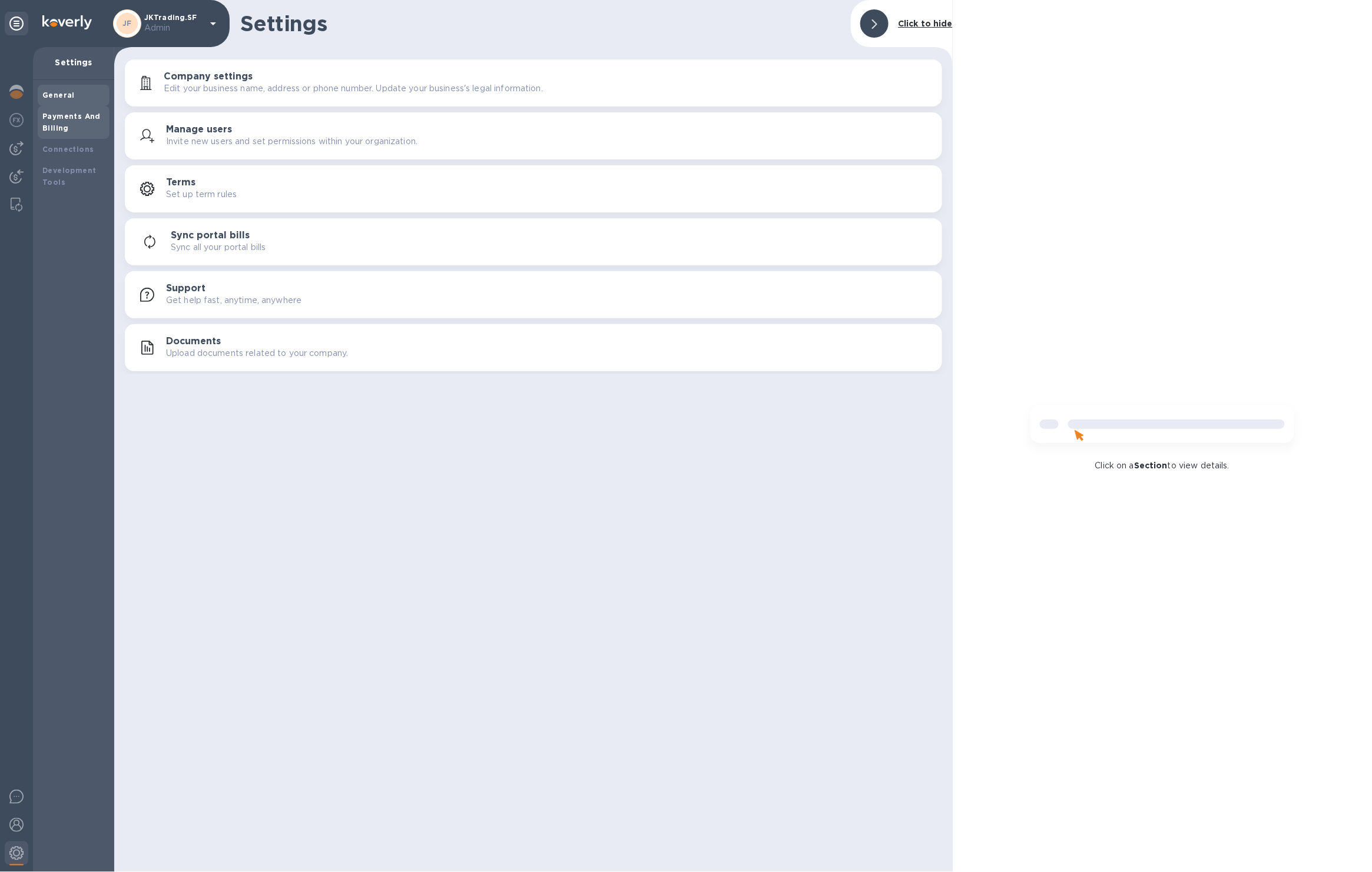
click at [77, 112] on b "Payments And Billing" at bounding box center [72, 122] width 59 height 21
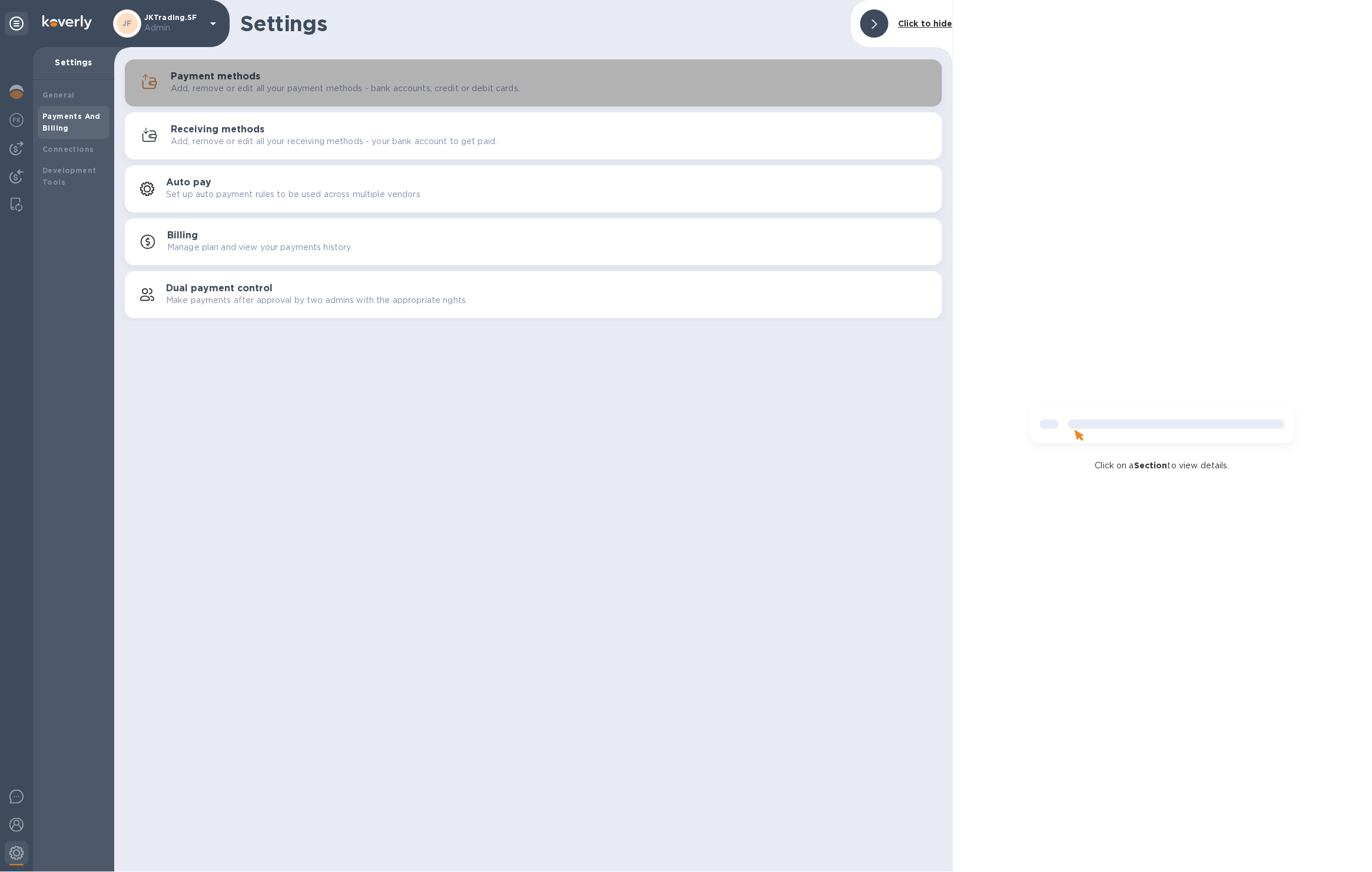
click at [369, 91] on p "Add, remove or edit all your payment methods - bank accounts, credit or debit c…" at bounding box center [345, 89] width 349 height 12
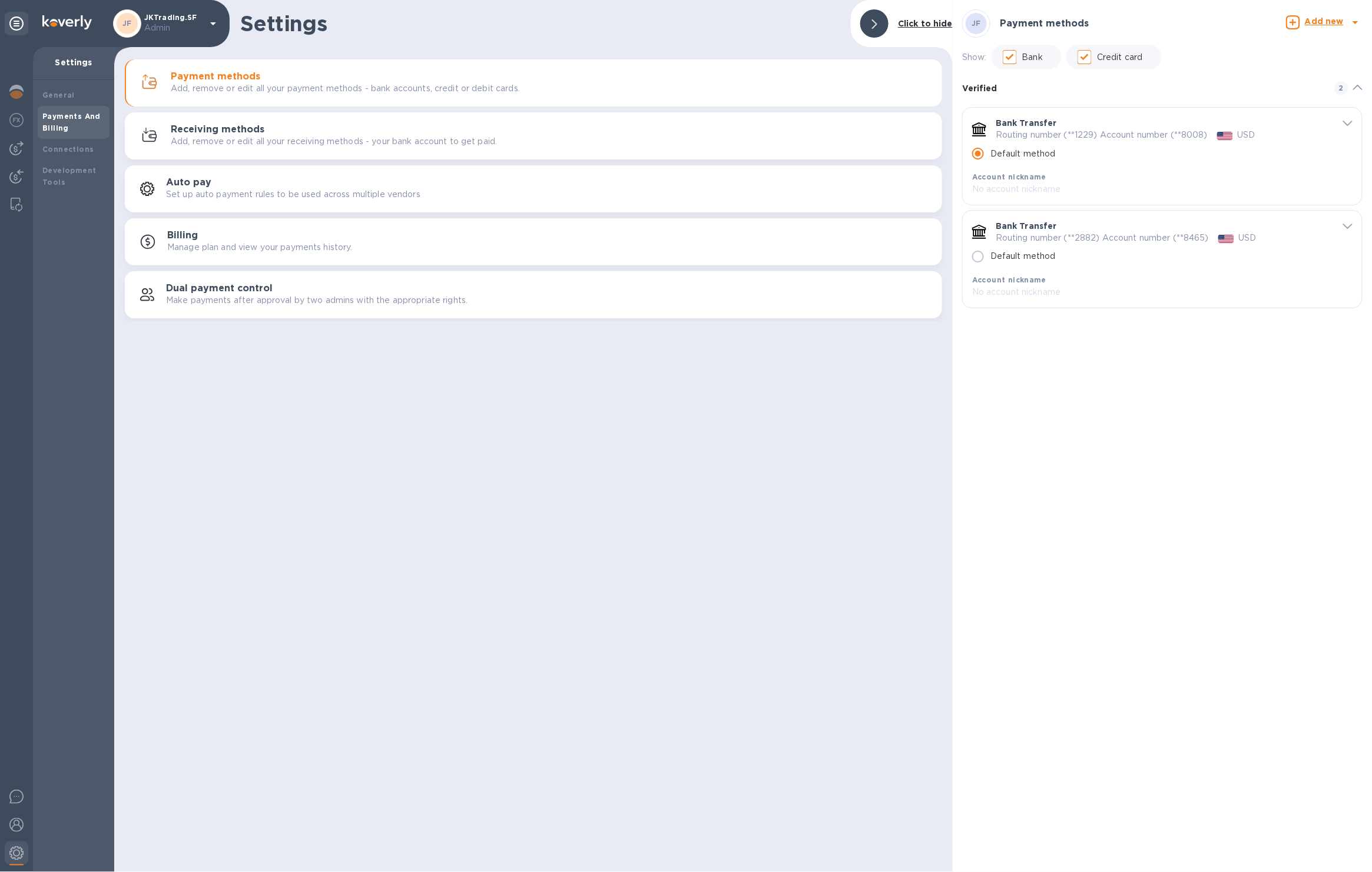
click at [1347, 224] on span "default-method" at bounding box center [1347, 225] width 9 height 12
click at [1011, 356] on link "Archive" at bounding box center [1007, 356] width 33 height 9
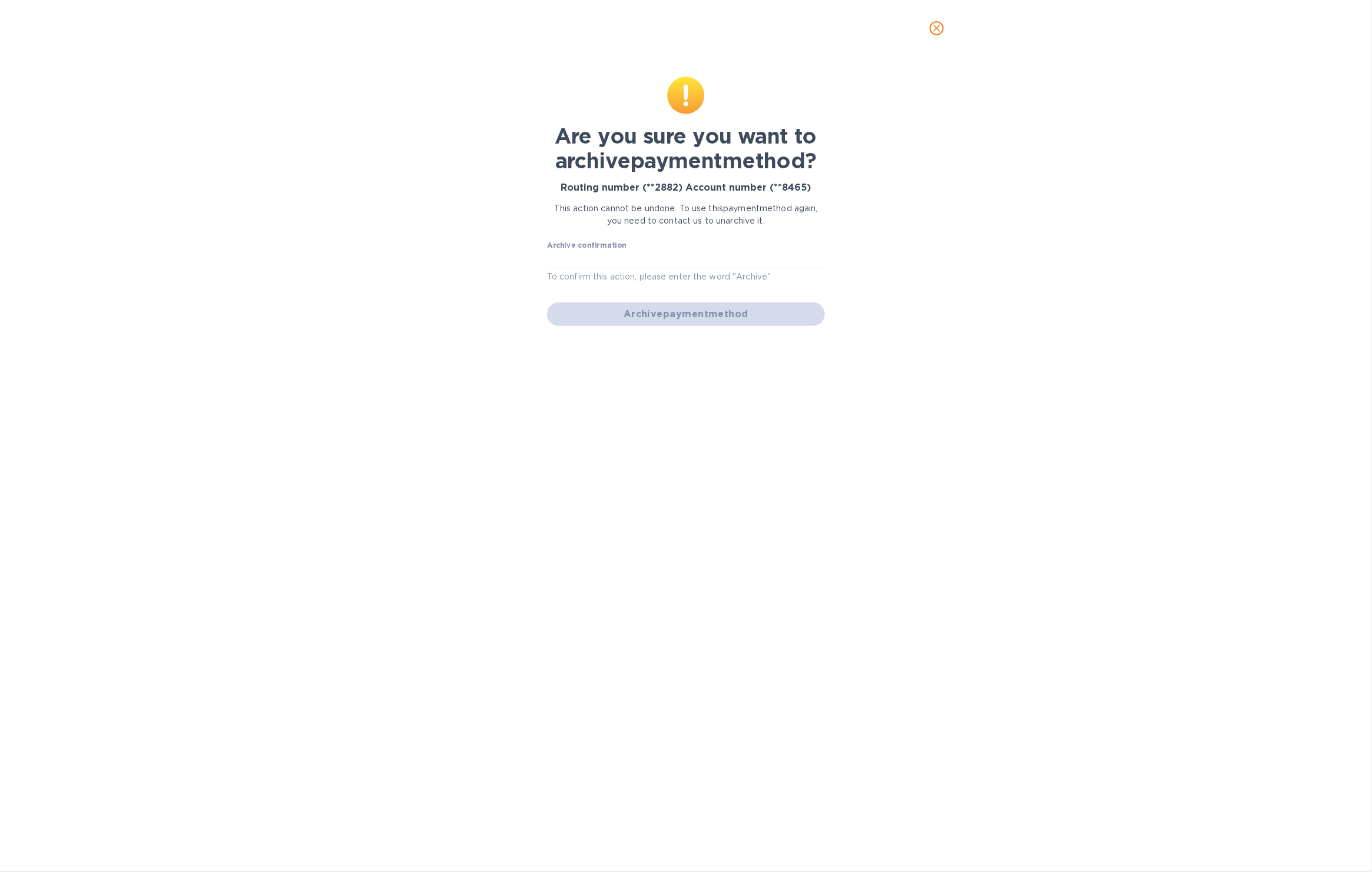
click at [679, 270] on p "To confirm this action, please enter the word "Archive"" at bounding box center [686, 277] width 278 height 14
click at [678, 261] on input "text" at bounding box center [686, 259] width 278 height 18
type input "Archive"
click at [683, 313] on span "Archive payment method" at bounding box center [686, 314] width 259 height 14
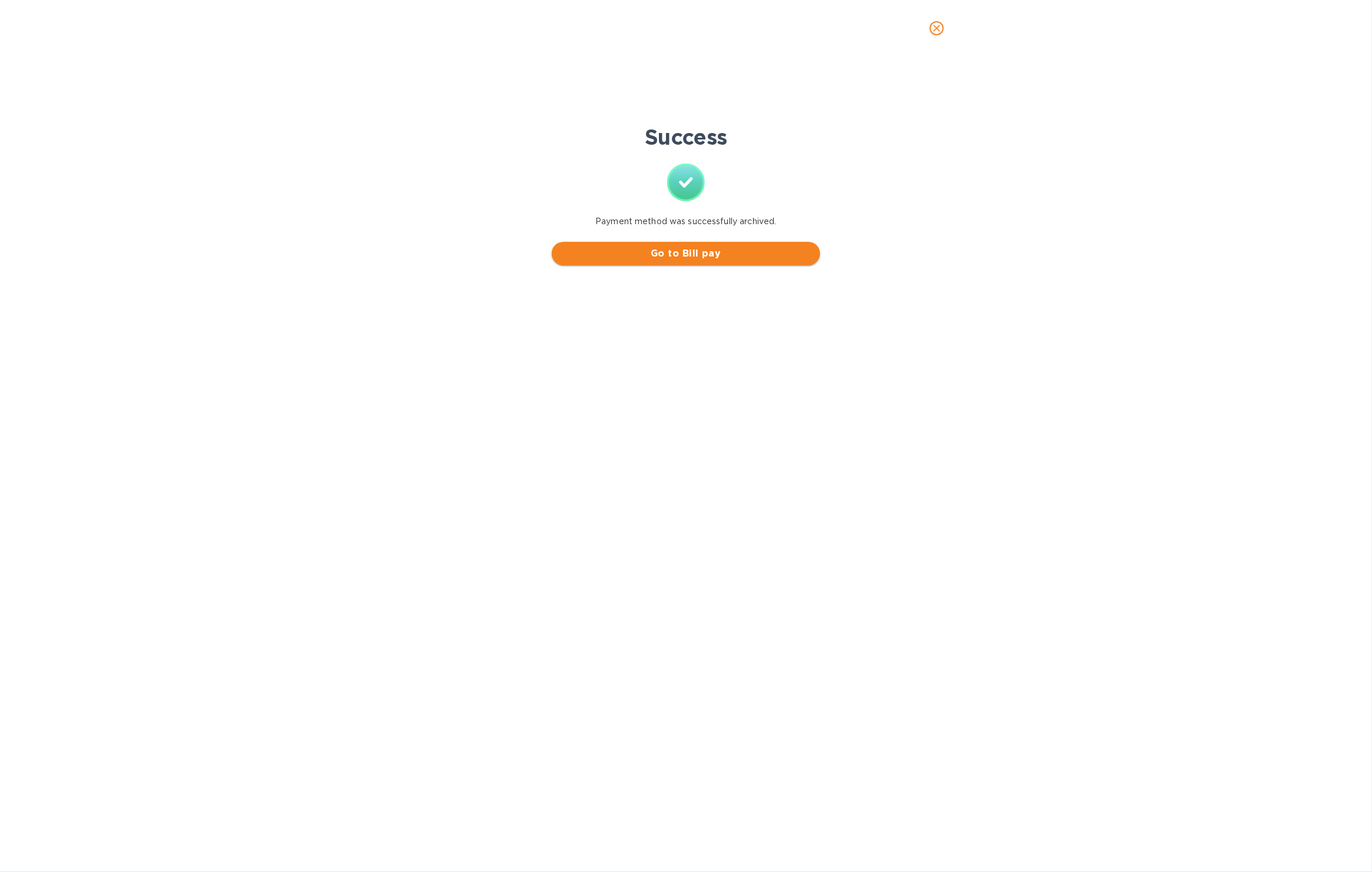
click at [706, 260] on span "Go to Bill pay" at bounding box center [686, 254] width 250 height 14
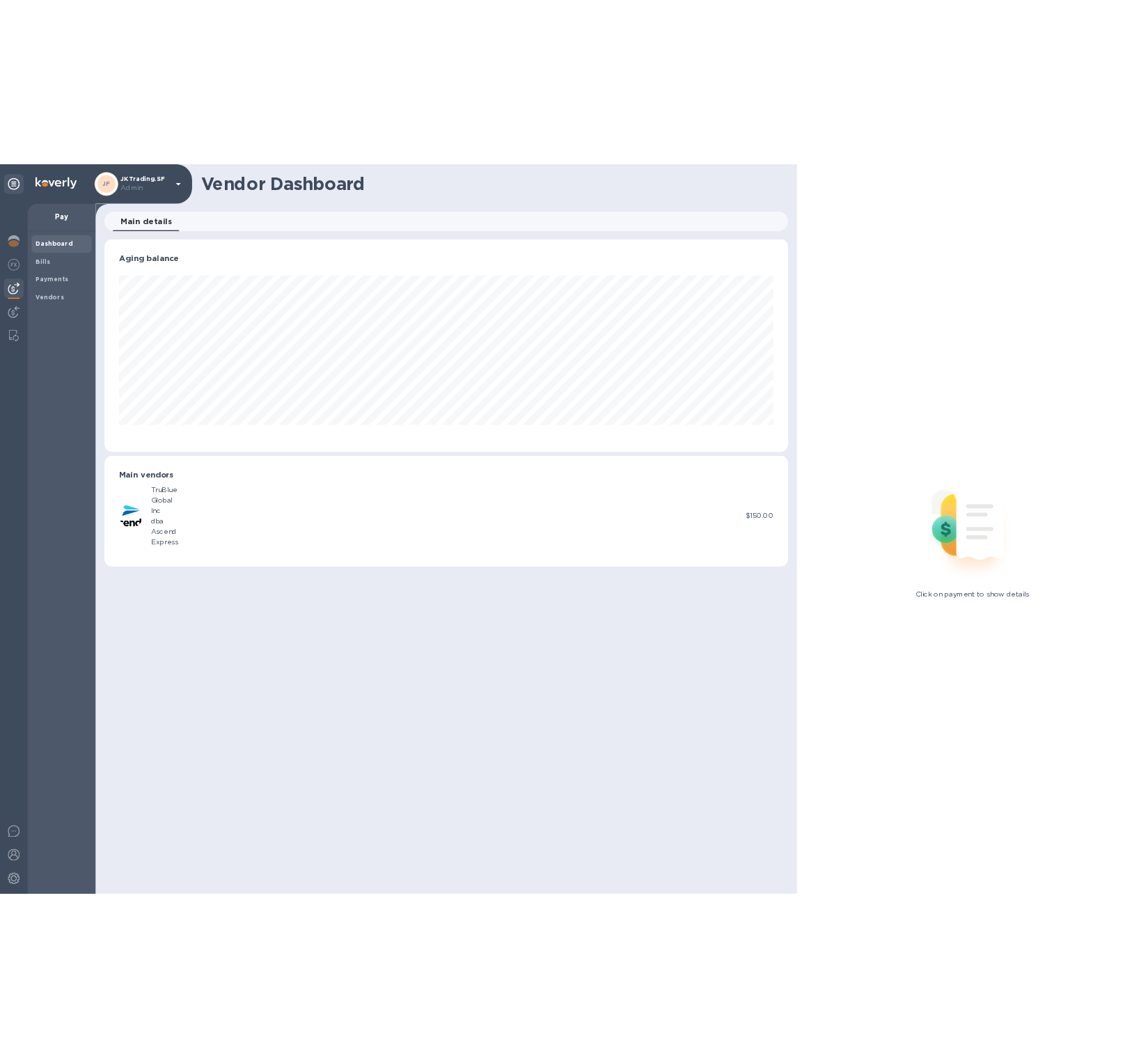
scroll to position [301, 967]
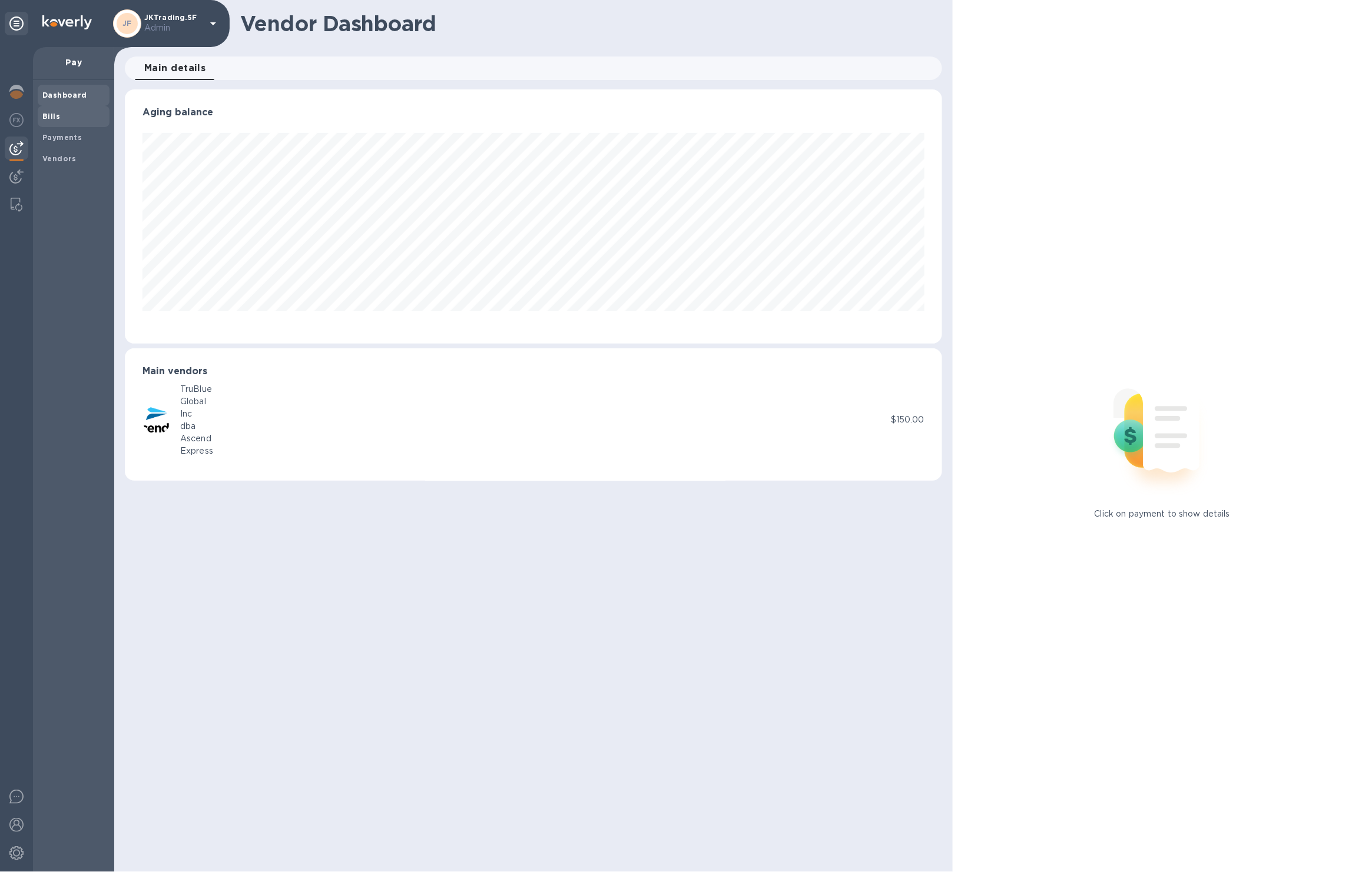
click at [67, 111] on span "Bills" at bounding box center [73, 116] width 62 height 12
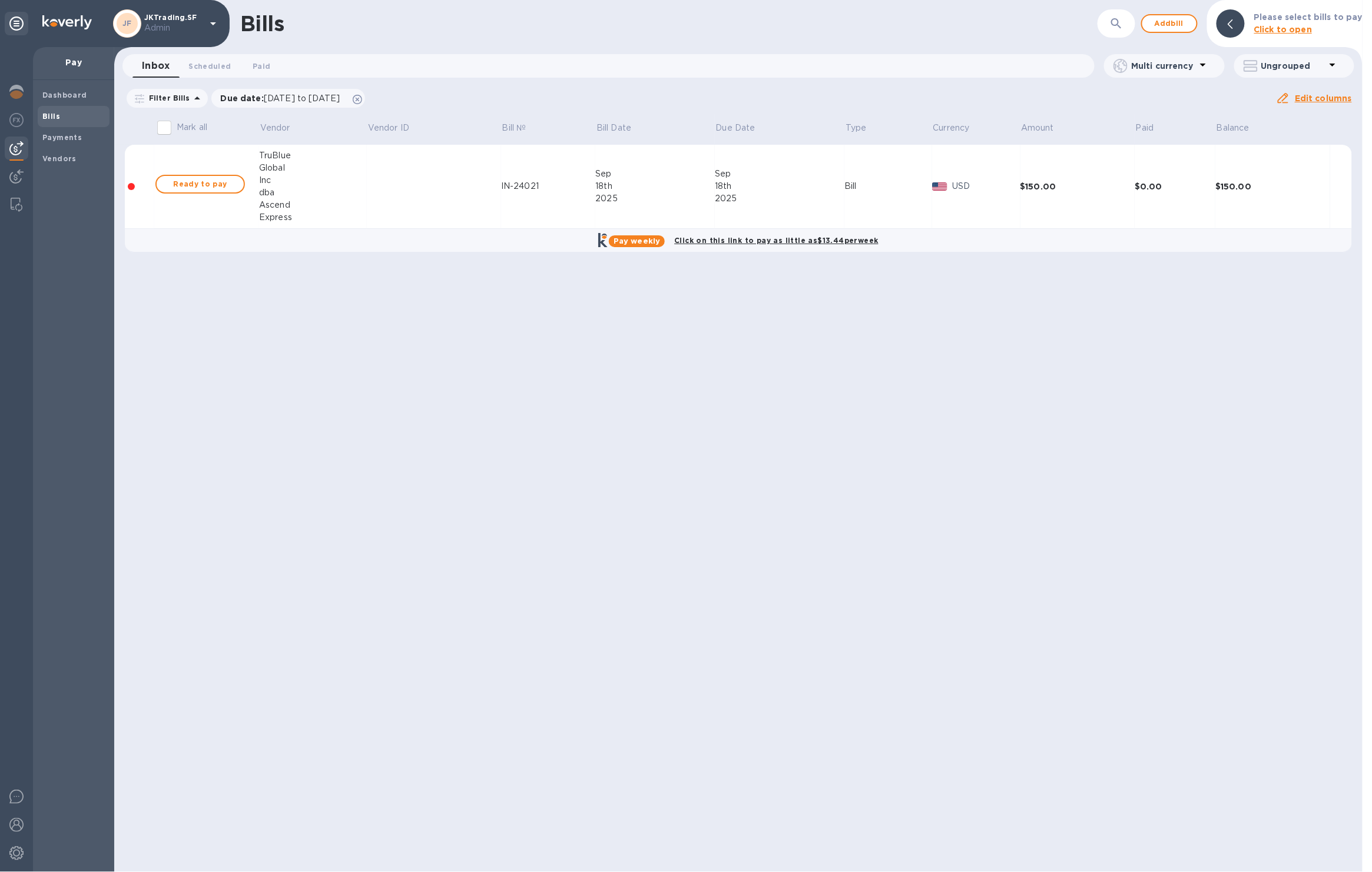
click at [170, 35] on div "JF JKTrading.SF Admin" at bounding box center [167, 23] width 107 height 29
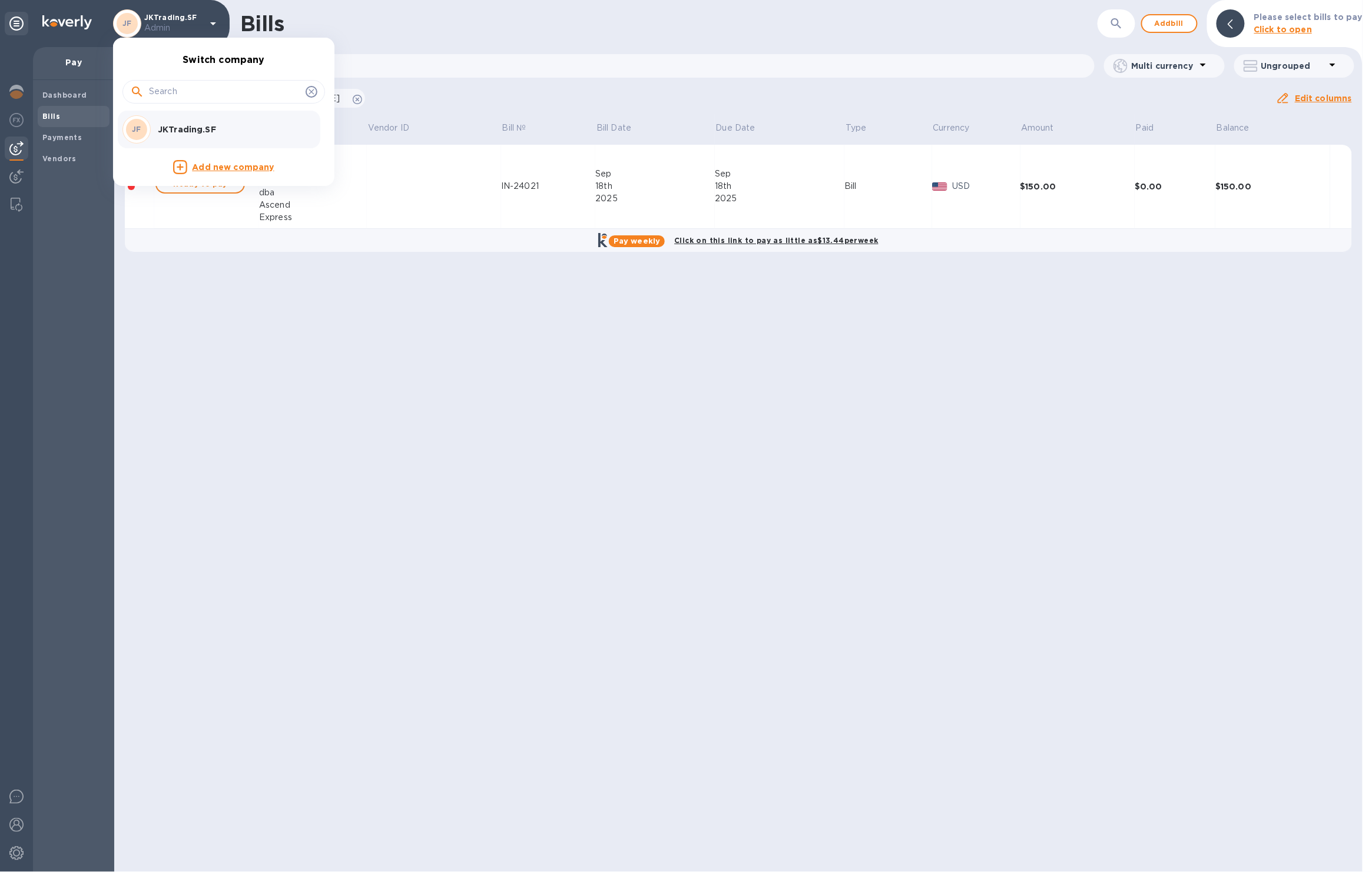
click at [406, 317] on div at bounding box center [686, 436] width 1372 height 872
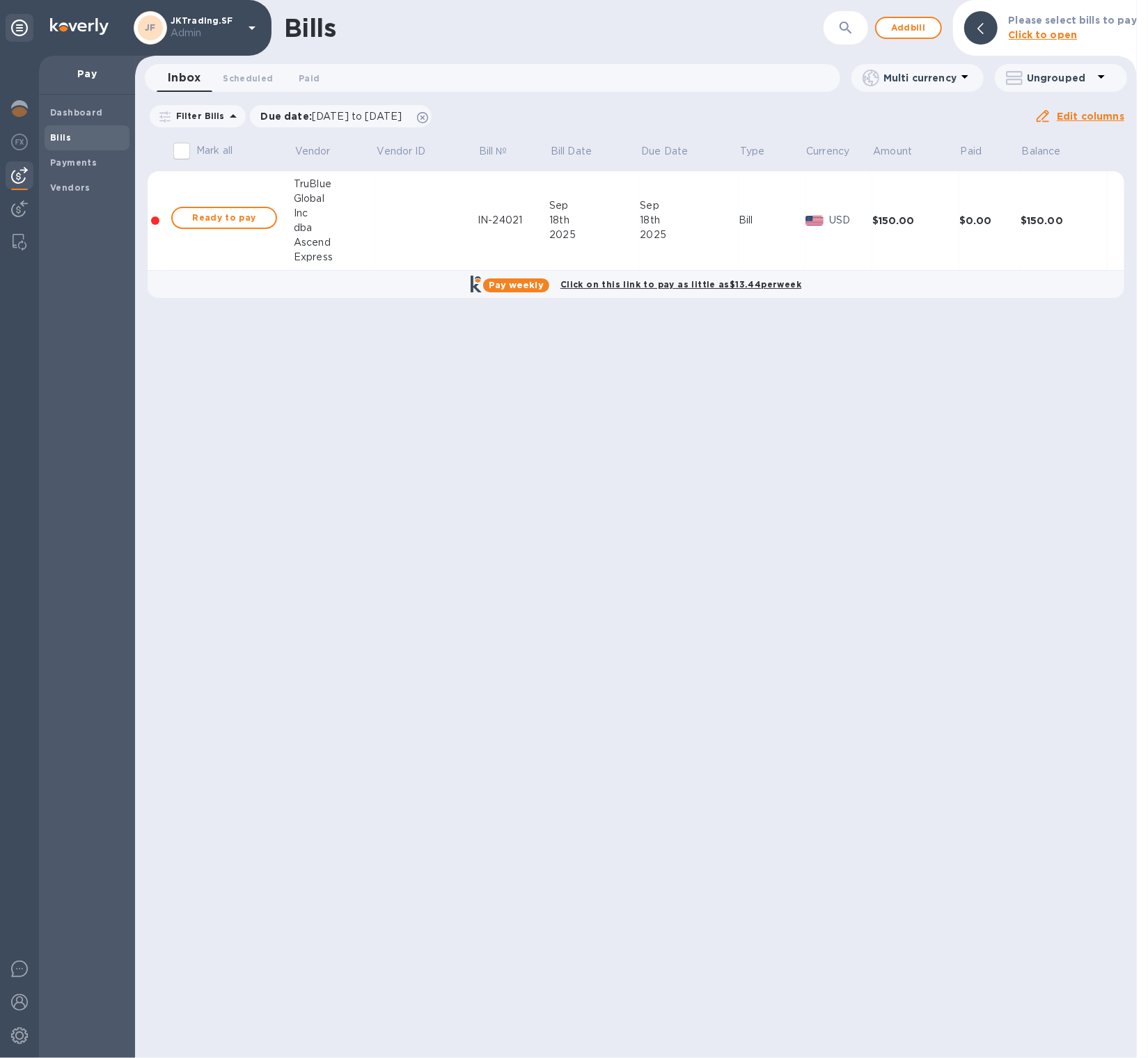
click at [218, 23] on p "JKTrading.SF Admin" at bounding box center [205, 28] width 69 height 25
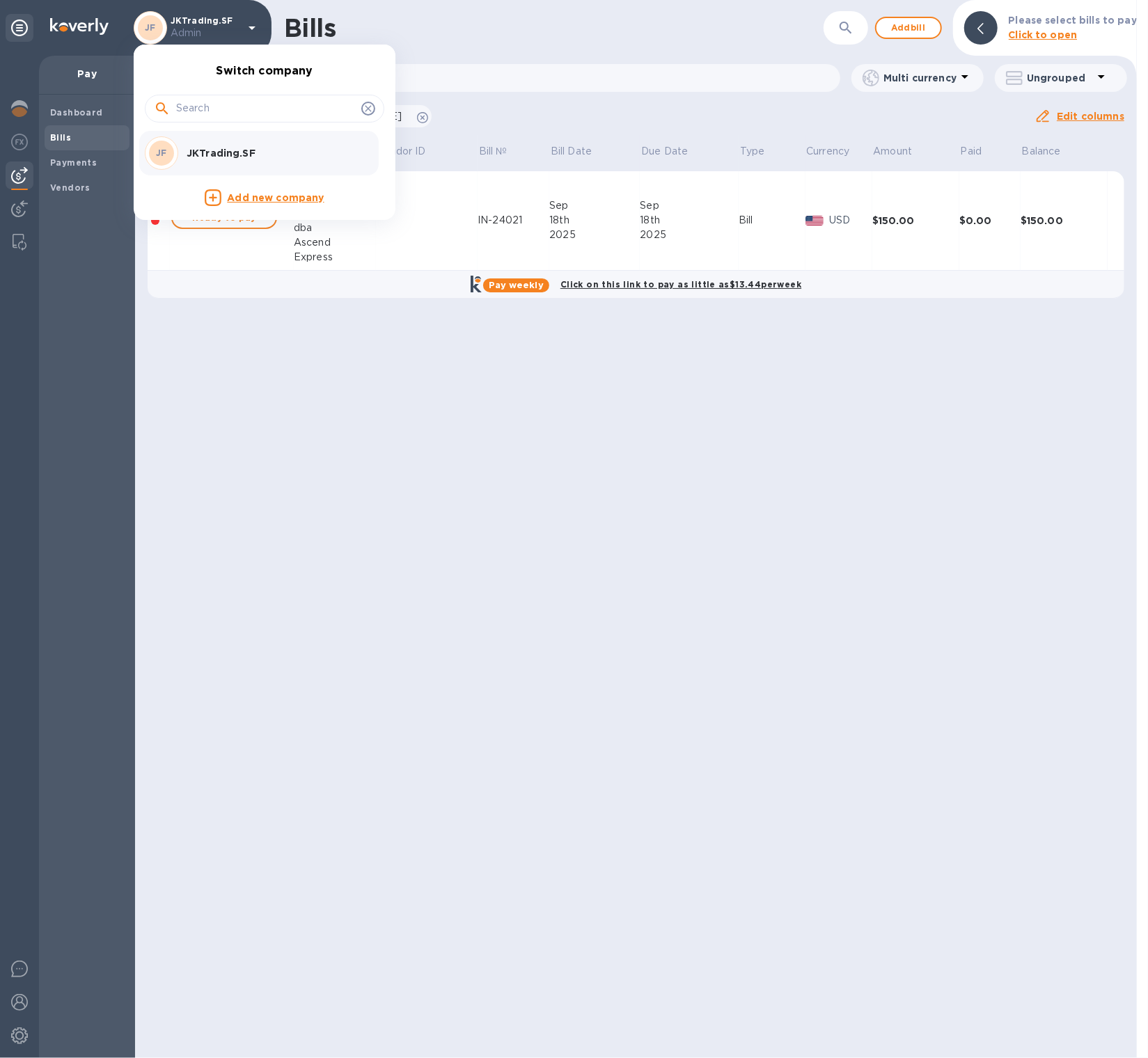
click at [341, 410] on div at bounding box center [574, 529] width 1148 height 1058
